Goal: Information Seeking & Learning: Learn about a topic

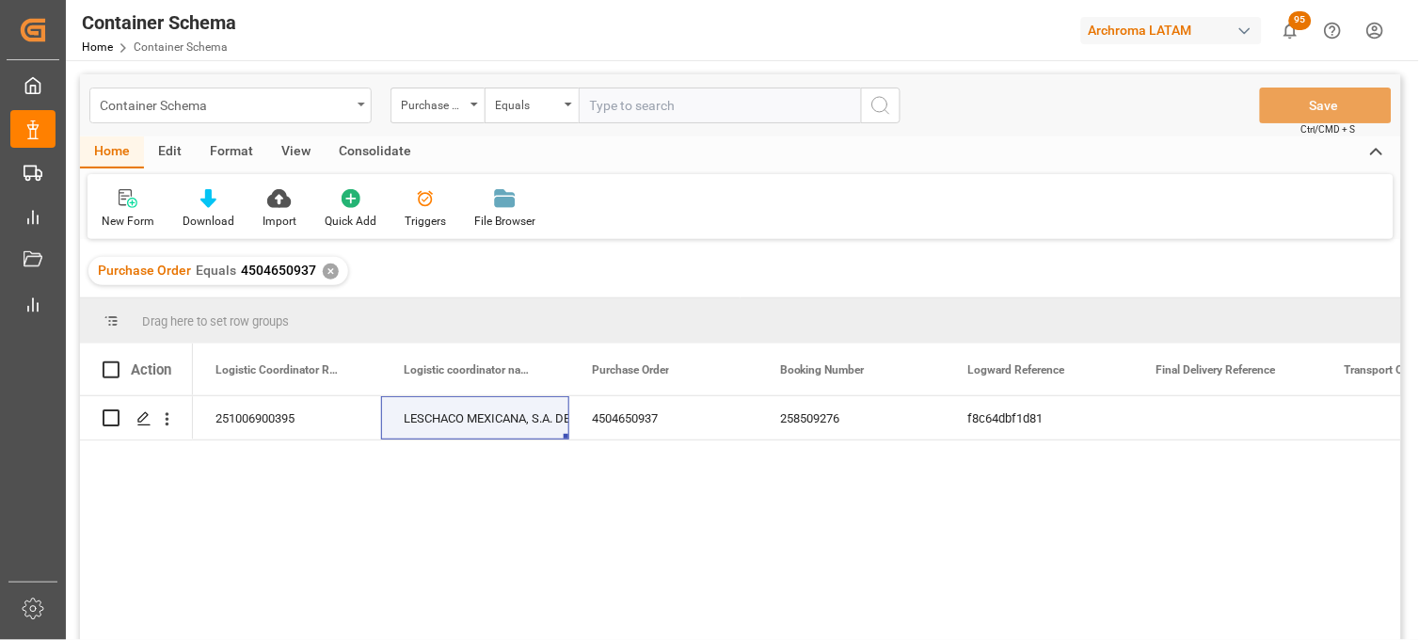
click at [343, 96] on div "Container Schema" at bounding box center [225, 104] width 251 height 24
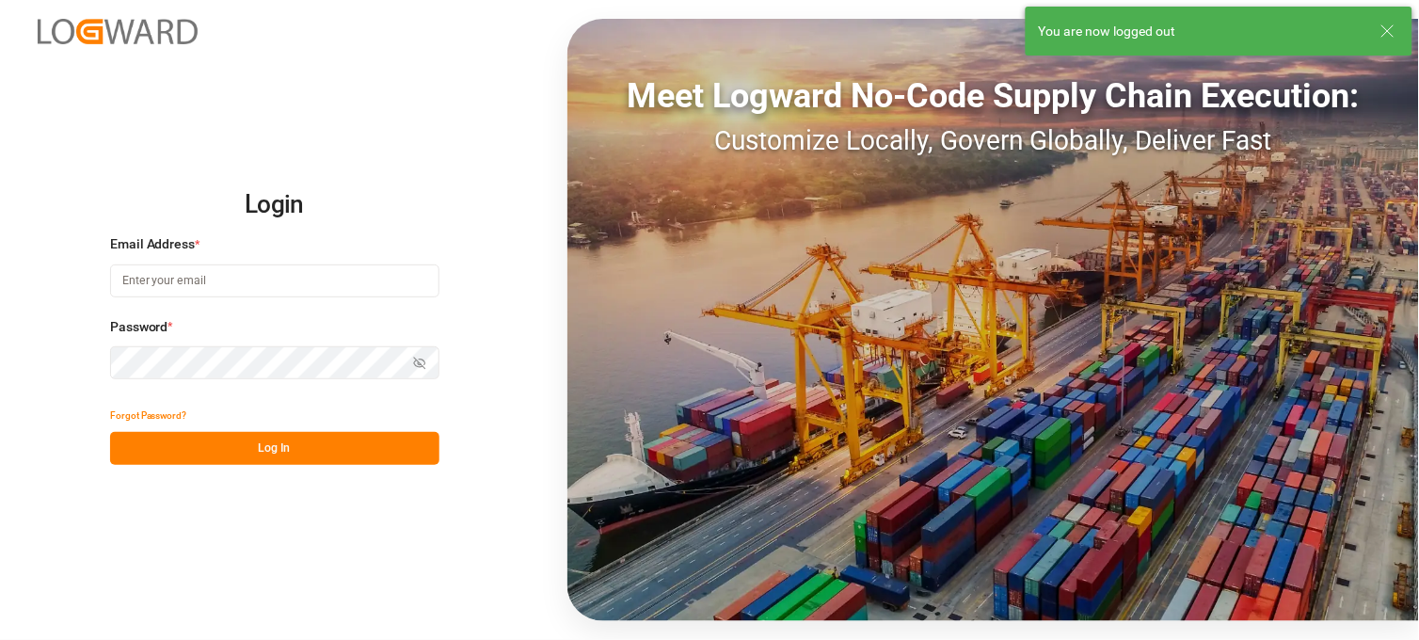
type input "[PERSON_NAME][EMAIL_ADDRESS][PERSON_NAME][DOMAIN_NAME]"
drag, startPoint x: 346, startPoint y: 424, endPoint x: 357, endPoint y: 454, distance: 32.2
click at [357, 454] on div "Forgot Password? Log In" at bounding box center [274, 432] width 329 height 66
click at [357, 454] on button "Log In" at bounding box center [274, 448] width 329 height 33
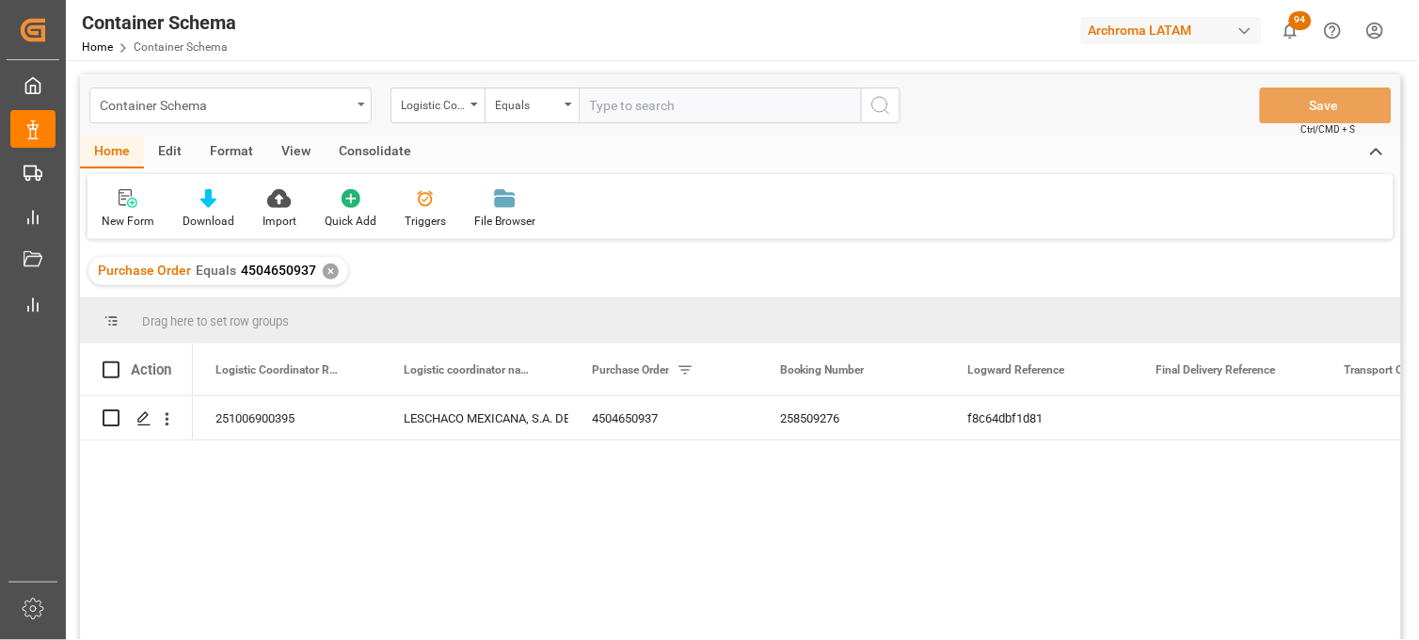
click at [365, 110] on div "Container Schema" at bounding box center [230, 105] width 282 height 36
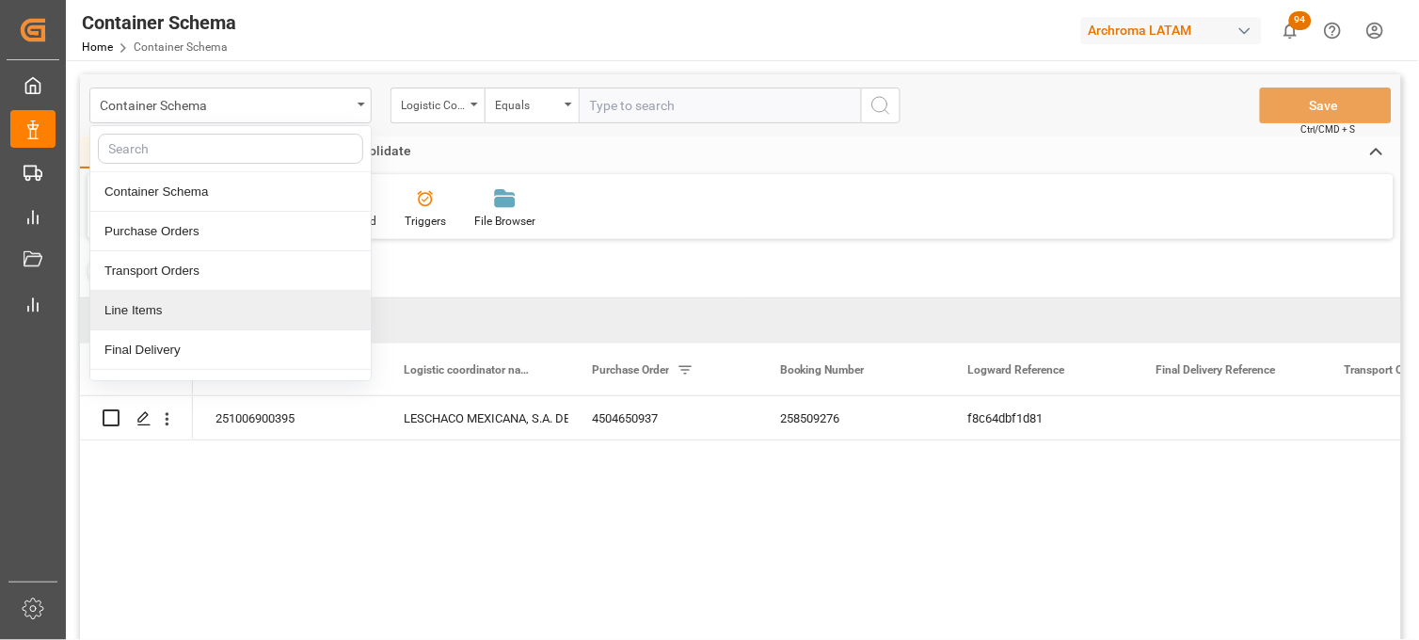
click at [275, 311] on div "Line Items" at bounding box center [230, 311] width 280 height 40
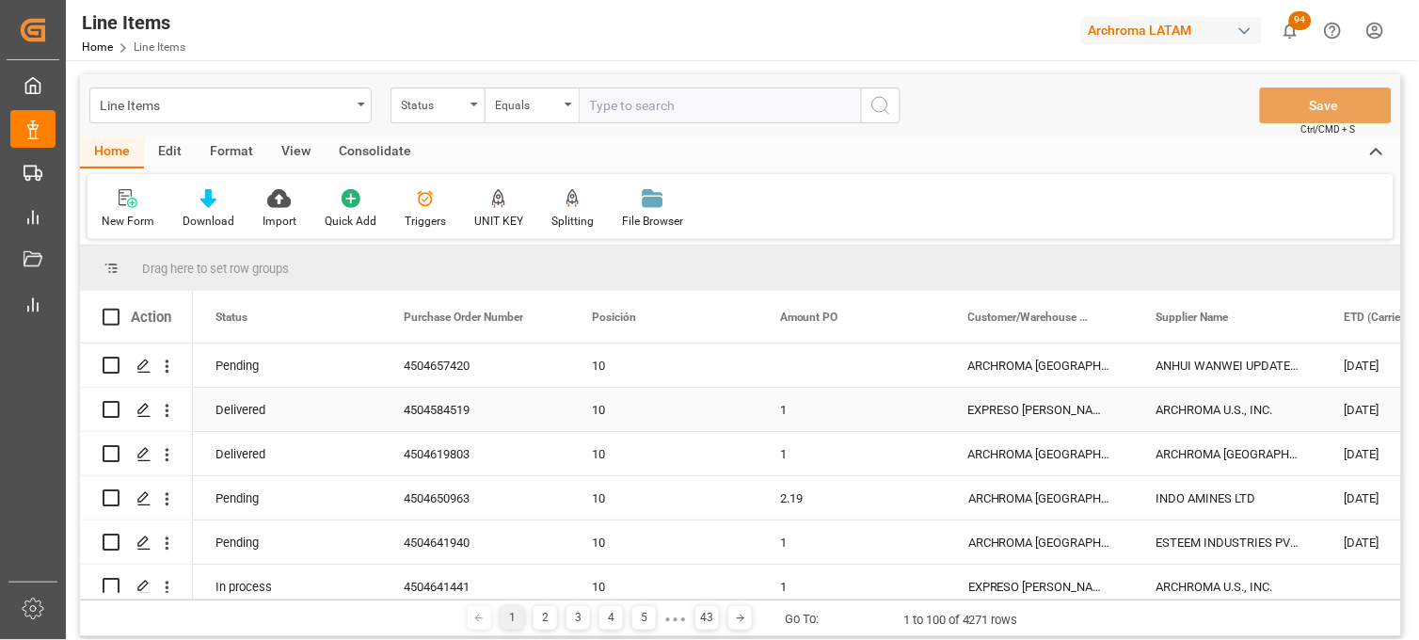
click at [1032, 421] on div "EXPRESO [PERSON_NAME] CALI" at bounding box center [1039, 409] width 188 height 43
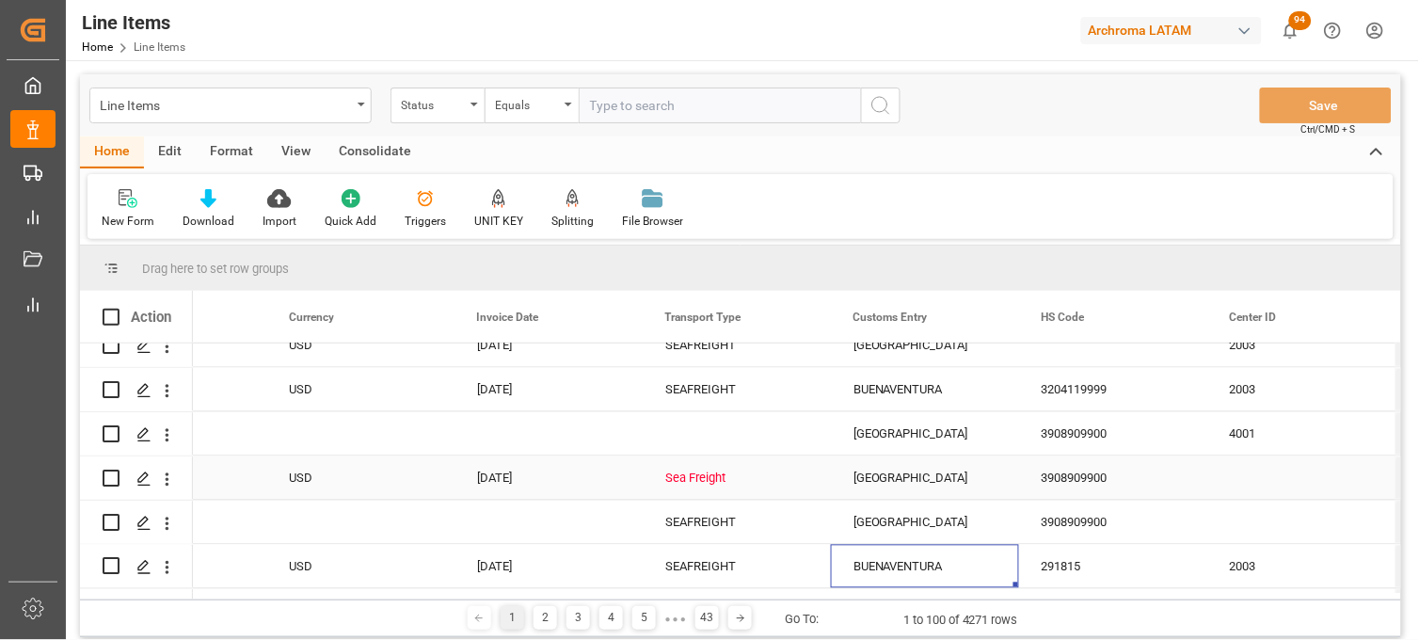
click at [738, 477] on div "Sea Freight" at bounding box center [736, 478] width 143 height 43
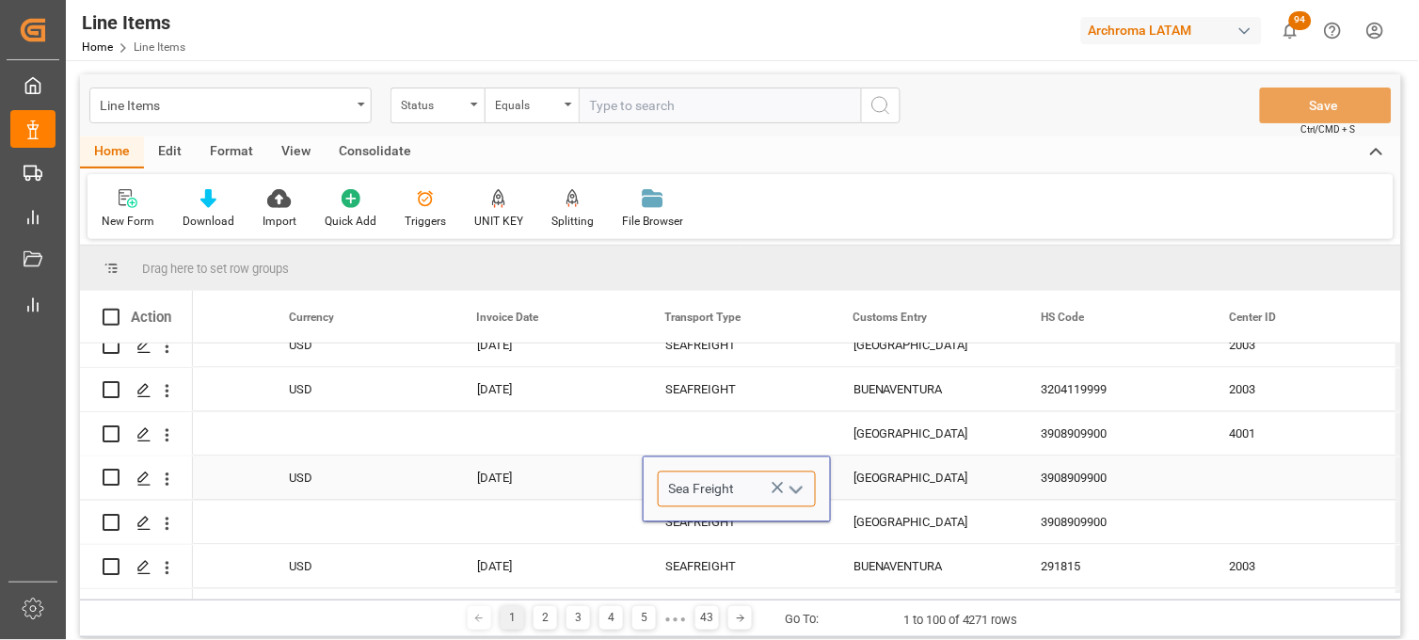
click at [738, 477] on input "Sea Freight" at bounding box center [737, 489] width 158 height 36
click at [722, 540] on div "SEAFREIGHT" at bounding box center [737, 543] width 156 height 66
type input "SEAFREIGHT"
click at [891, 484] on div "[GEOGRAPHIC_DATA]" at bounding box center [925, 477] width 188 height 43
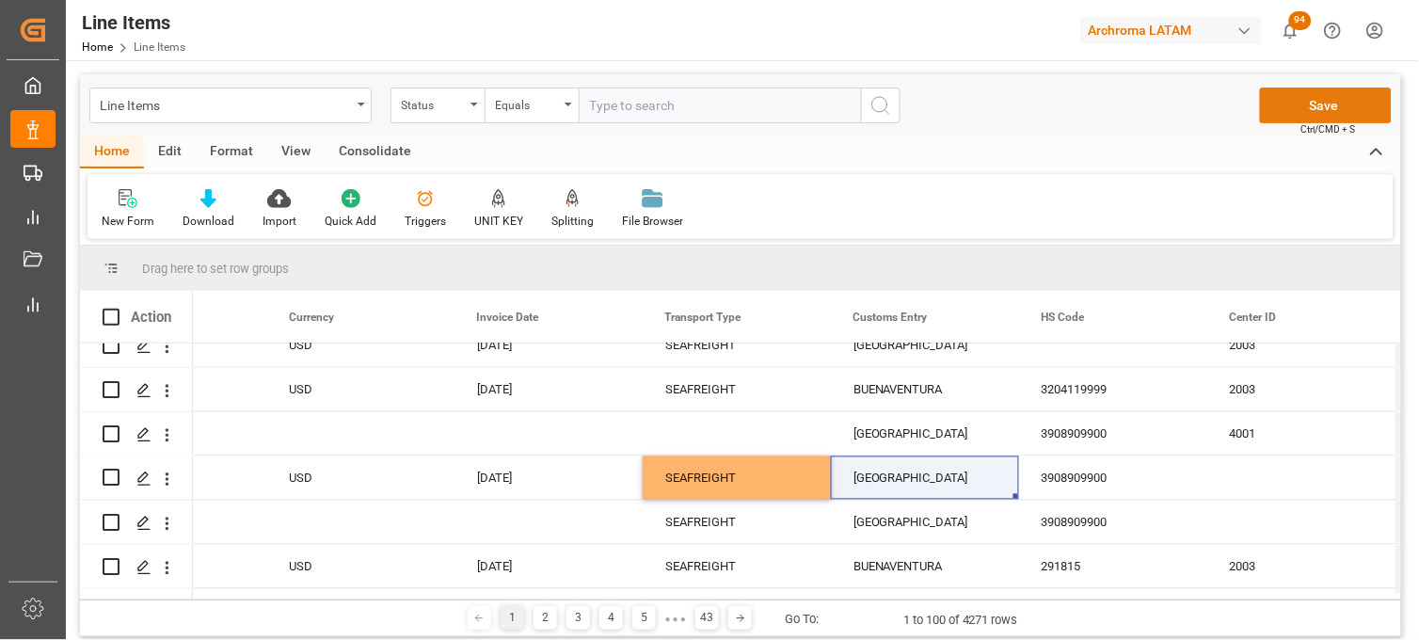
click at [1301, 102] on button "Save" at bounding box center [1326, 105] width 132 height 36
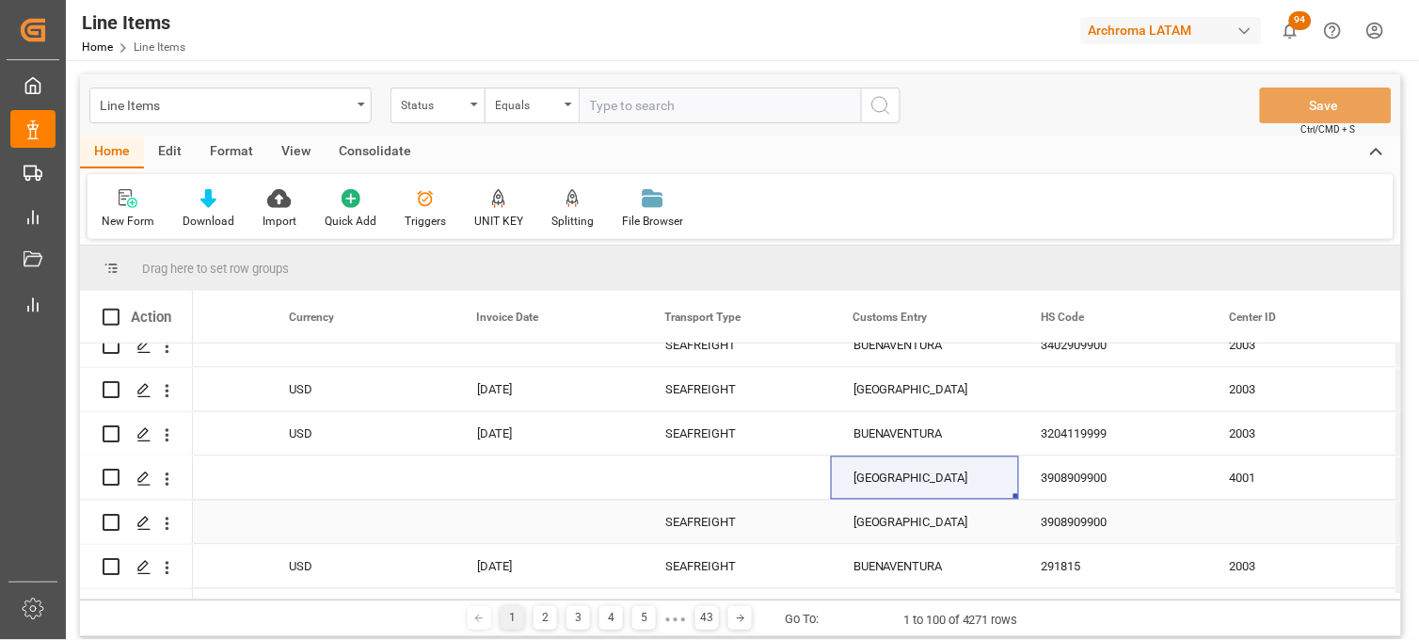
click at [891, 525] on div "[GEOGRAPHIC_DATA]" at bounding box center [925, 521] width 188 height 43
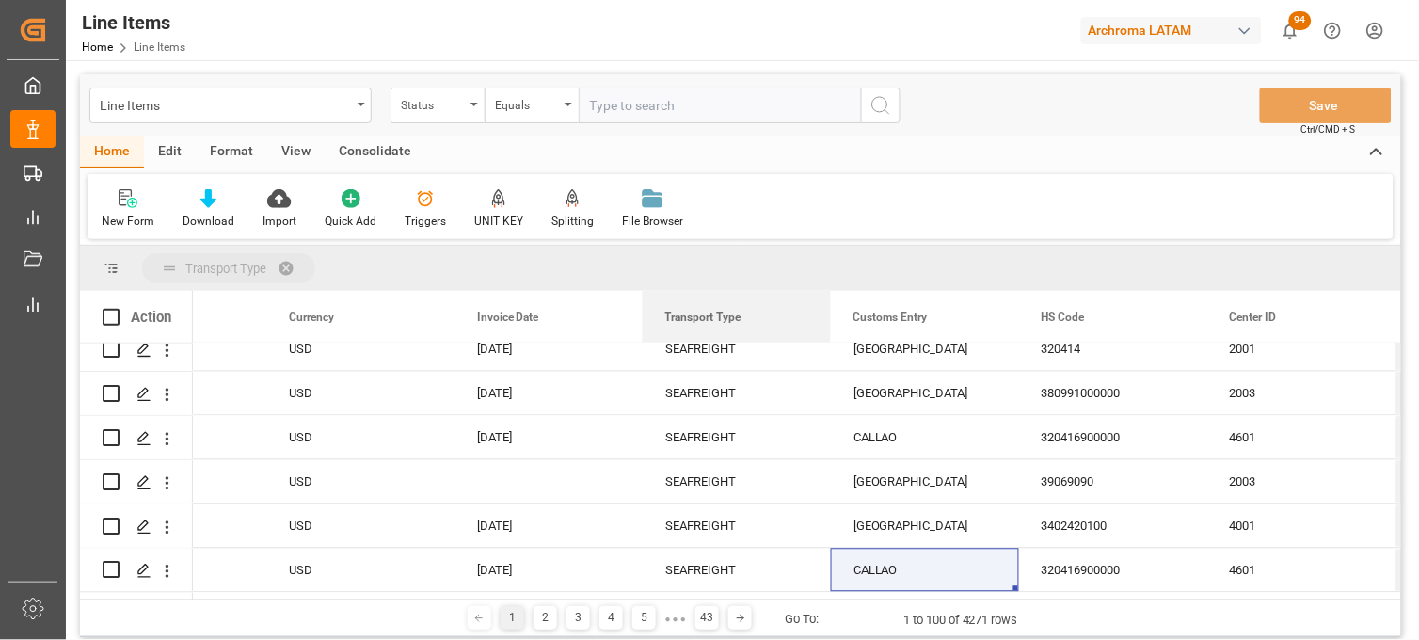
drag, startPoint x: 718, startPoint y: 324, endPoint x: 693, endPoint y: 263, distance: 65.0
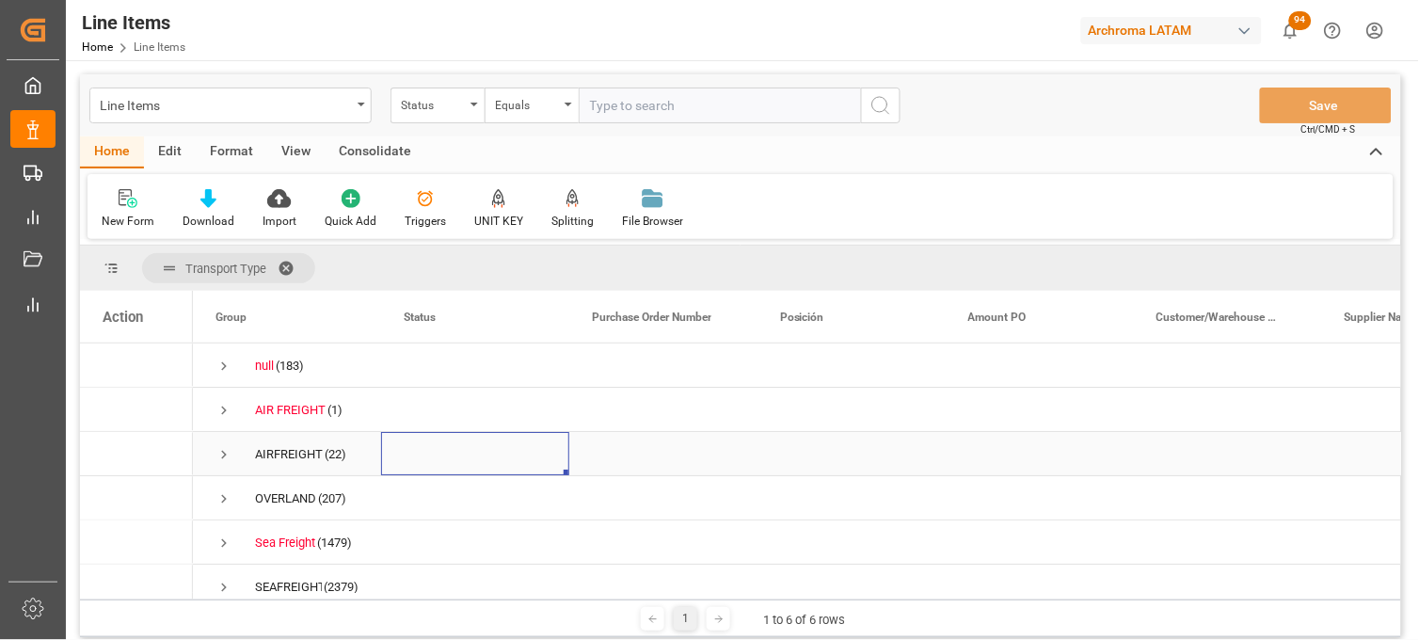
click at [457, 453] on div "Press SPACE to select this row." at bounding box center [475, 453] width 188 height 43
click at [221, 495] on span "Press SPACE to select this row." at bounding box center [223, 498] width 17 height 17
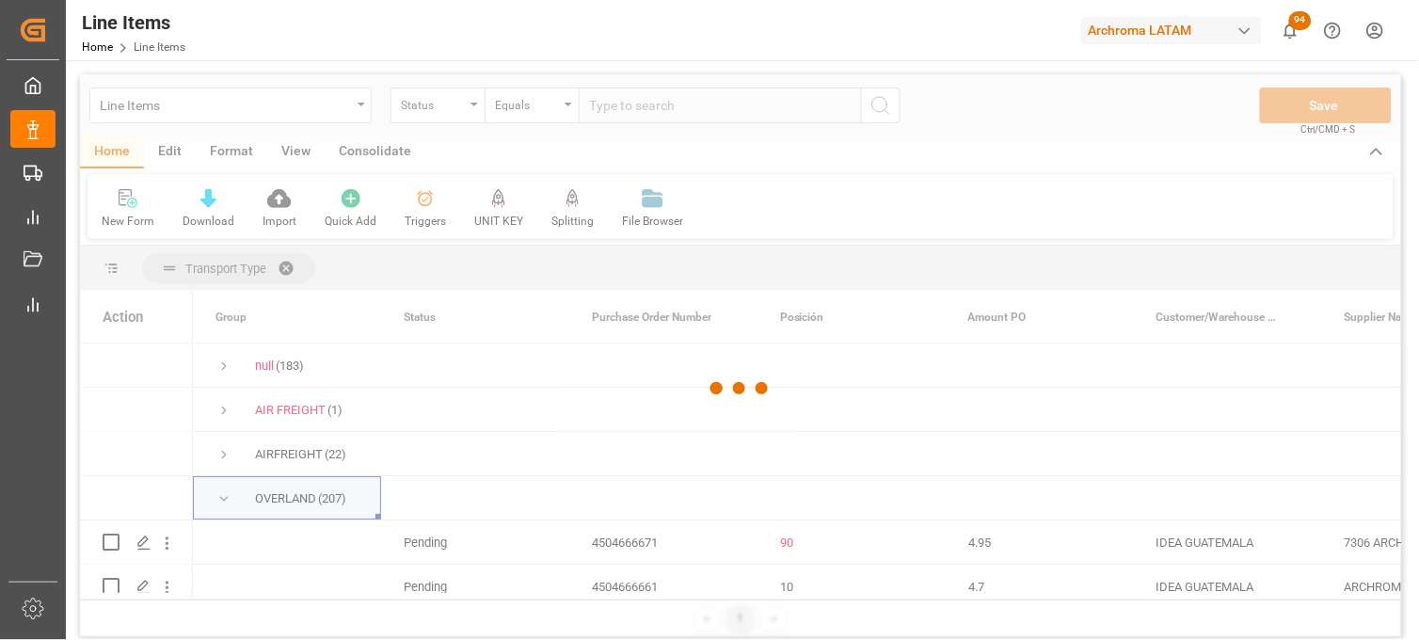
click at [428, 563] on div at bounding box center [740, 388] width 1321 height 628
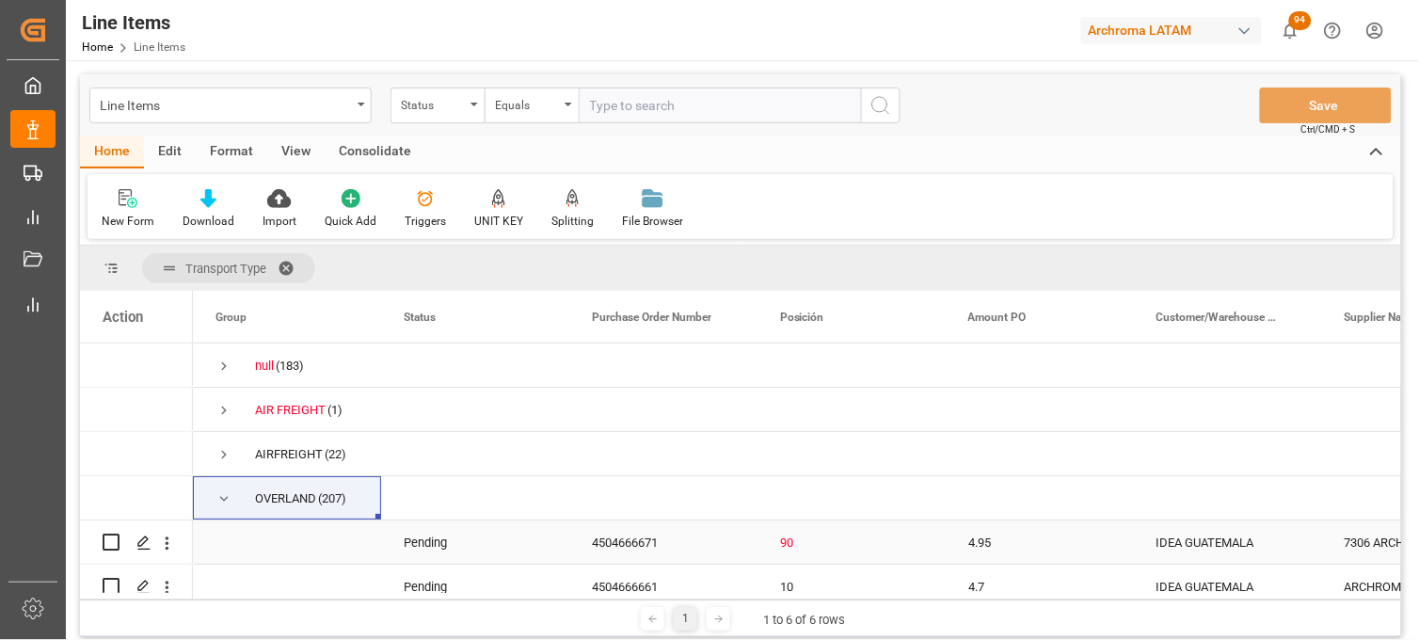
click at [428, 543] on div "Pending" at bounding box center [475, 541] width 188 height 43
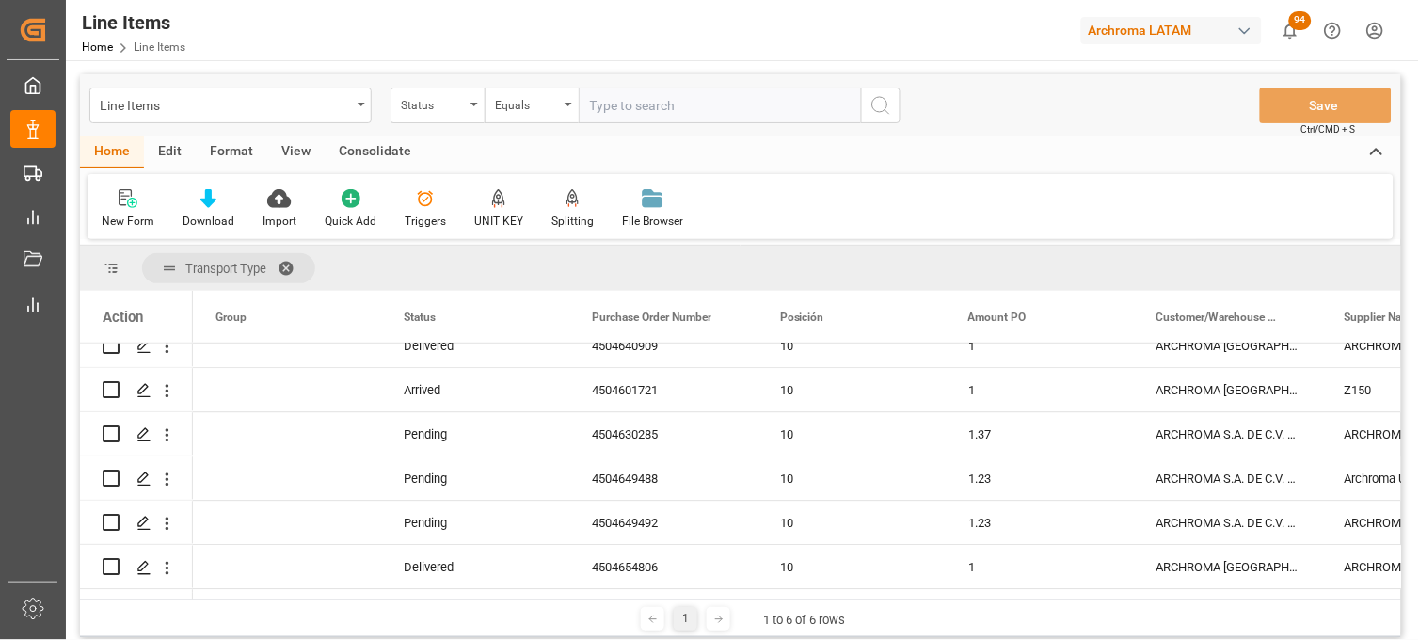
drag, startPoint x: 1405, startPoint y: 424, endPoint x: 1404, endPoint y: 384, distance: 40.5
click at [1404, 384] on main "Line Items Status Equals Save Ctrl/CMD + S Home Edit Format View Consolidate Ne…" at bounding box center [740, 358] width 1349 height 569
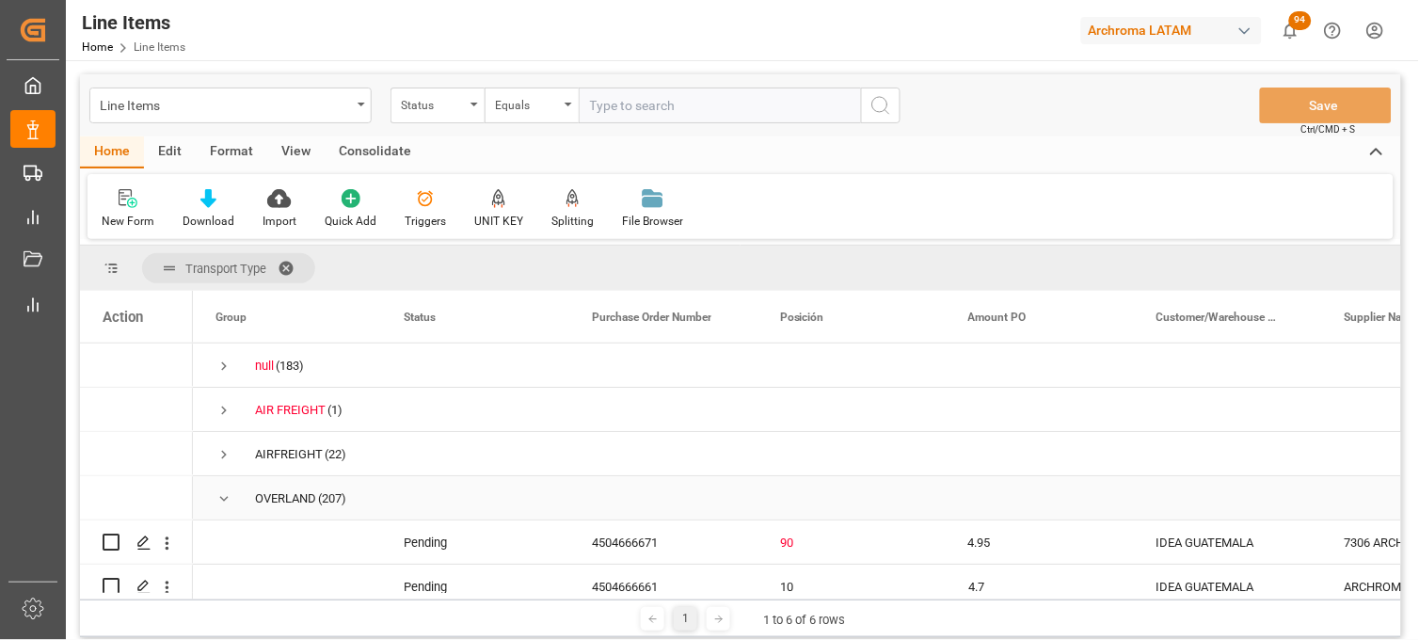
click at [227, 492] on span "Press SPACE to select this row." at bounding box center [223, 498] width 17 height 17
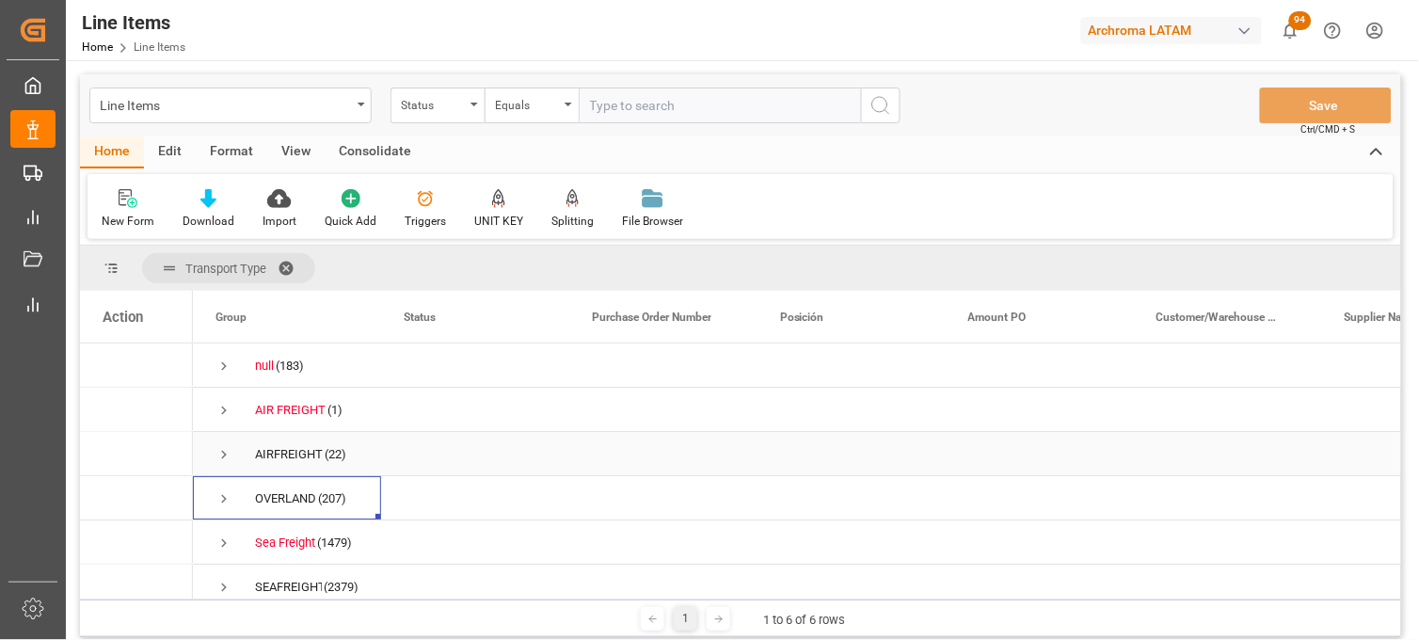
click at [224, 447] on span "Press SPACE to select this row." at bounding box center [223, 454] width 17 height 17
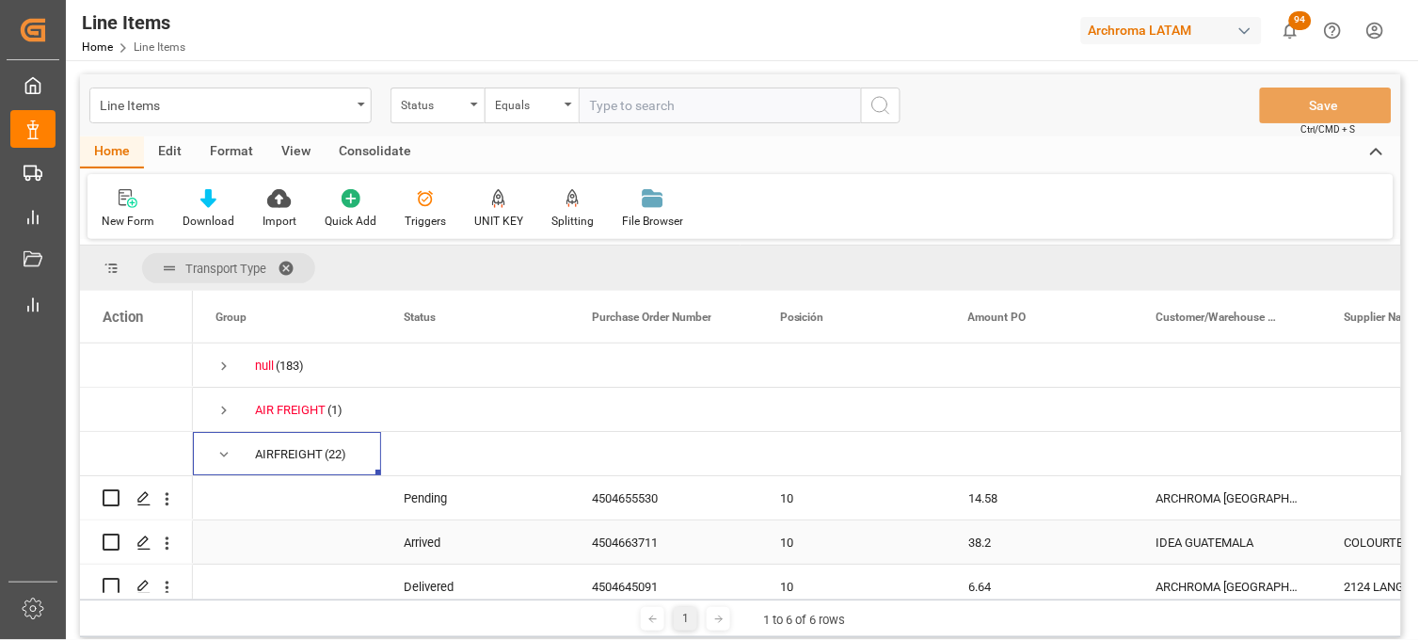
click at [623, 534] on div "4504663711" at bounding box center [663, 541] width 188 height 43
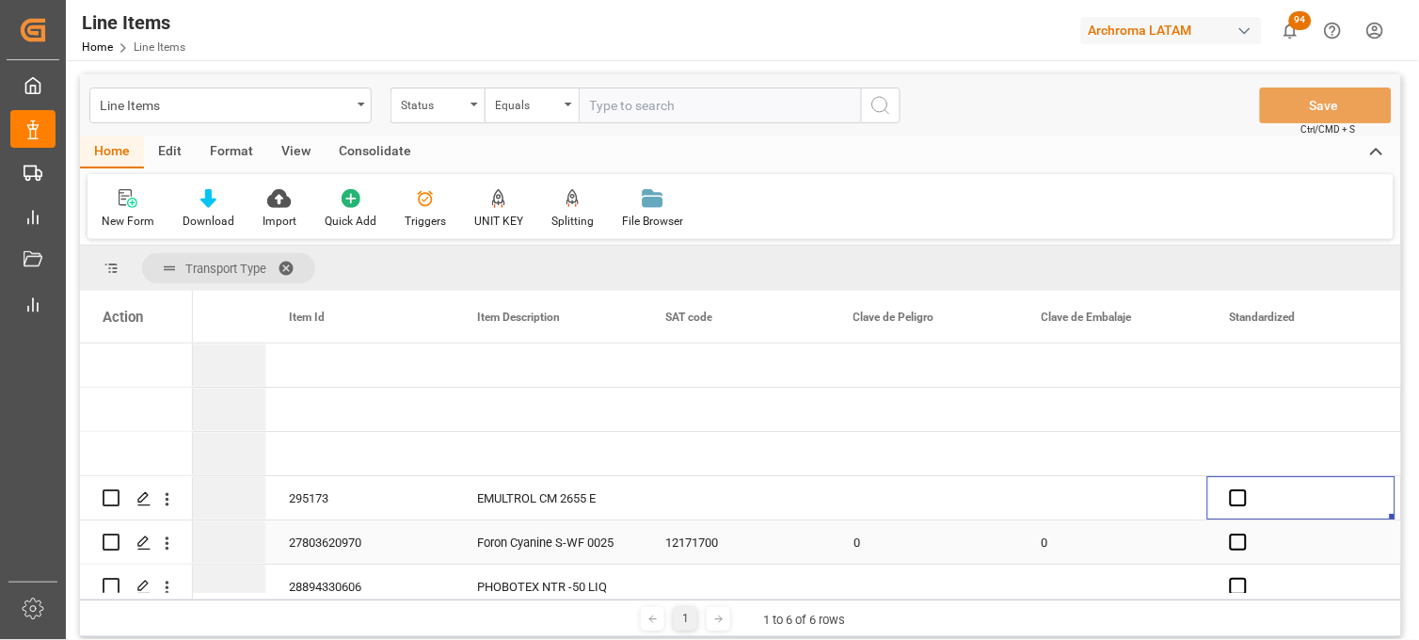
scroll to position [0, 1808]
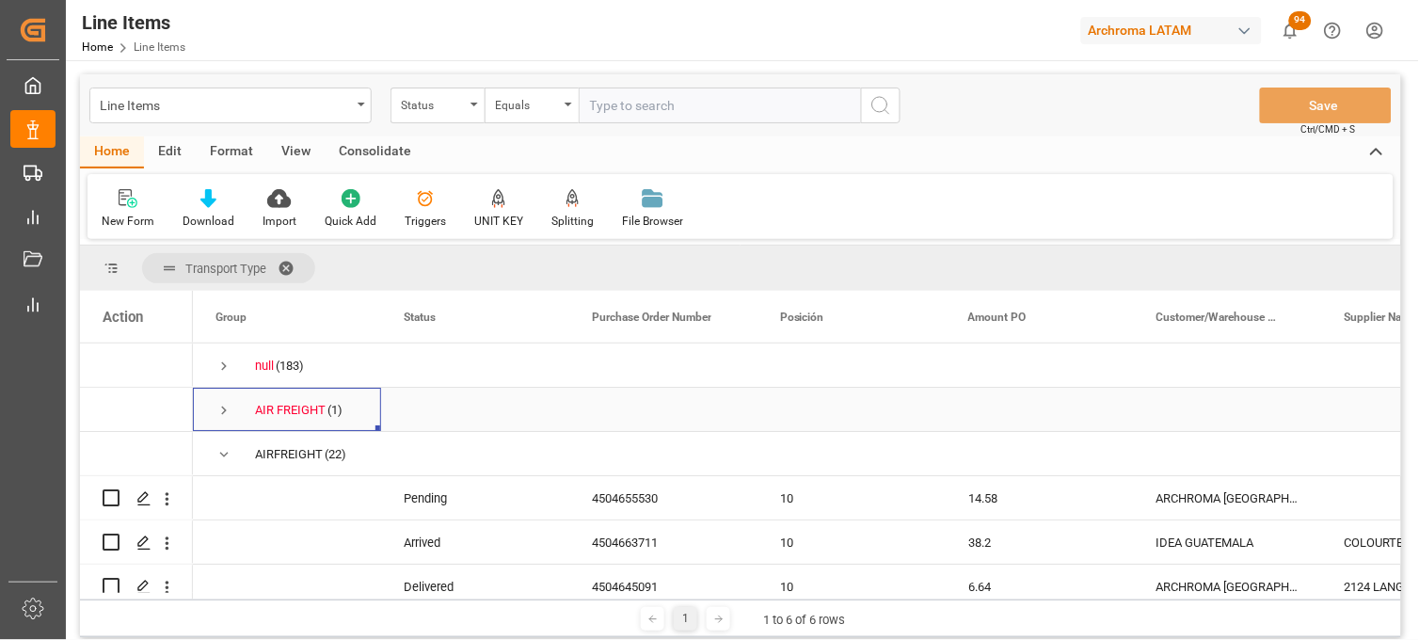
click at [223, 408] on span "Press SPACE to select this row." at bounding box center [223, 410] width 17 height 17
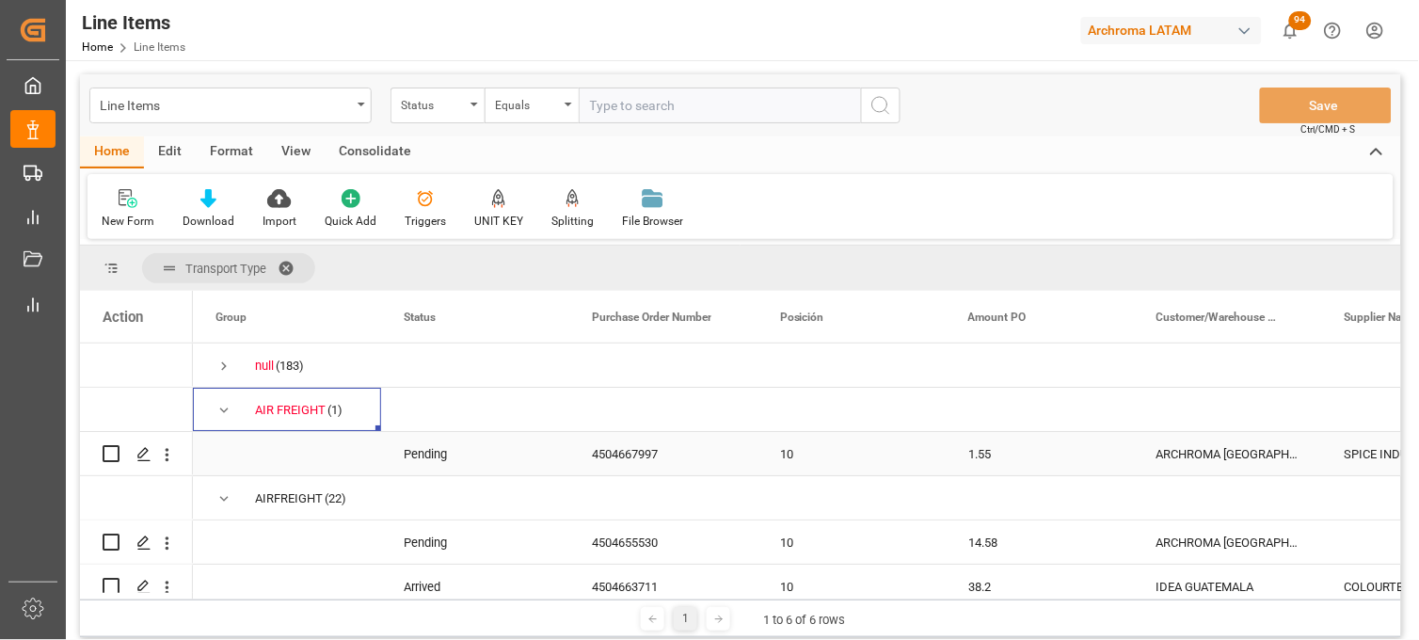
click at [642, 449] on div "4504667997" at bounding box center [663, 453] width 188 height 43
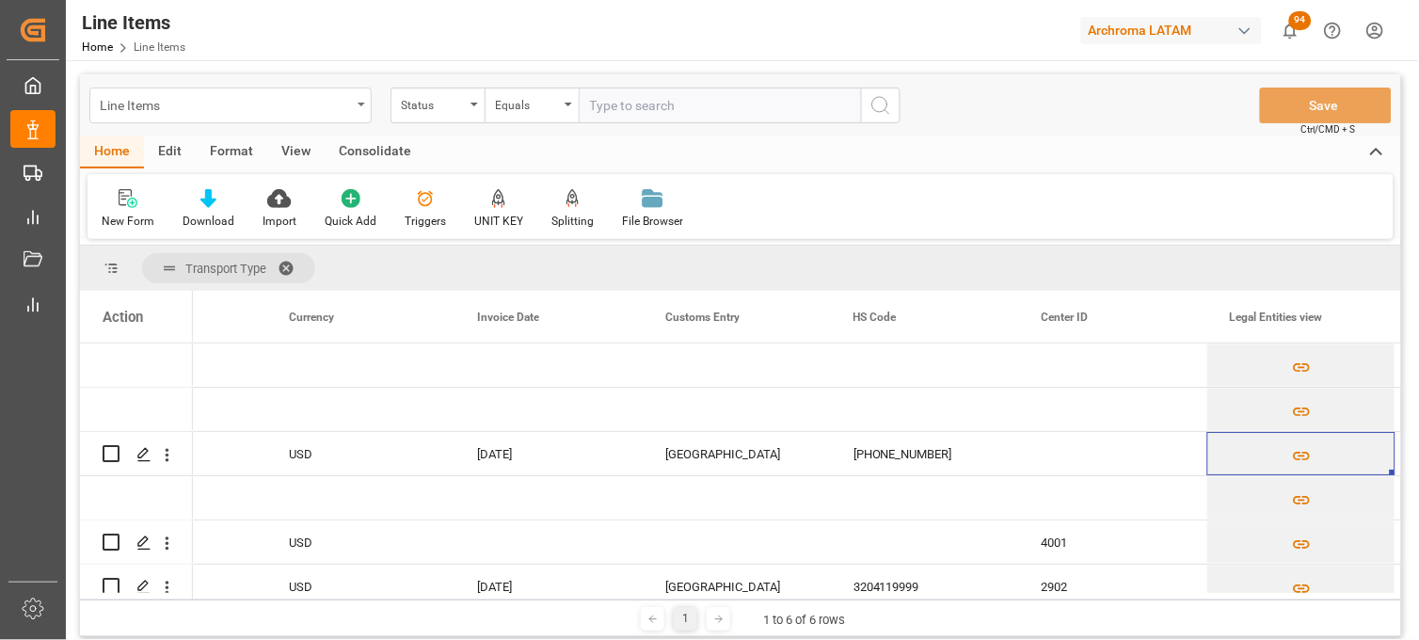
click at [361, 115] on div "Line Items" at bounding box center [230, 105] width 282 height 36
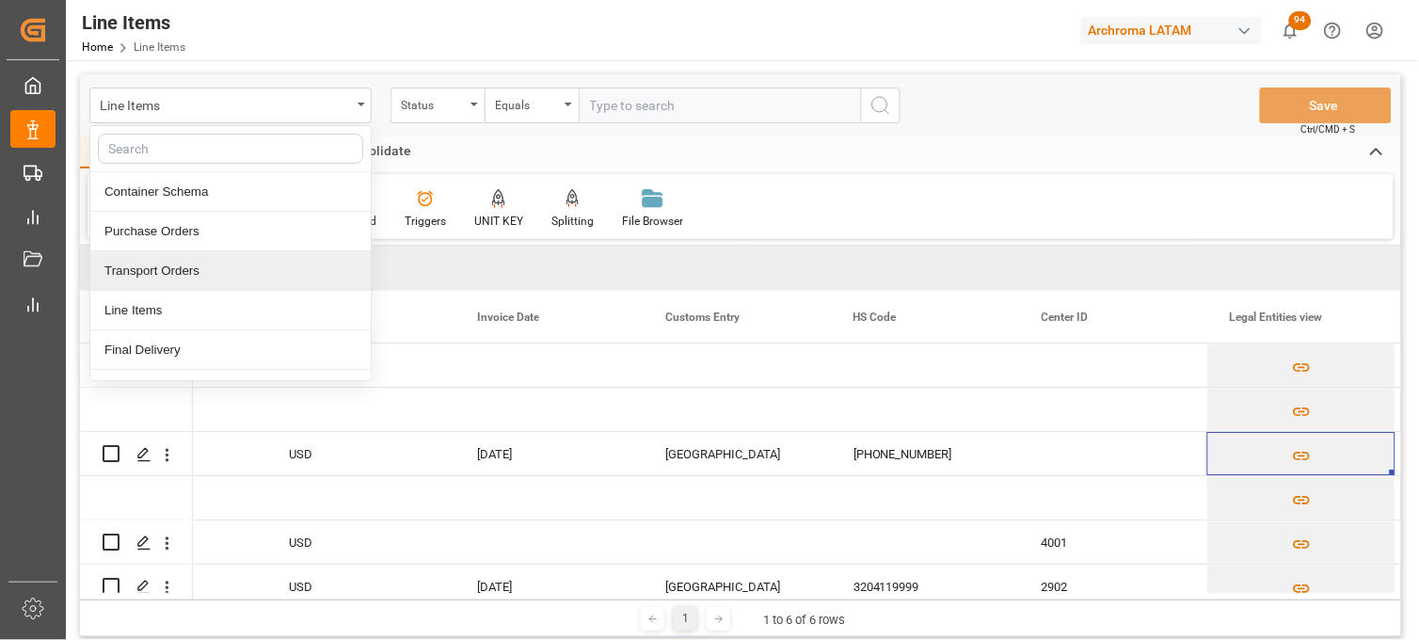
click at [284, 256] on div "Transport Orders" at bounding box center [230, 271] width 280 height 40
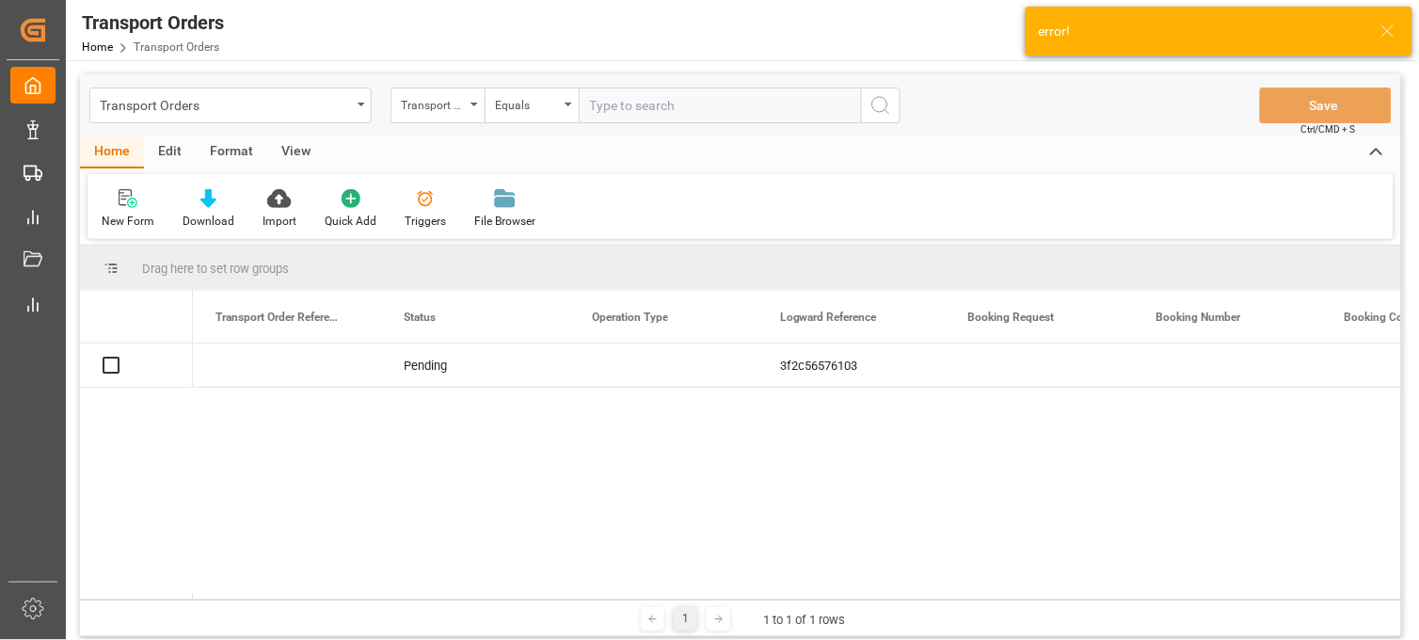
click at [360, 111] on div "Transport Orders" at bounding box center [230, 105] width 282 height 36
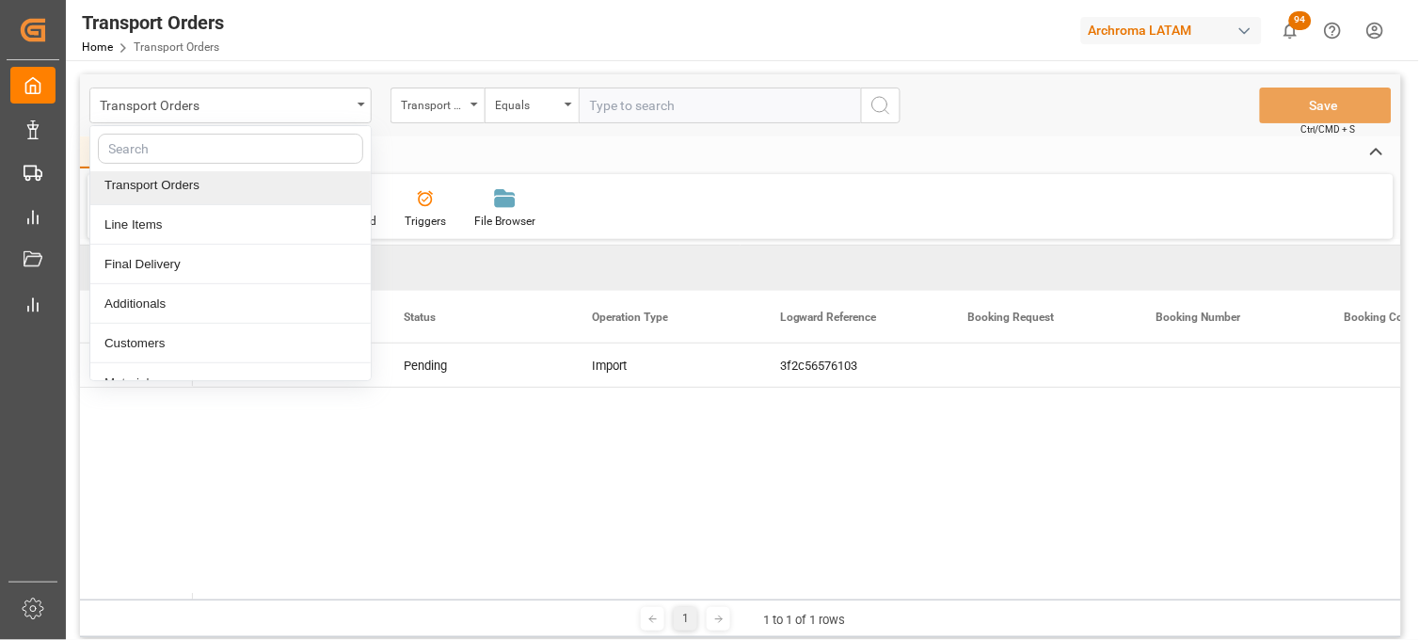
scroll to position [45, 0]
click at [264, 194] on div "Purchase Orders" at bounding box center [230, 187] width 280 height 40
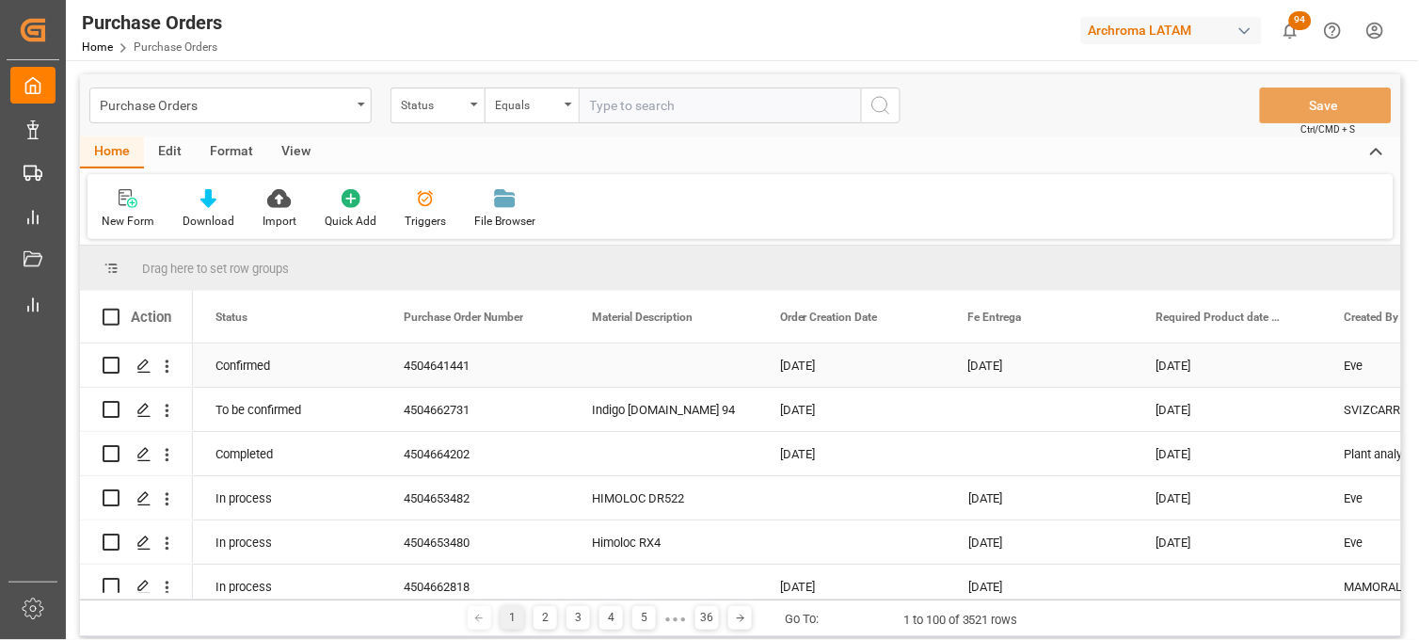
click at [790, 369] on div "[DATE]" at bounding box center [851, 364] width 188 height 43
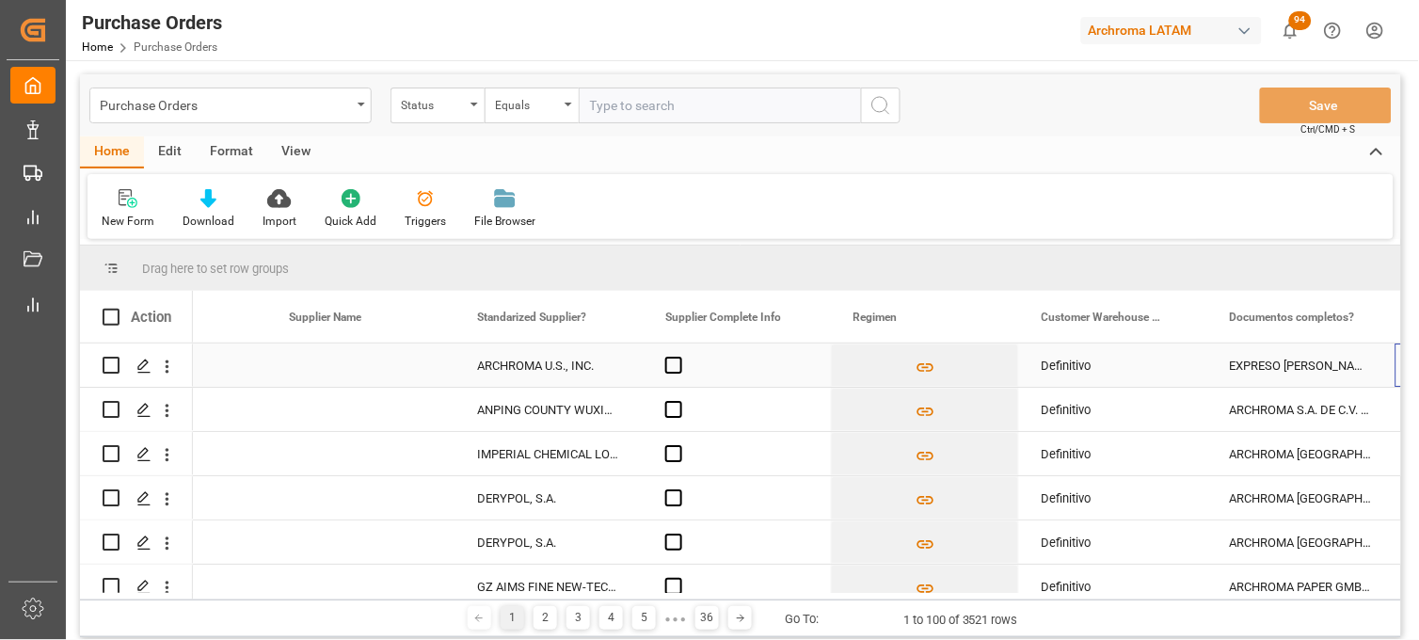
scroll to position [0, 3313]
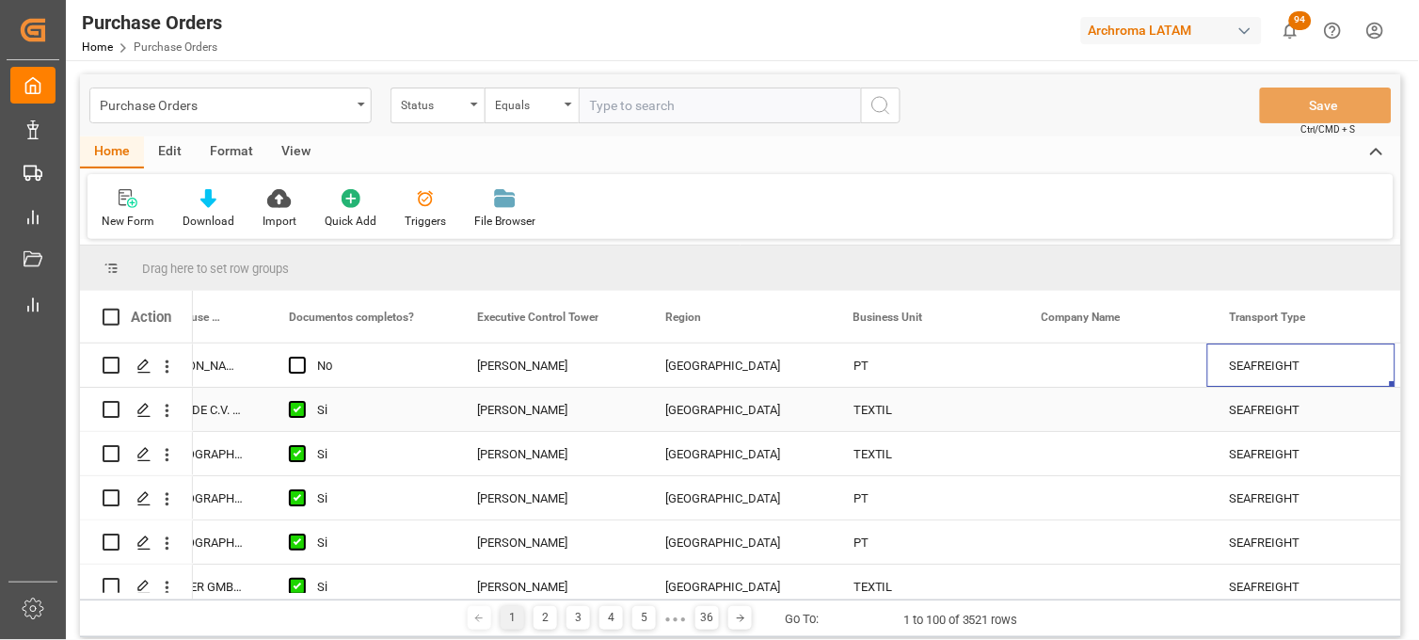
click at [550, 417] on div "[PERSON_NAME]" at bounding box center [548, 410] width 143 height 43
click at [605, 418] on icon "open menu" at bounding box center [607, 421] width 23 height 23
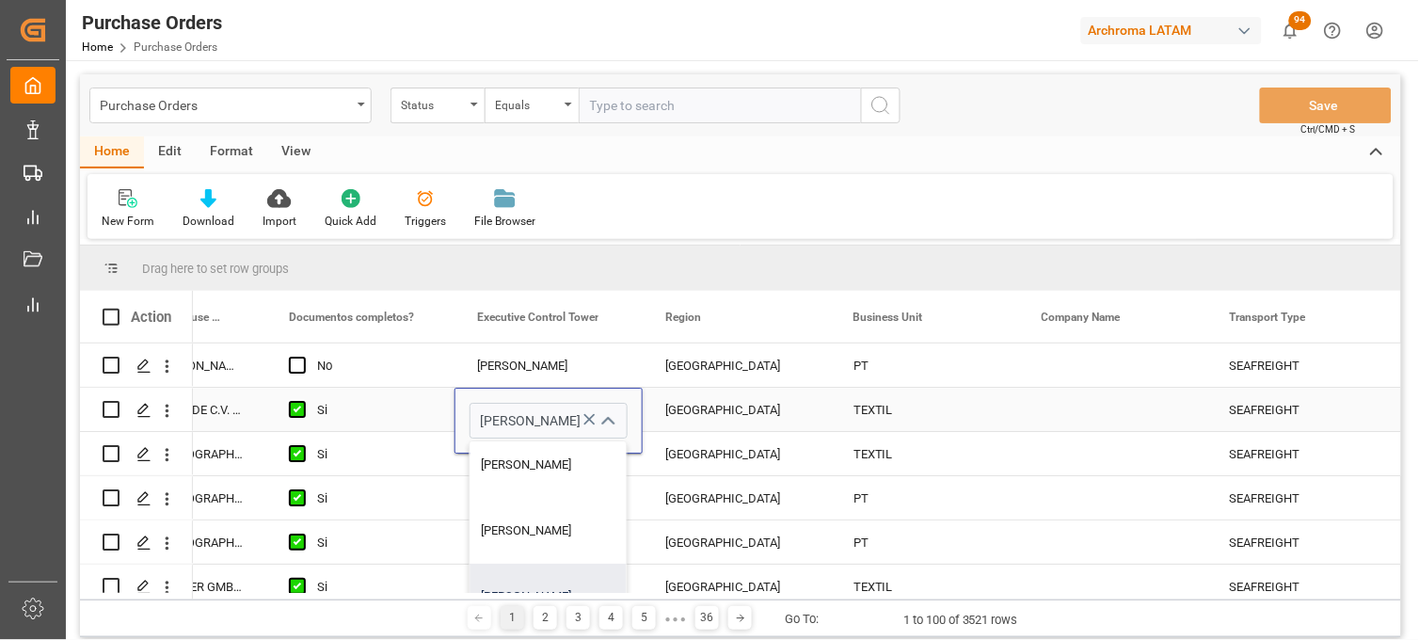
click at [561, 571] on div "[PERSON_NAME]" at bounding box center [548, 597] width 156 height 66
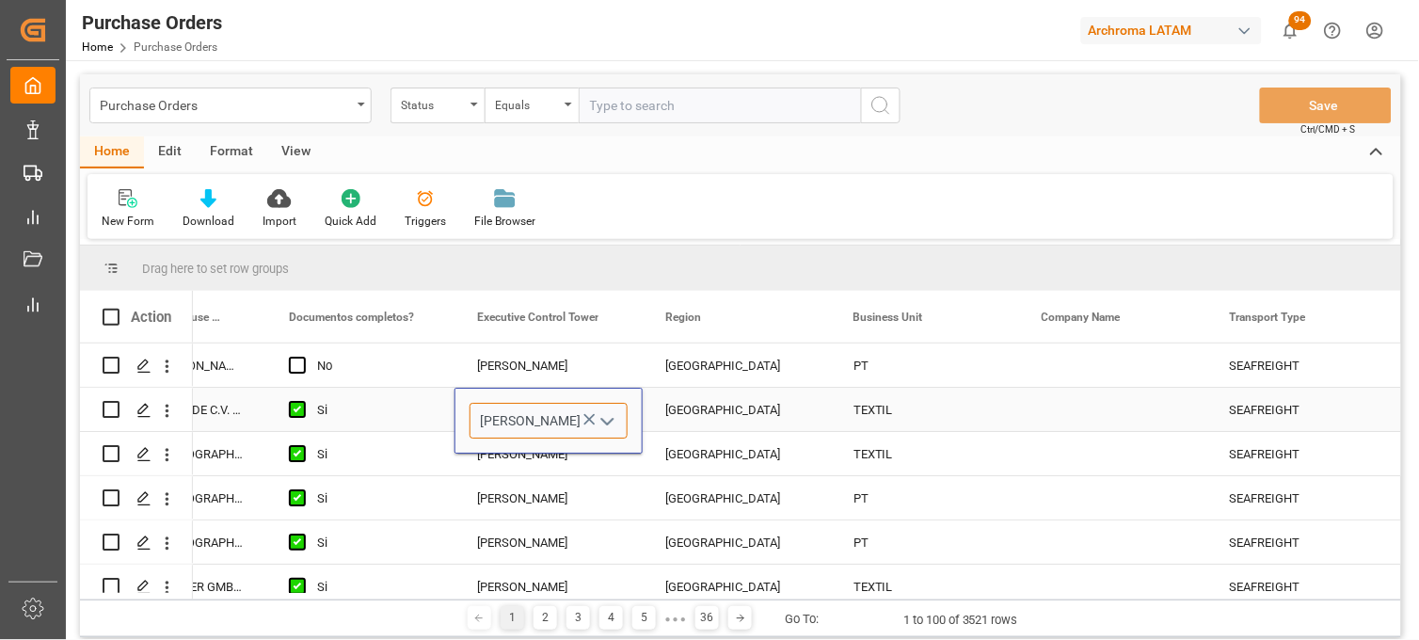
click at [562, 423] on input "[PERSON_NAME]" at bounding box center [548, 421] width 158 height 36
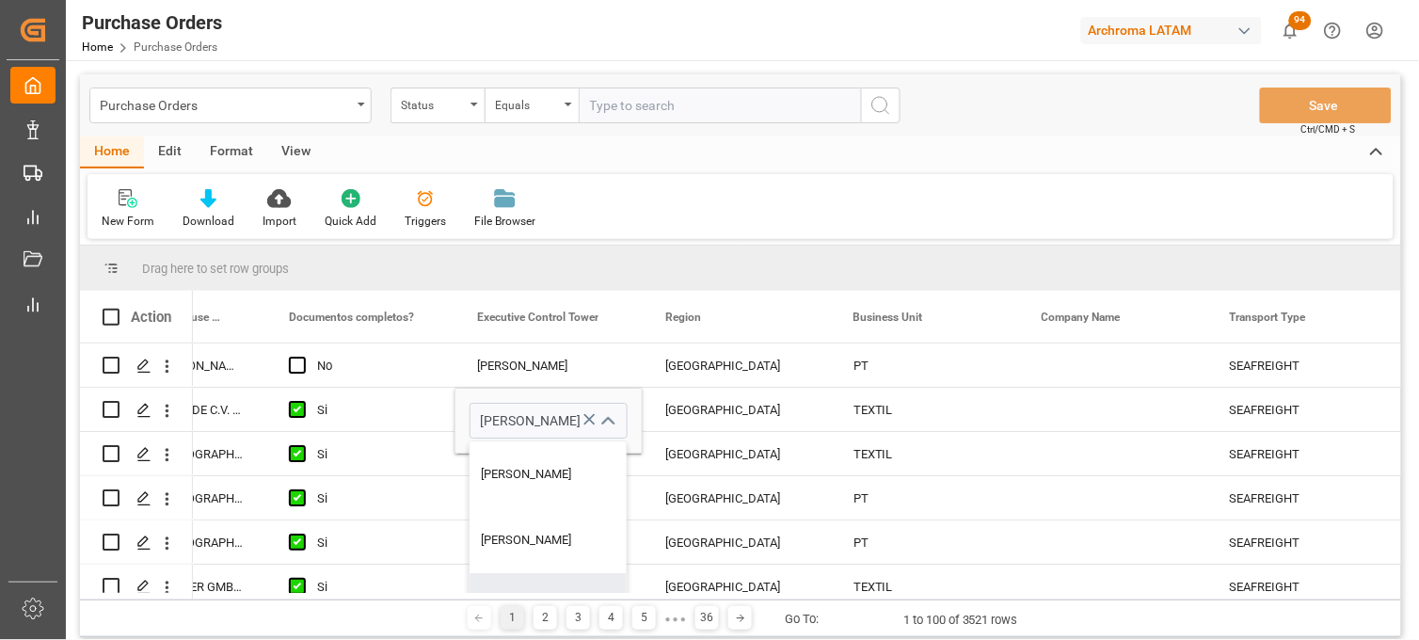
drag, startPoint x: 1403, startPoint y: 350, endPoint x: 1405, endPoint y: 373, distance: 23.6
click at [1405, 373] on main "Purchase Orders Status Equals Save Ctrl/CMD + S Home Edit Format View New Form …" at bounding box center [740, 358] width 1349 height 569
click at [1413, 384] on main "Purchase Orders Status Equals Save Ctrl/CMD + S Home Edit Format View New Form …" at bounding box center [740, 358] width 1349 height 569
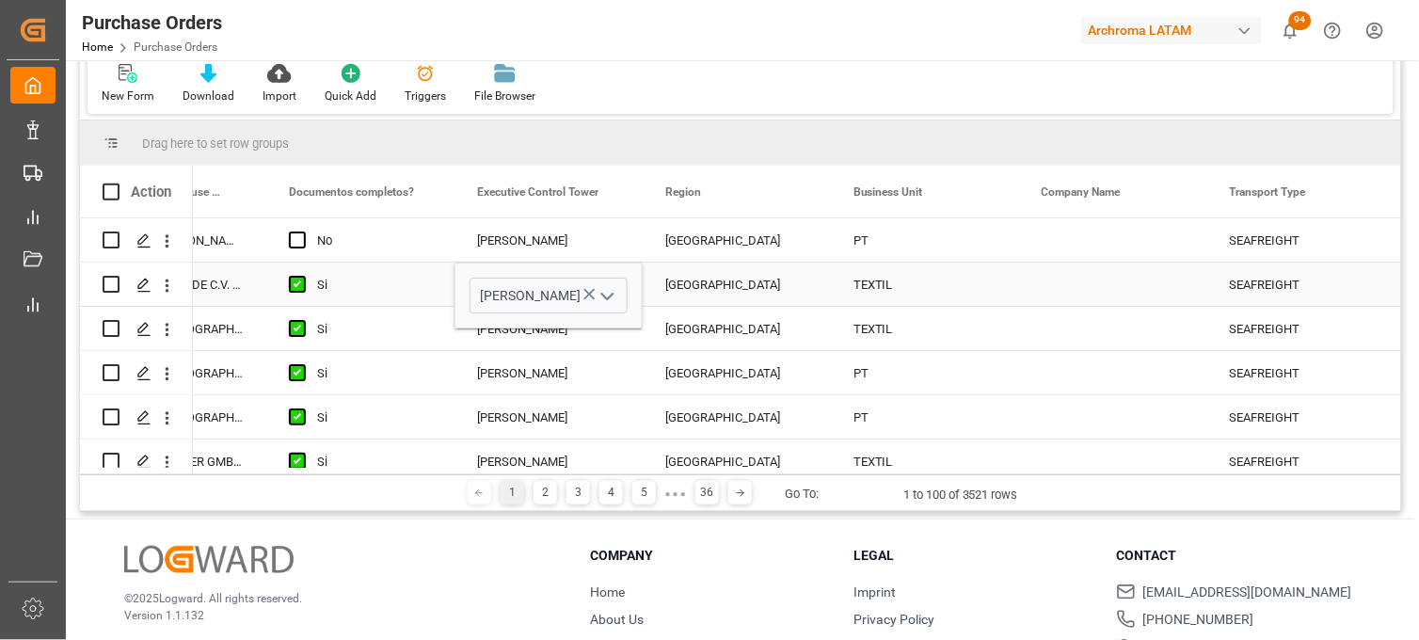
click at [612, 296] on icon "open menu" at bounding box center [607, 296] width 23 height 23
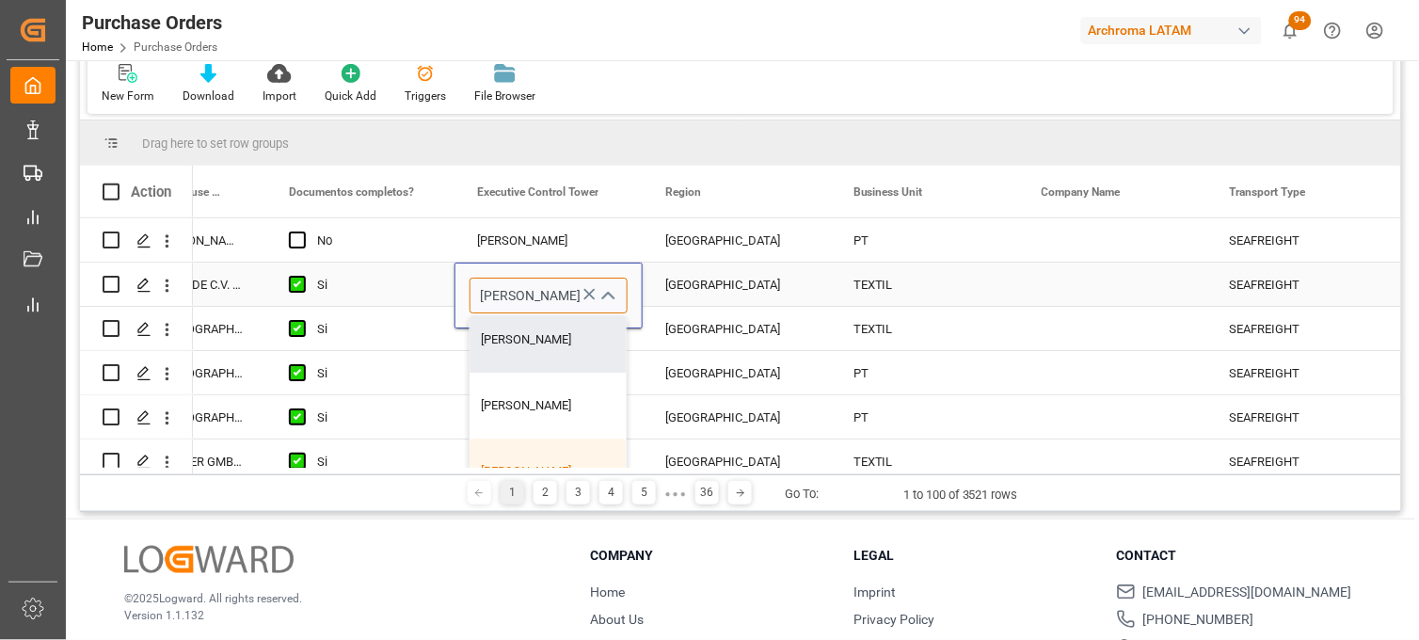
click at [572, 299] on input "[PERSON_NAME]" at bounding box center [548, 296] width 158 height 36
drag, startPoint x: 572, startPoint y: 299, endPoint x: 455, endPoint y: 303, distance: 116.7
click at [455, 303] on div "[PERSON_NAME] [PERSON_NAME] [PERSON_NAME] [PERSON_NAME] [PERSON_NAME] [PERSON_N…" at bounding box center [548, 296] width 186 height 36
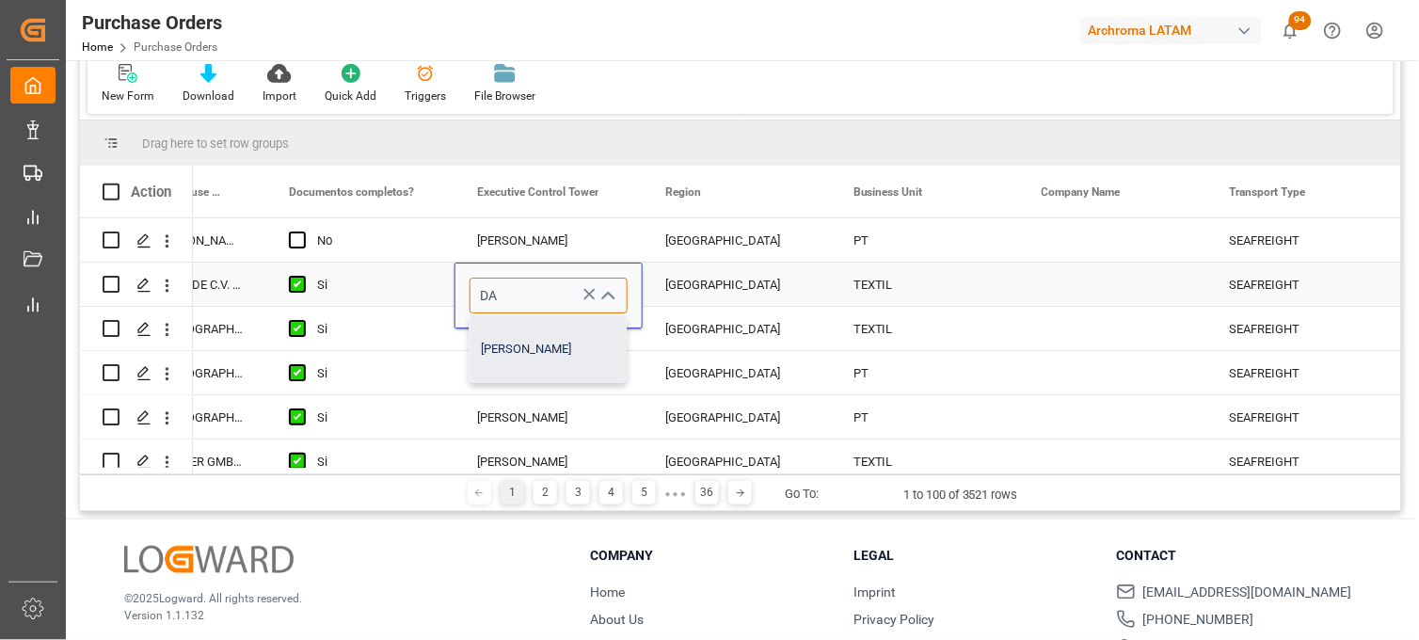
click at [536, 360] on div "[PERSON_NAME]" at bounding box center [548, 349] width 156 height 66
drag, startPoint x: 566, startPoint y: 295, endPoint x: 477, endPoint y: 297, distance: 89.4
click at [477, 297] on input "[PERSON_NAME]" at bounding box center [548, 296] width 158 height 36
click at [575, 336] on div "[PERSON_NAME]" at bounding box center [548, 349] width 156 height 66
type input "[PERSON_NAME]"
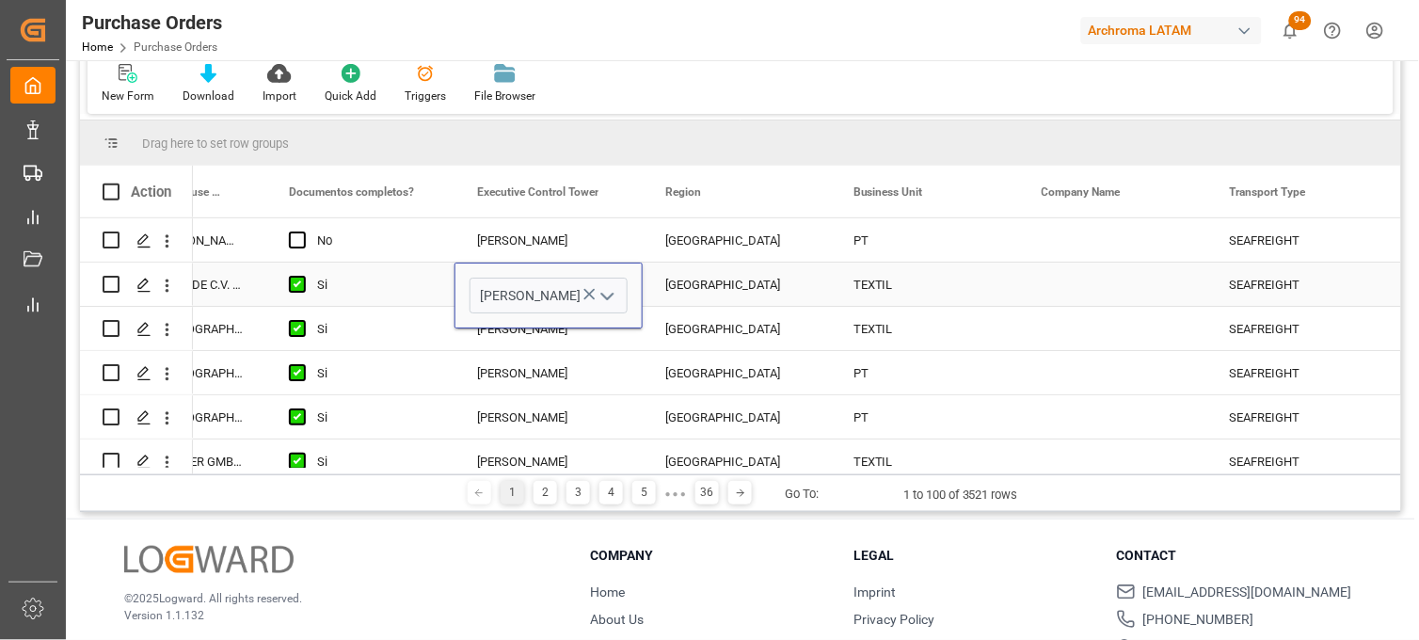
click at [697, 290] on div "[GEOGRAPHIC_DATA]" at bounding box center [736, 284] width 143 height 43
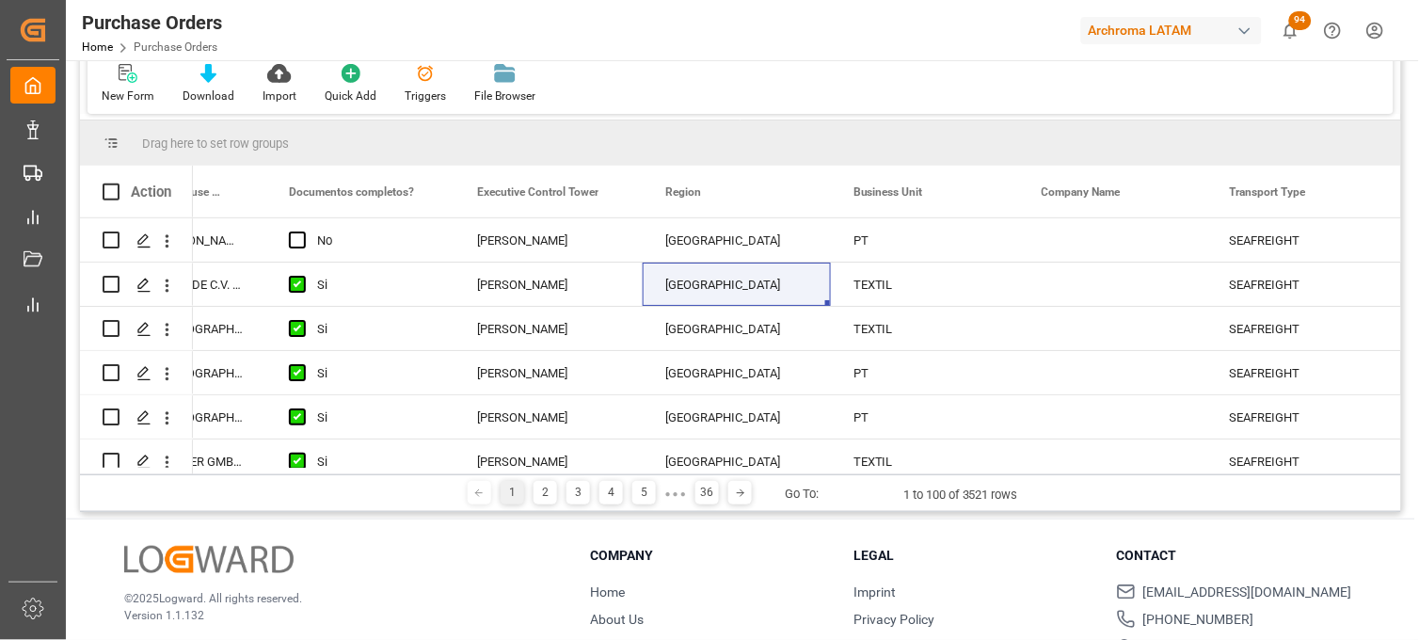
click at [1408, 232] on main "Purchase Orders Status Equals Save Ctrl/CMD + S Home Edit Format View New Form …" at bounding box center [740, 233] width 1349 height 569
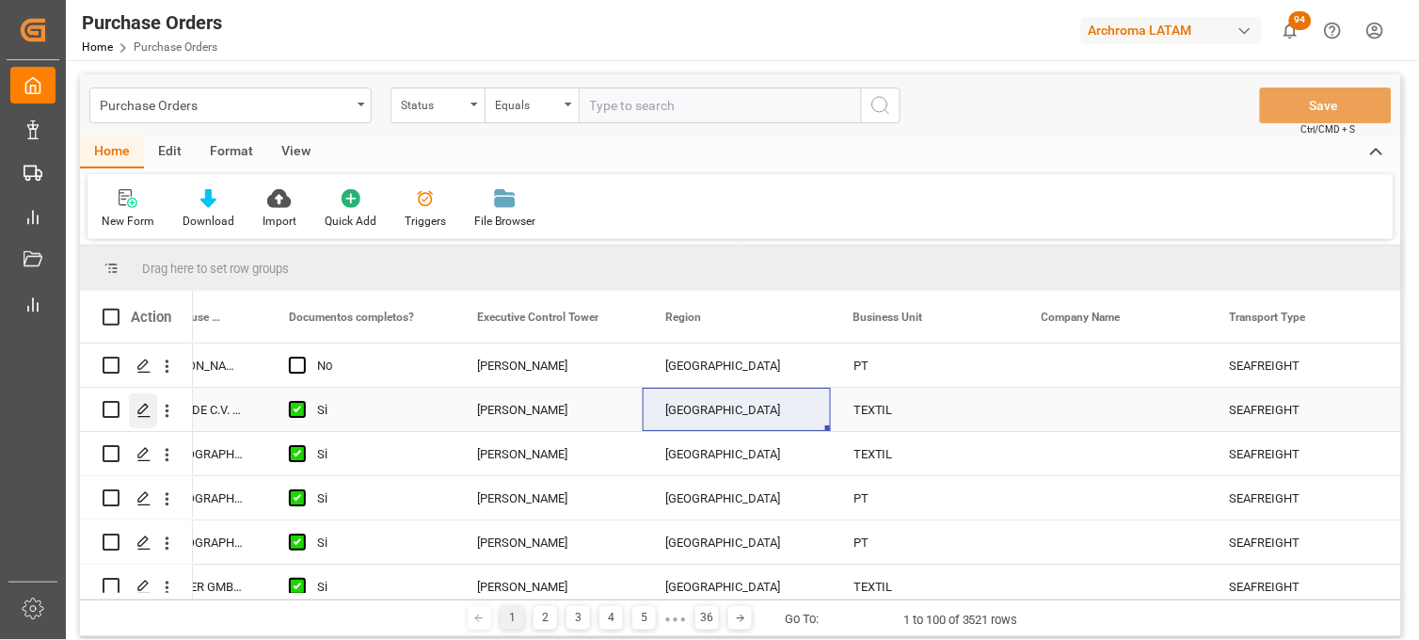
click at [146, 415] on icon "Press SPACE to select this row." at bounding box center [143, 410] width 15 height 15
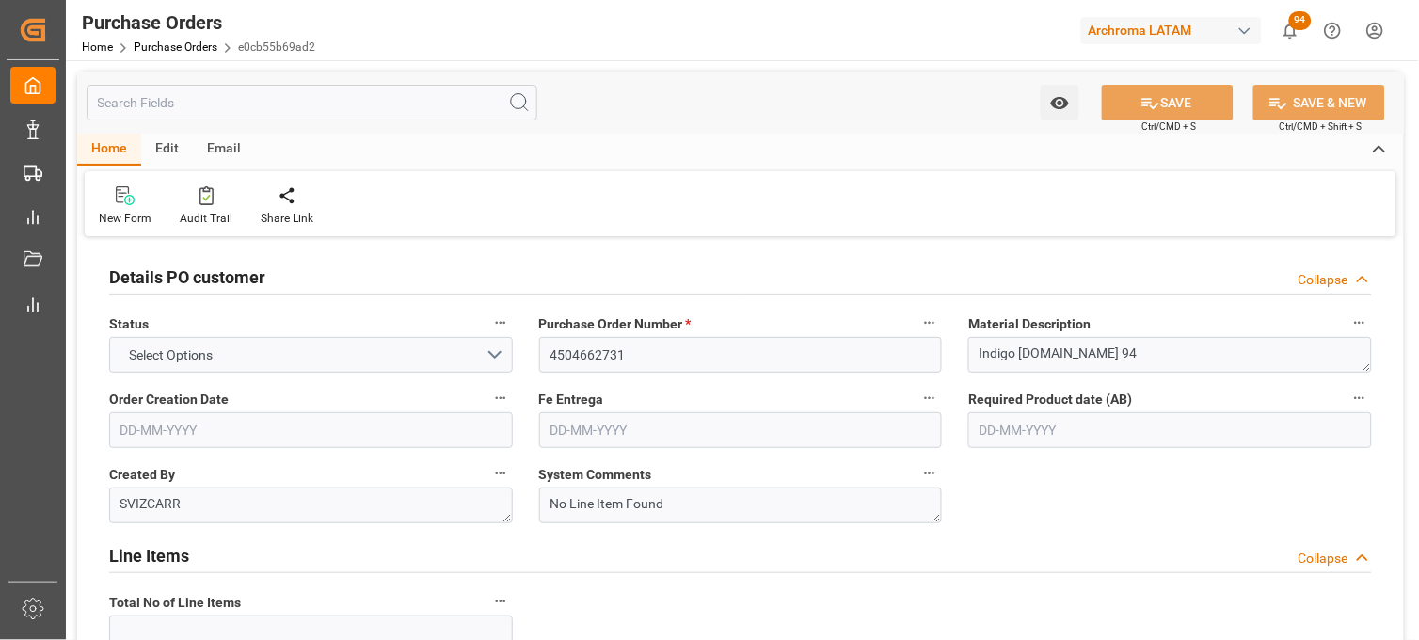
type input "1"
type input "[DATE]"
drag, startPoint x: 964, startPoint y: 398, endPoint x: 1132, endPoint y: 399, distance: 167.5
click at [1132, 399] on div "Required Product date (AB) [DATE]" at bounding box center [1170, 416] width 430 height 75
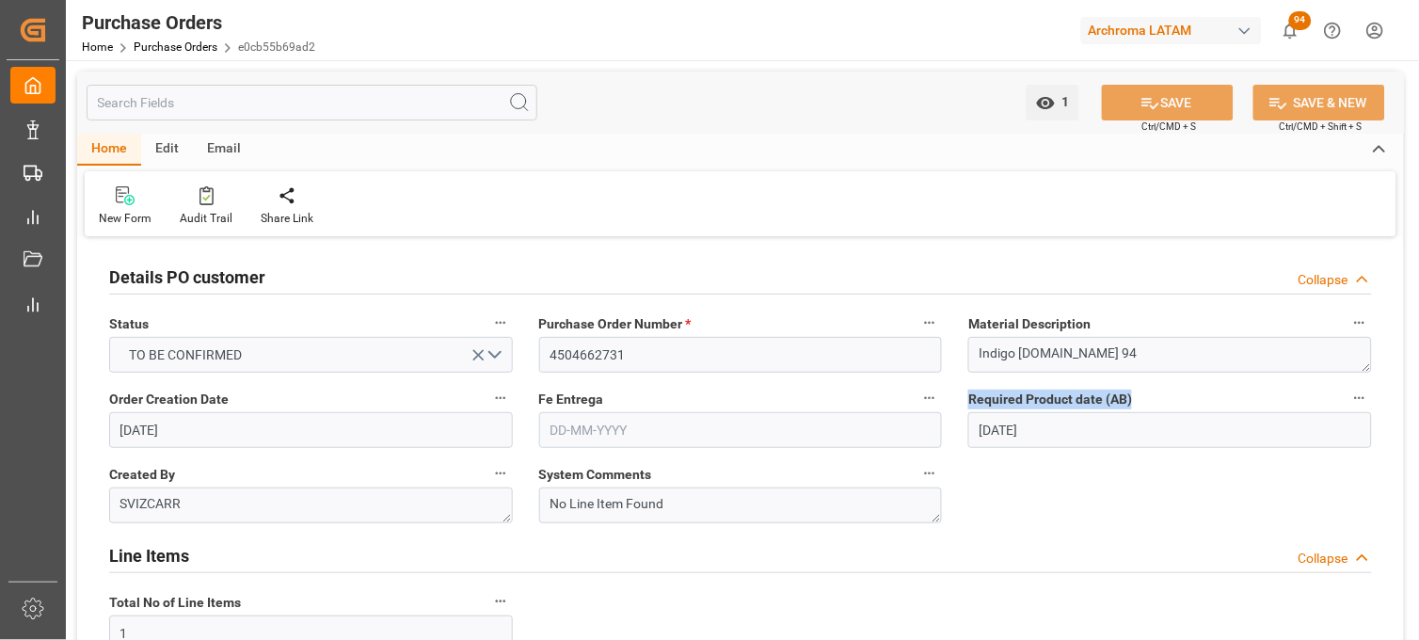
copy span "Required Product date (AB)"
drag, startPoint x: 175, startPoint y: 472, endPoint x: 106, endPoint y: 481, distance: 69.2
click at [106, 481] on div "Created By SVIZCARR" at bounding box center [311, 491] width 430 height 75
copy span "Created By"
click at [679, 321] on span "Purchase Order Number *" at bounding box center [615, 324] width 152 height 20
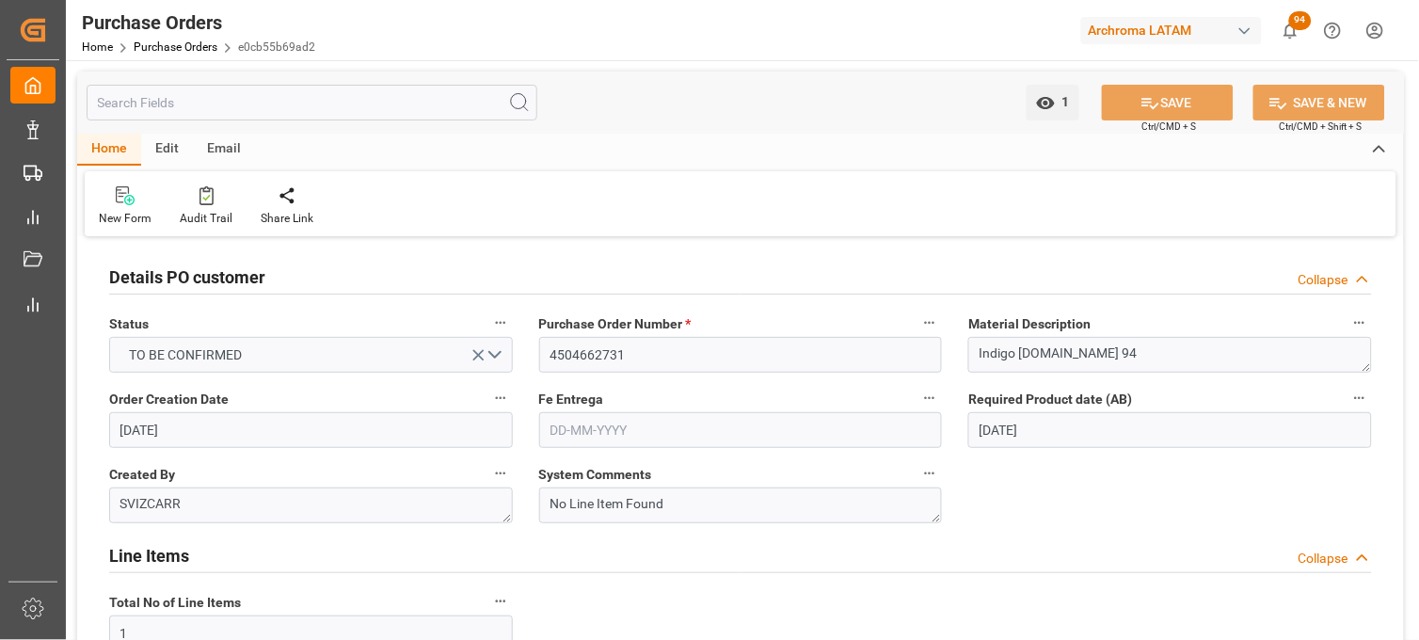
click at [917, 321] on button "Purchase Order Number *" at bounding box center [929, 322] width 24 height 24
drag, startPoint x: 683, startPoint y: 326, endPoint x: 550, endPoint y: 324, distance: 132.7
click at [550, 324] on div at bounding box center [709, 320] width 1419 height 640
click at [548, 324] on span "Purchase Order Number *" at bounding box center [615, 324] width 152 height 20
click at [917, 324] on button "Purchase Order Number *" at bounding box center [929, 322] width 24 height 24
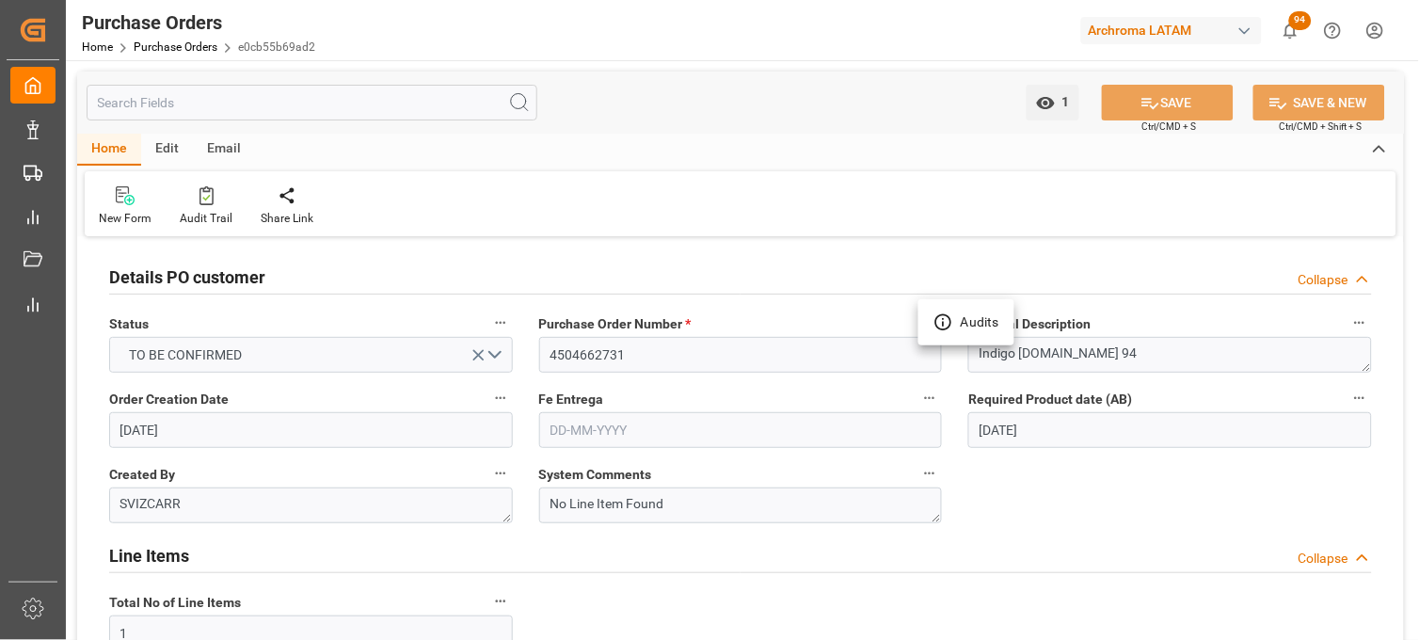
drag, startPoint x: 539, startPoint y: 324, endPoint x: 657, endPoint y: 324, distance: 117.6
click at [657, 324] on div at bounding box center [709, 320] width 1419 height 640
drag, startPoint x: 698, startPoint y: 321, endPoint x: 539, endPoint y: 322, distance: 159.0
click at [539, 322] on label "Purchase Order Number *" at bounding box center [741, 323] width 404 height 26
copy span "Purchase Order Number *"
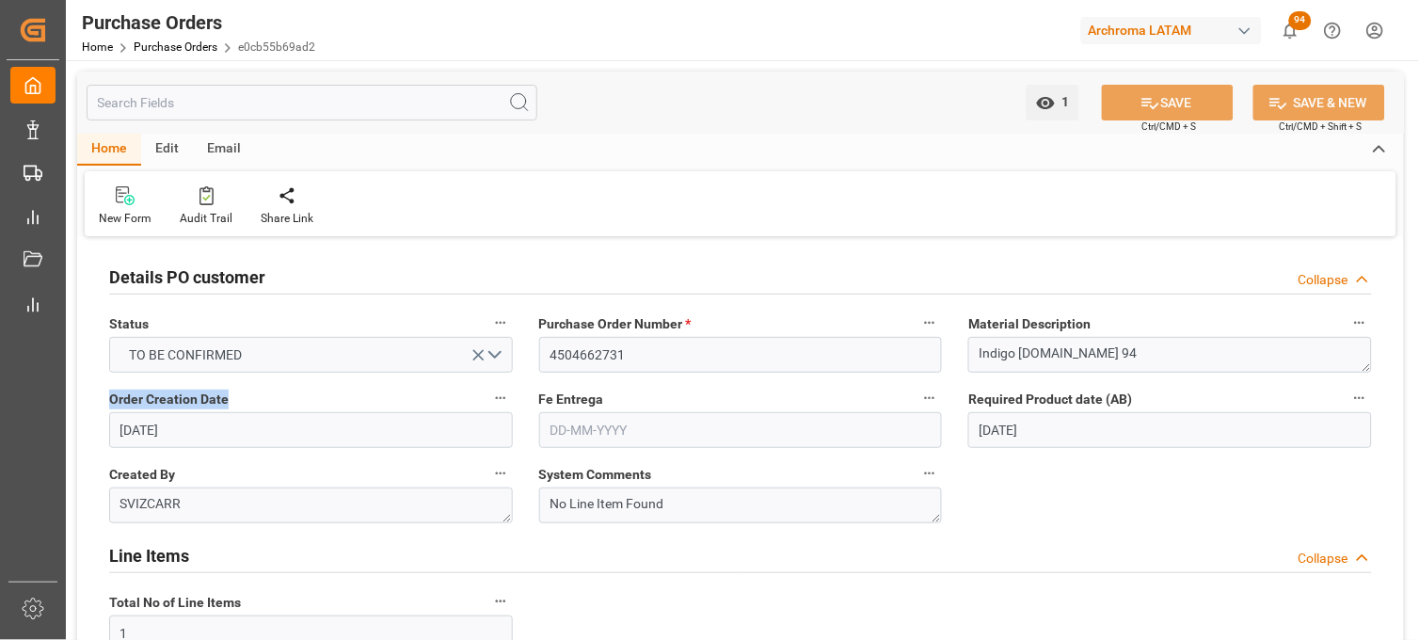
drag, startPoint x: 224, startPoint y: 400, endPoint x: 109, endPoint y: 405, distance: 114.9
click at [109, 405] on span "Order Creation Date" at bounding box center [168, 399] width 119 height 20
copy span "Order Creation Date"
drag, startPoint x: 606, startPoint y: 402, endPoint x: 533, endPoint y: 403, distance: 72.4
click at [533, 403] on div "Fe Entrega" at bounding box center [741, 416] width 430 height 75
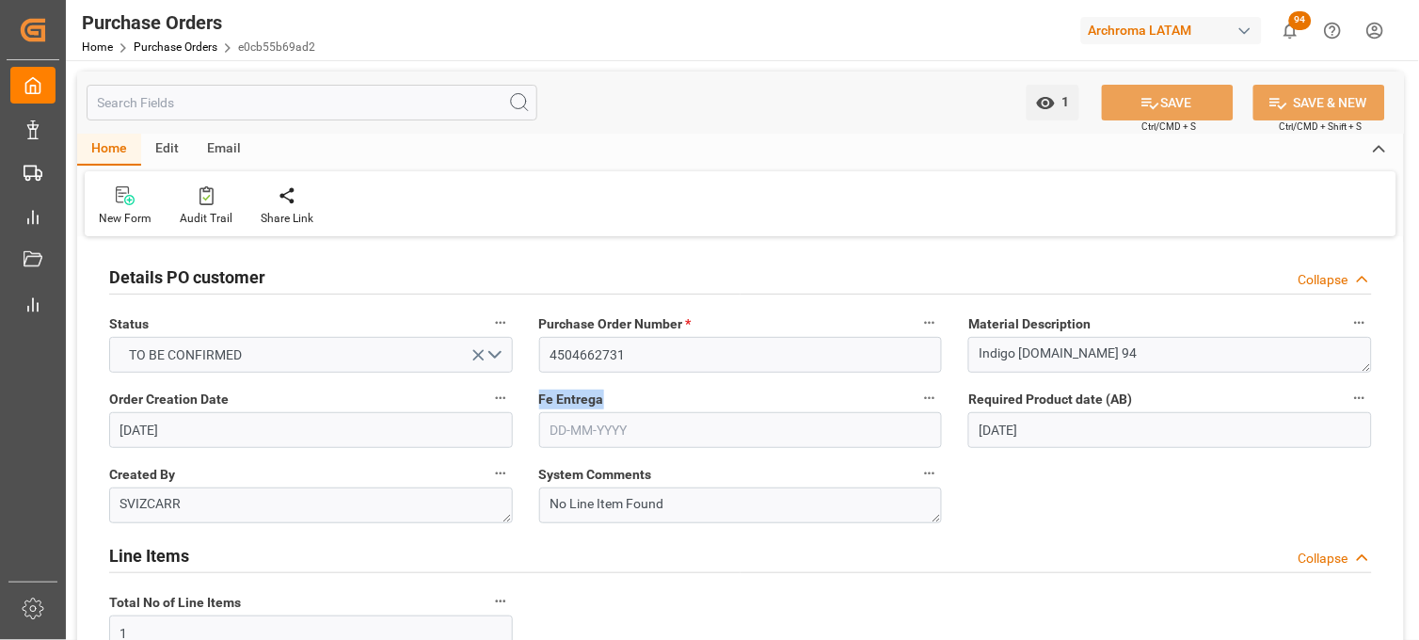
copy span "Fe Entrega"
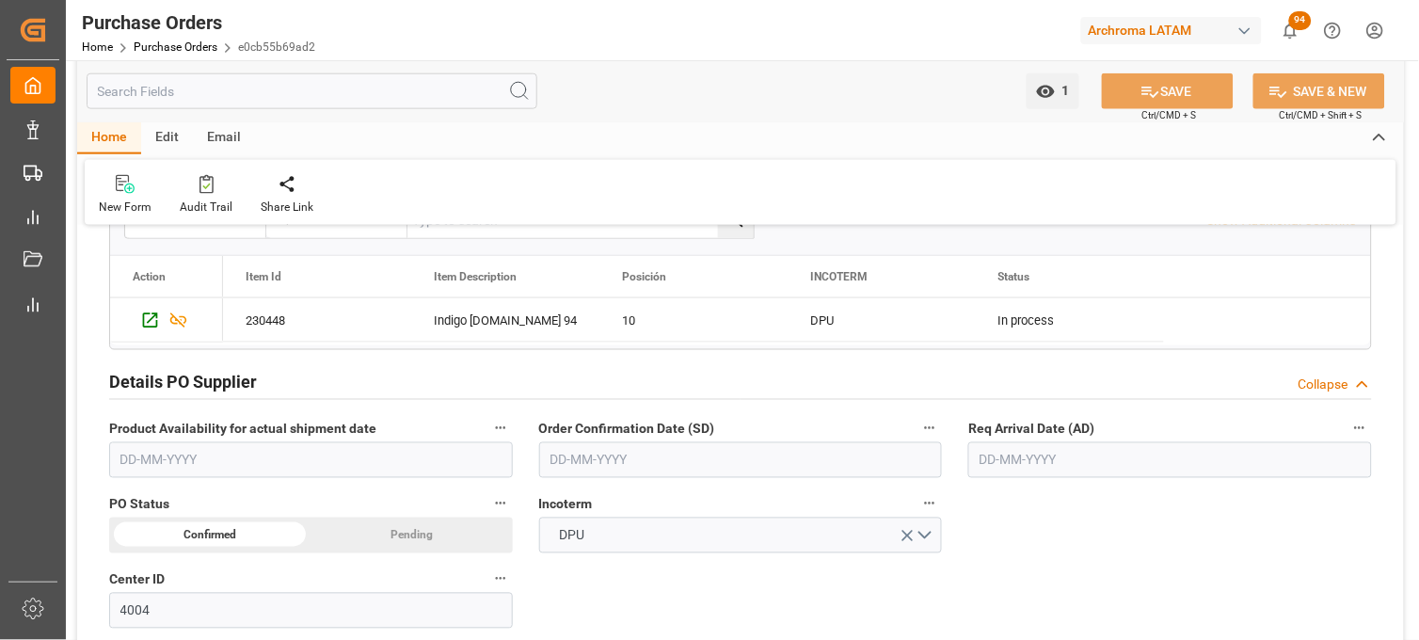
scroll to position [543, 0]
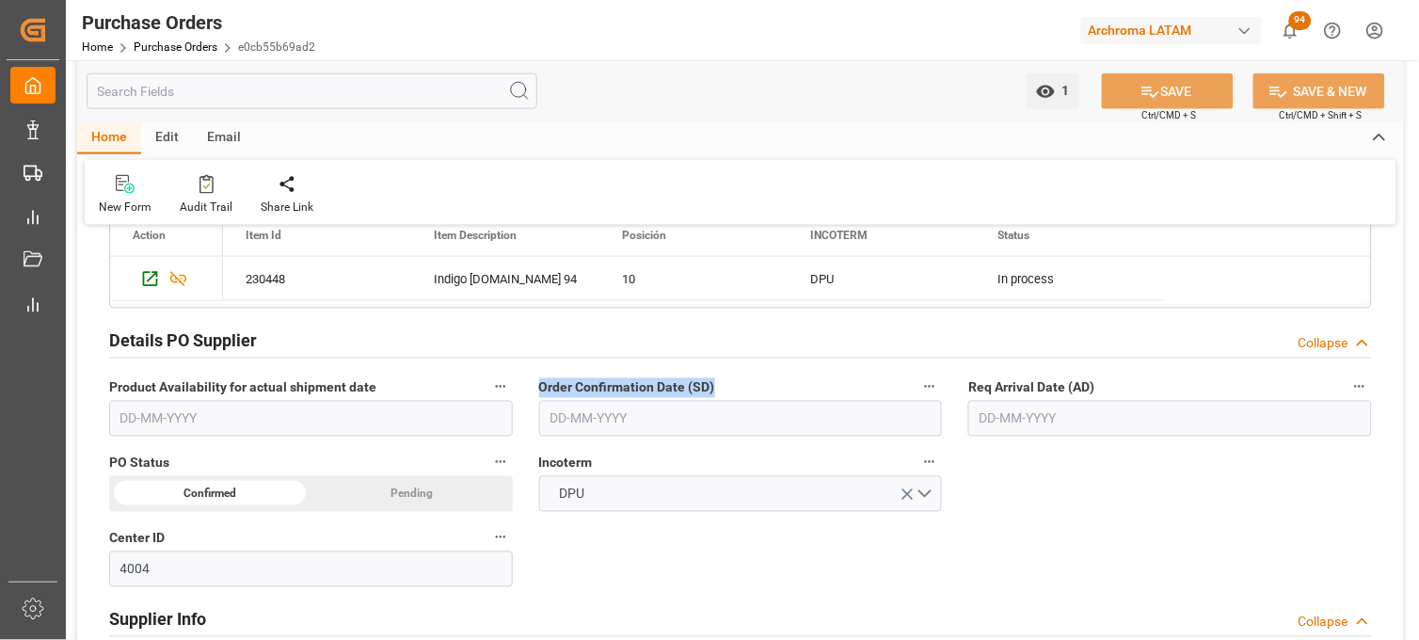
drag, startPoint x: 717, startPoint y: 386, endPoint x: 539, endPoint y: 398, distance: 178.2
click at [539, 398] on label "Order Confirmation Date (SD)" at bounding box center [741, 387] width 404 height 26
copy span "Order Confirmation Date (SD)"
drag, startPoint x: 1103, startPoint y: 389, endPoint x: 960, endPoint y: 390, distance: 143.0
click at [960, 390] on div "Req Arrival Date (AD)" at bounding box center [1170, 405] width 430 height 75
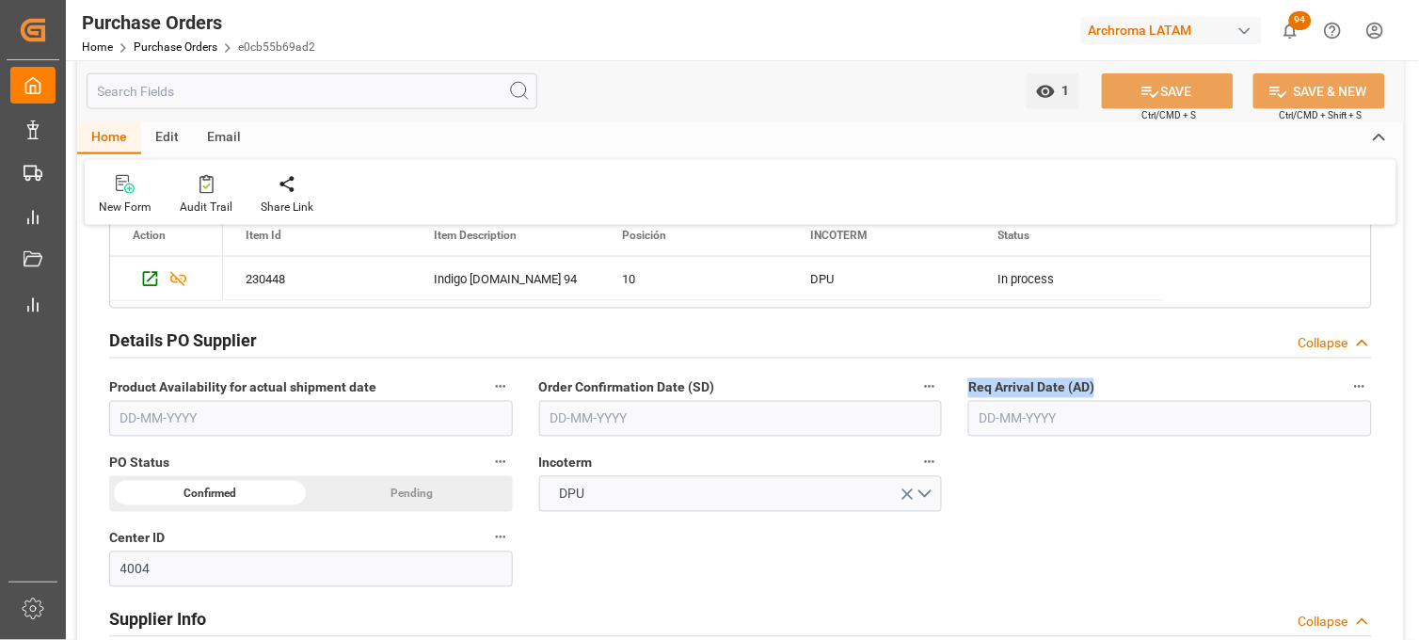
copy span "Req Arrival Date (AD)"
click at [994, 489] on div "Details PO customer Collapse Status TO BE CONFIRMED Purchase Order Number * 450…" at bounding box center [740, 523] width 1326 height 1648
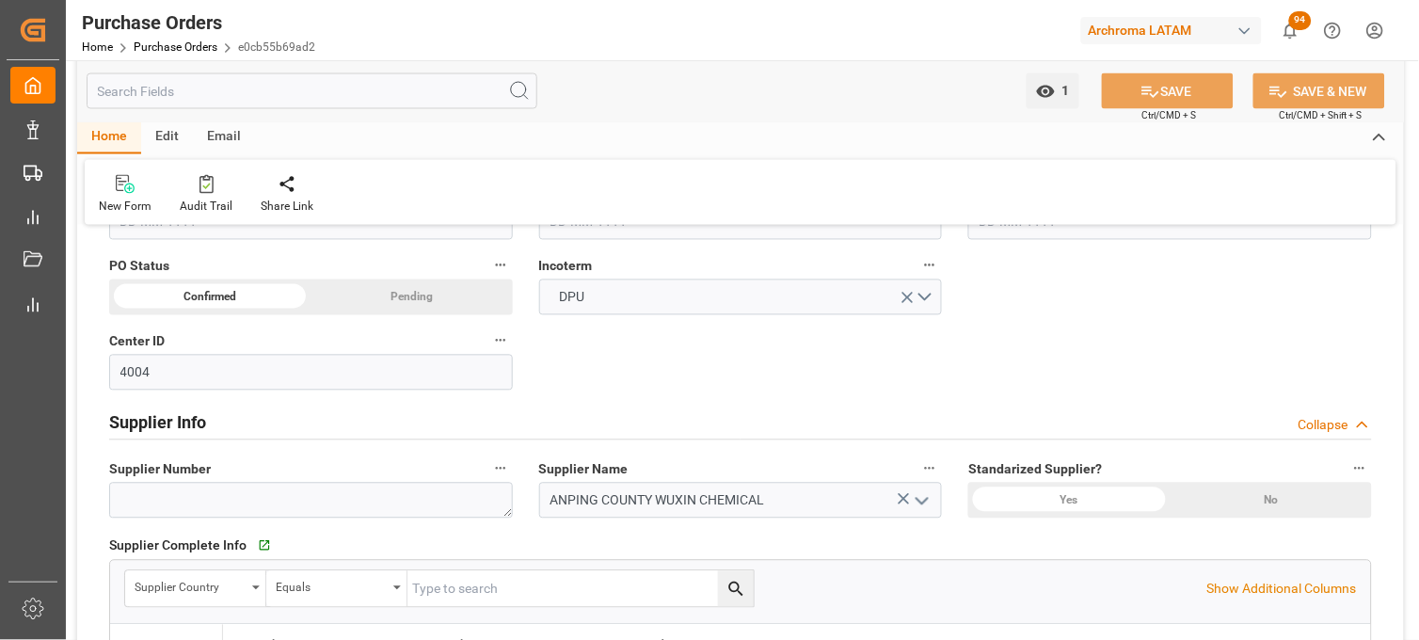
scroll to position [753, 0]
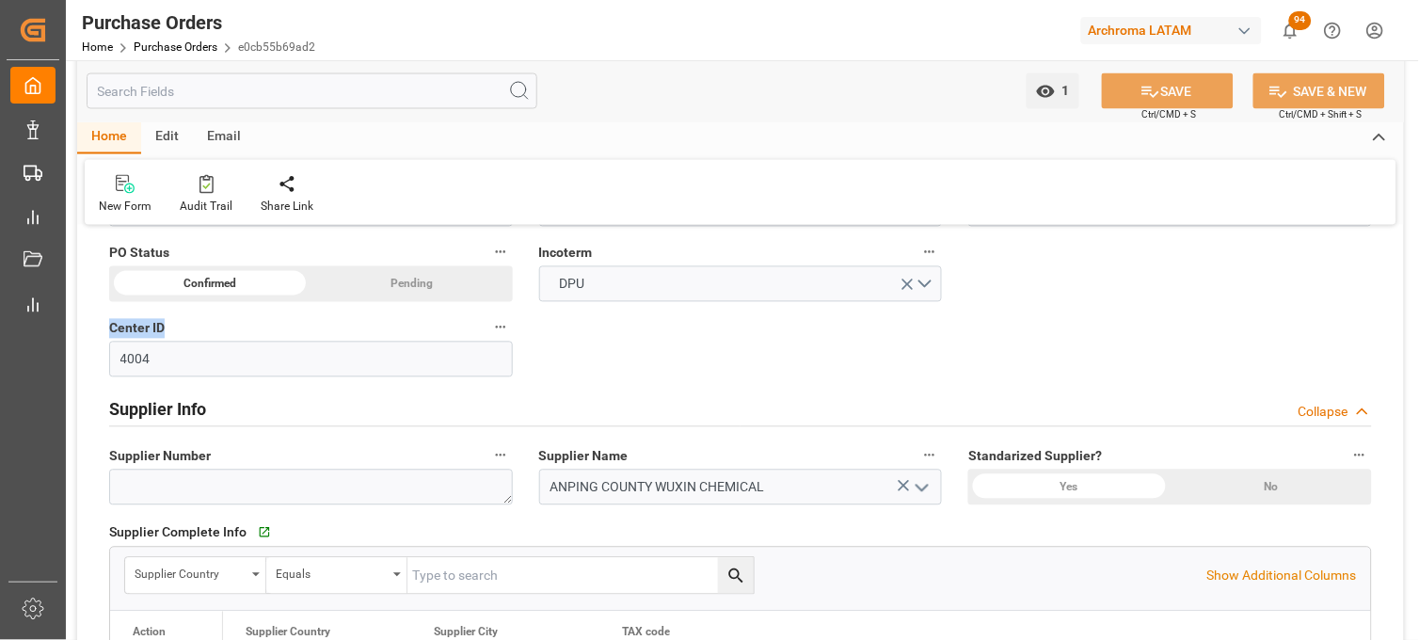
drag, startPoint x: 169, startPoint y: 321, endPoint x: 109, endPoint y: 333, distance: 61.4
click at [109, 333] on label "Center ID" at bounding box center [311, 328] width 404 height 26
copy span "Center ID"
click at [713, 401] on div "Supplier Info Collapse" at bounding box center [740, 408] width 1262 height 36
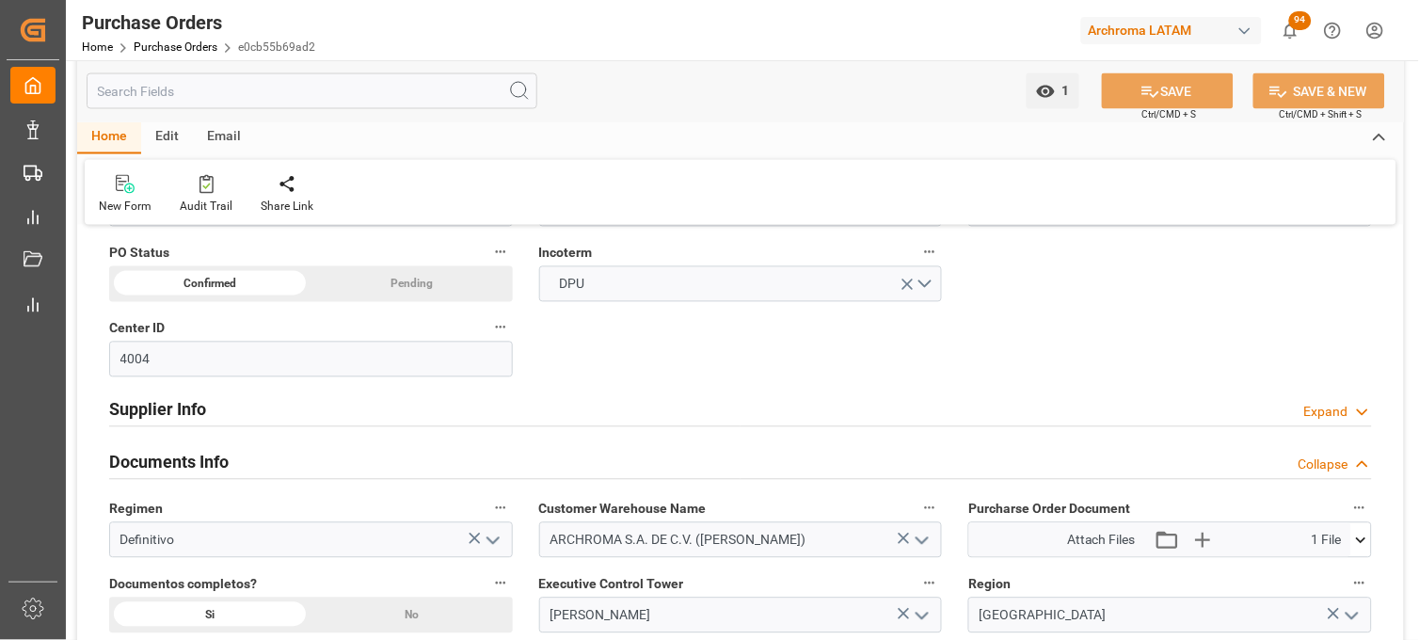
click at [713, 401] on div "Supplier Info Expand" at bounding box center [740, 408] width 1262 height 36
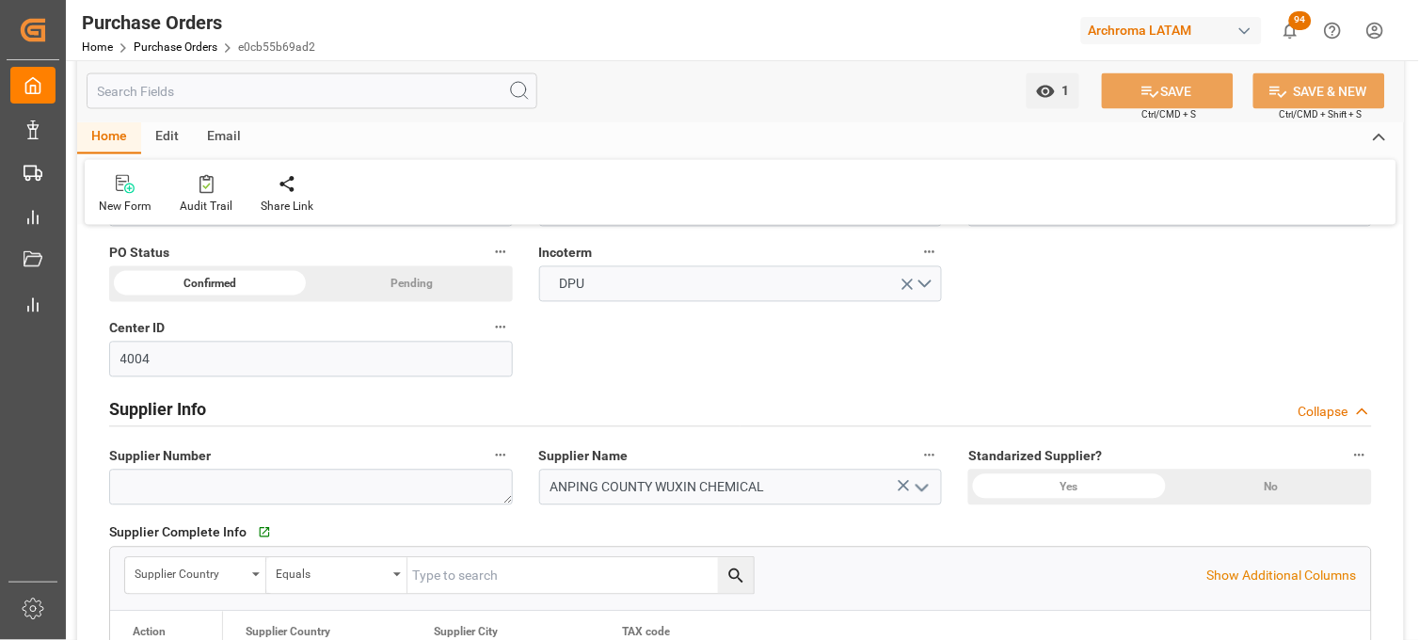
click at [793, 523] on div "Supplier Complete Info   Go to Supplier Grid" at bounding box center [740, 532] width 1262 height 28
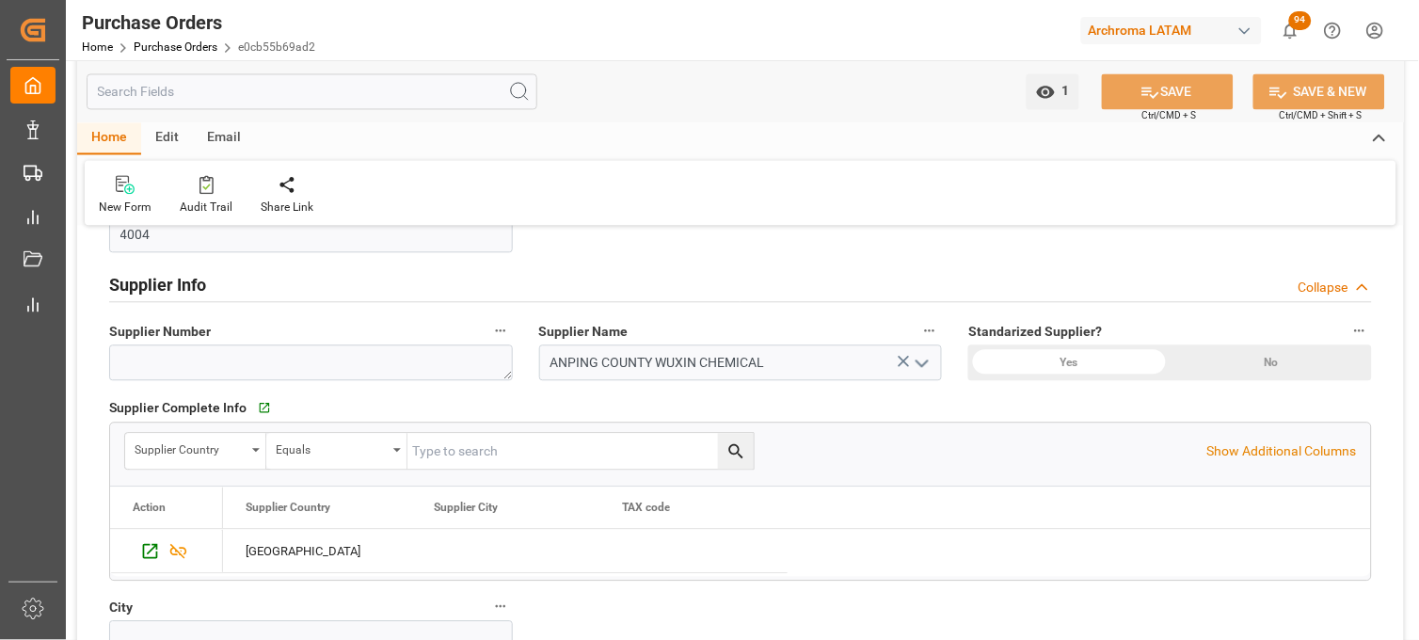
scroll to position [919, 0]
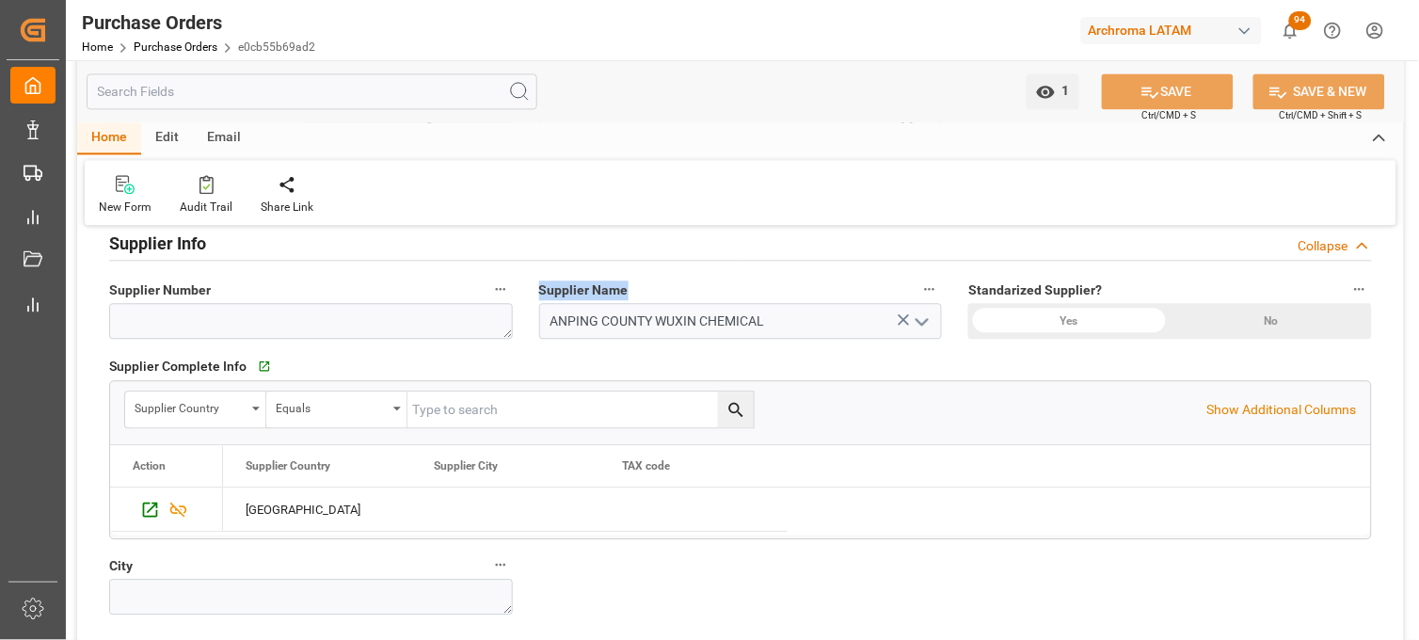
drag, startPoint x: 632, startPoint y: 286, endPoint x: 537, endPoint y: 290, distance: 95.1
click at [537, 290] on div "Supplier Name ANPING COUNTY WUXIN CHEMICAL" at bounding box center [741, 307] width 430 height 75
copy span "Supplier Name"
click at [908, 525] on div "[GEOGRAPHIC_DATA]" at bounding box center [797, 509] width 1148 height 44
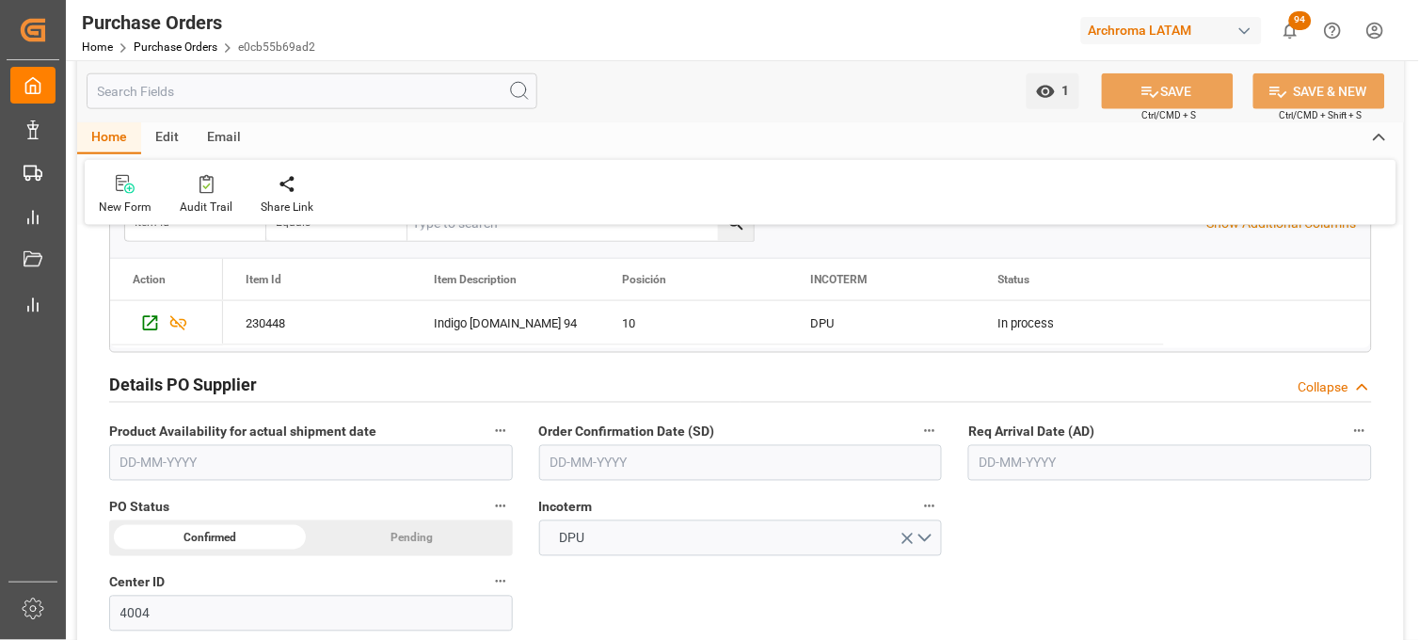
scroll to position [459, 0]
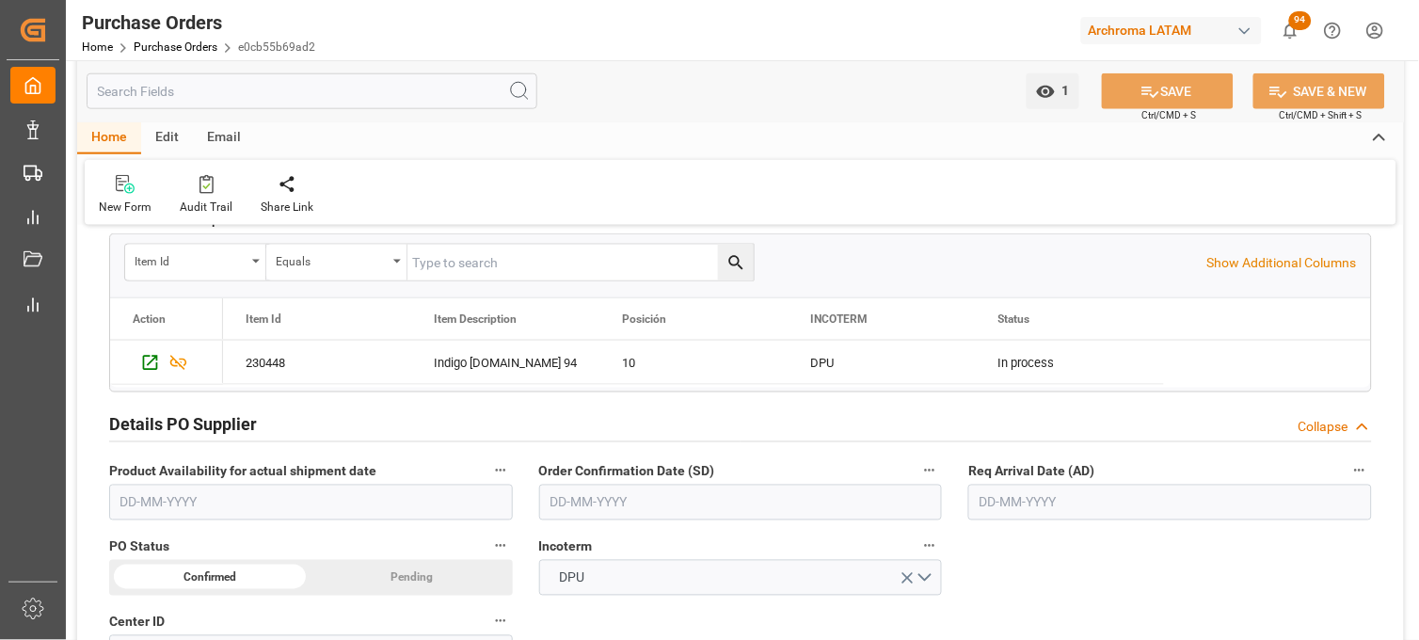
click at [908, 525] on div "Details PO customer Collapse Status TO BE CONFIRMED Purchase Order Number * 450…" at bounding box center [740, 607] width 1326 height 1648
drag, startPoint x: 593, startPoint y: 546, endPoint x: 538, endPoint y: 552, distance: 55.0
click at [539, 552] on label "Incoterm" at bounding box center [741, 546] width 404 height 26
copy span "Incoterm"
click at [155, 358] on icon "Press SPACE to select this row." at bounding box center [150, 363] width 20 height 20
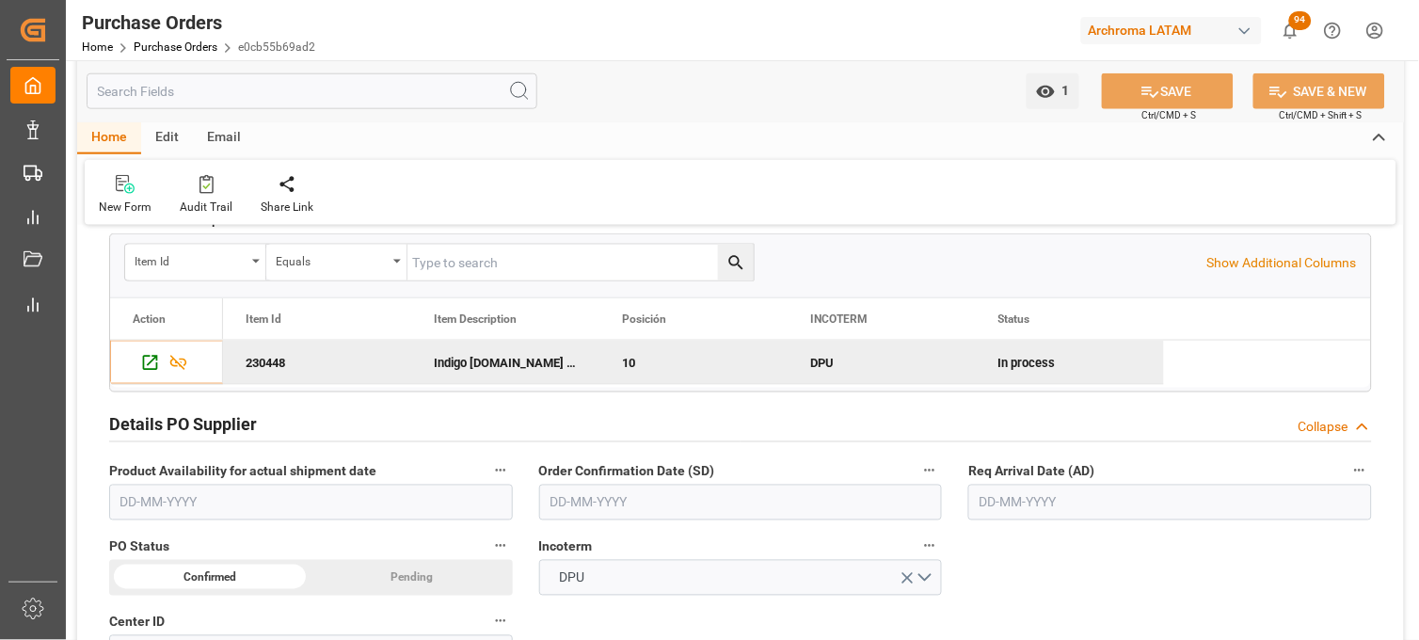
click at [978, 541] on div "Details PO customer Collapse Status TO BE CONFIRMED Purchase Order Number * 450…" at bounding box center [740, 607] width 1326 height 1648
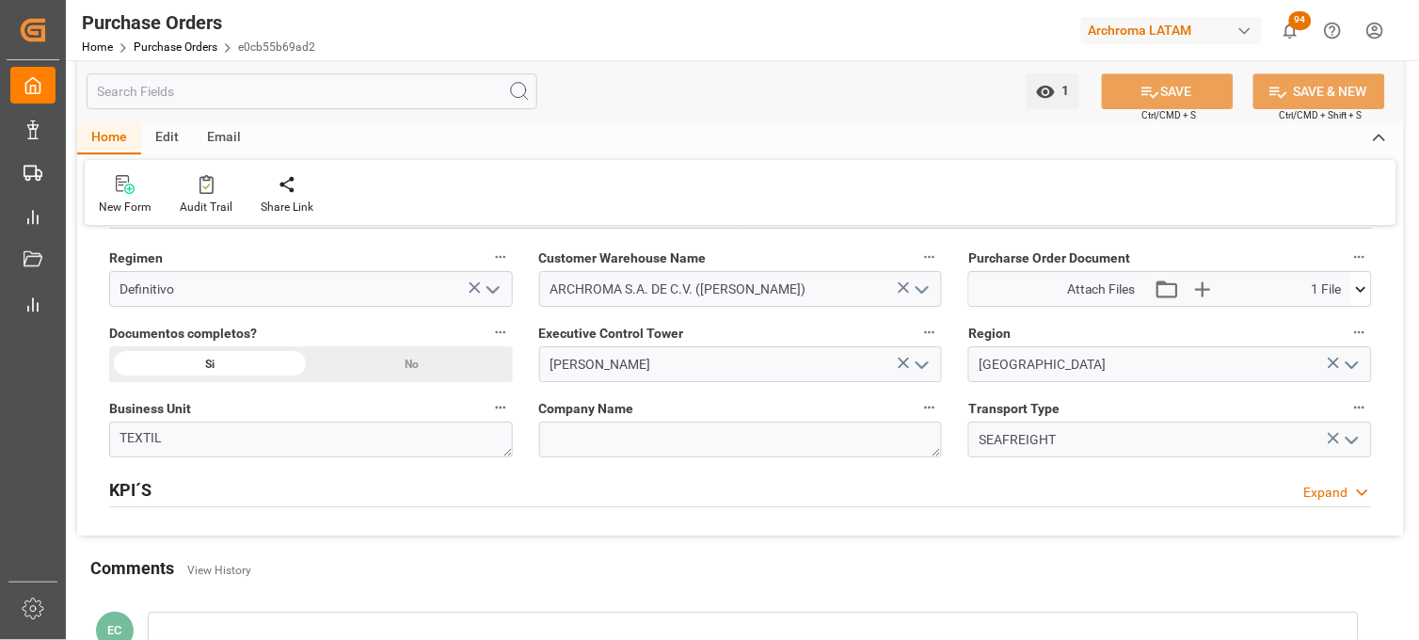
scroll to position [1421, 0]
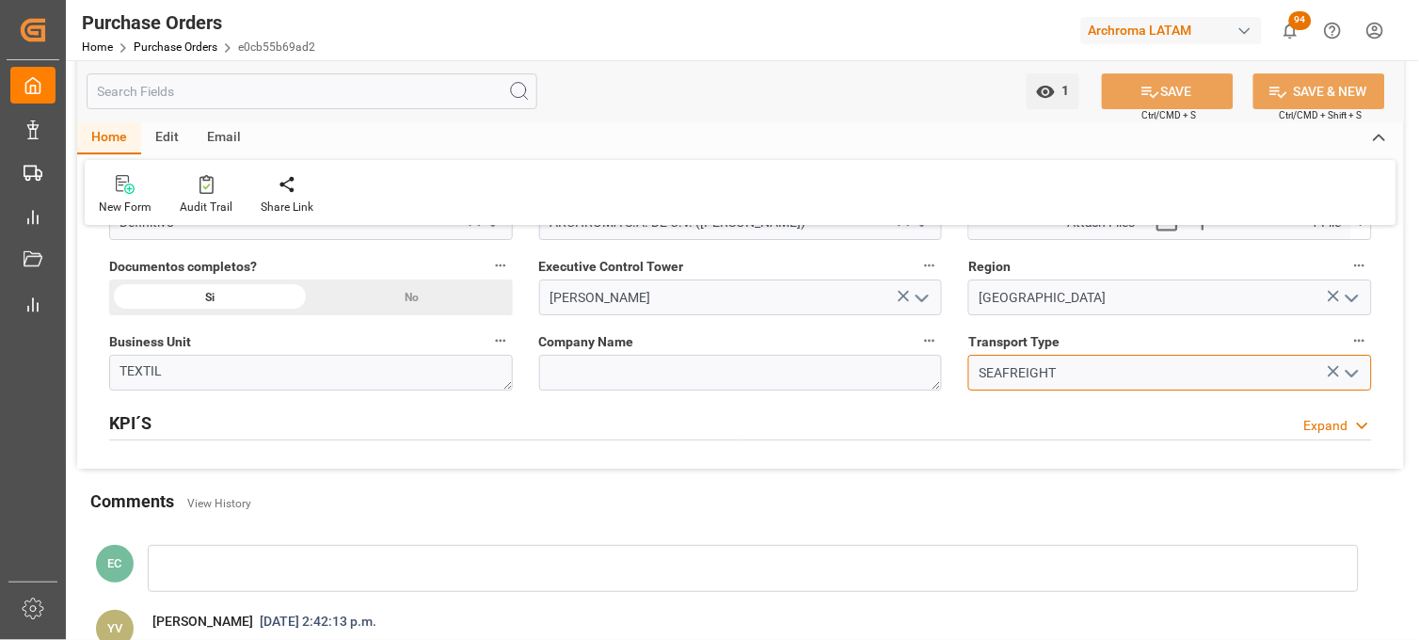
drag, startPoint x: 1071, startPoint y: 373, endPoint x: 972, endPoint y: 376, distance: 98.9
click at [972, 376] on input "SEAFREIGHT" at bounding box center [1170, 373] width 404 height 36
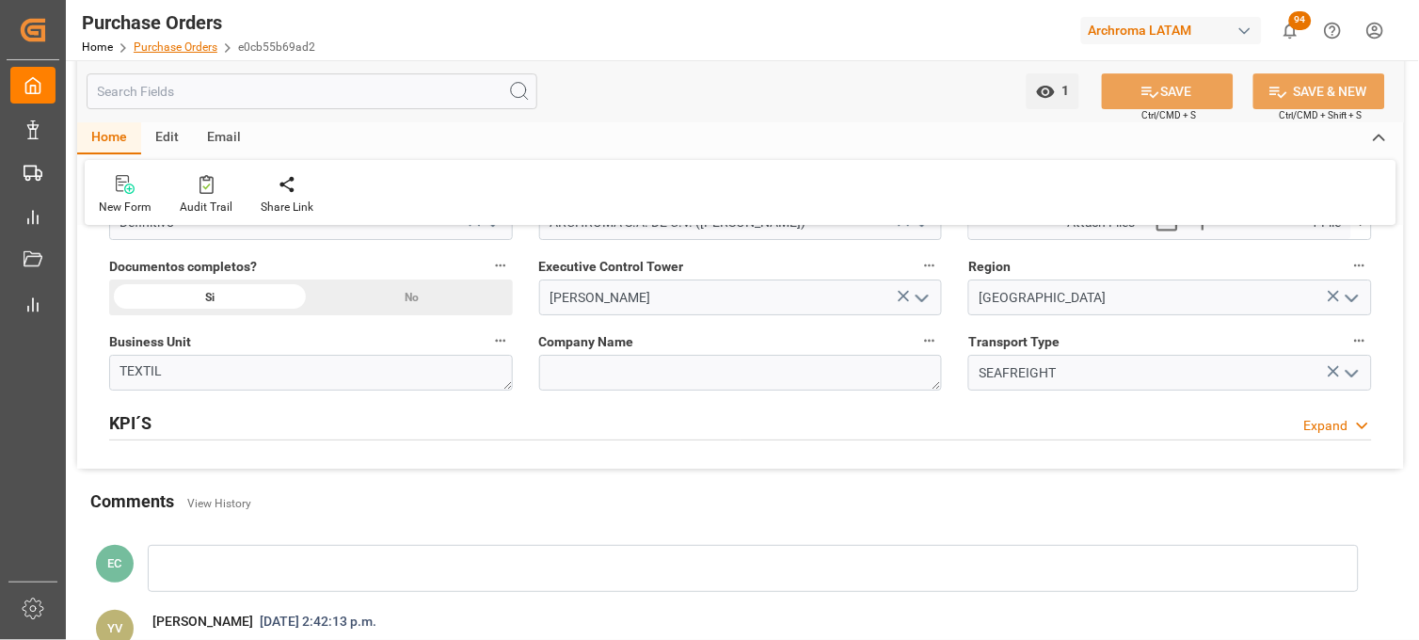
click at [198, 41] on link "Purchase Orders" at bounding box center [176, 46] width 84 height 13
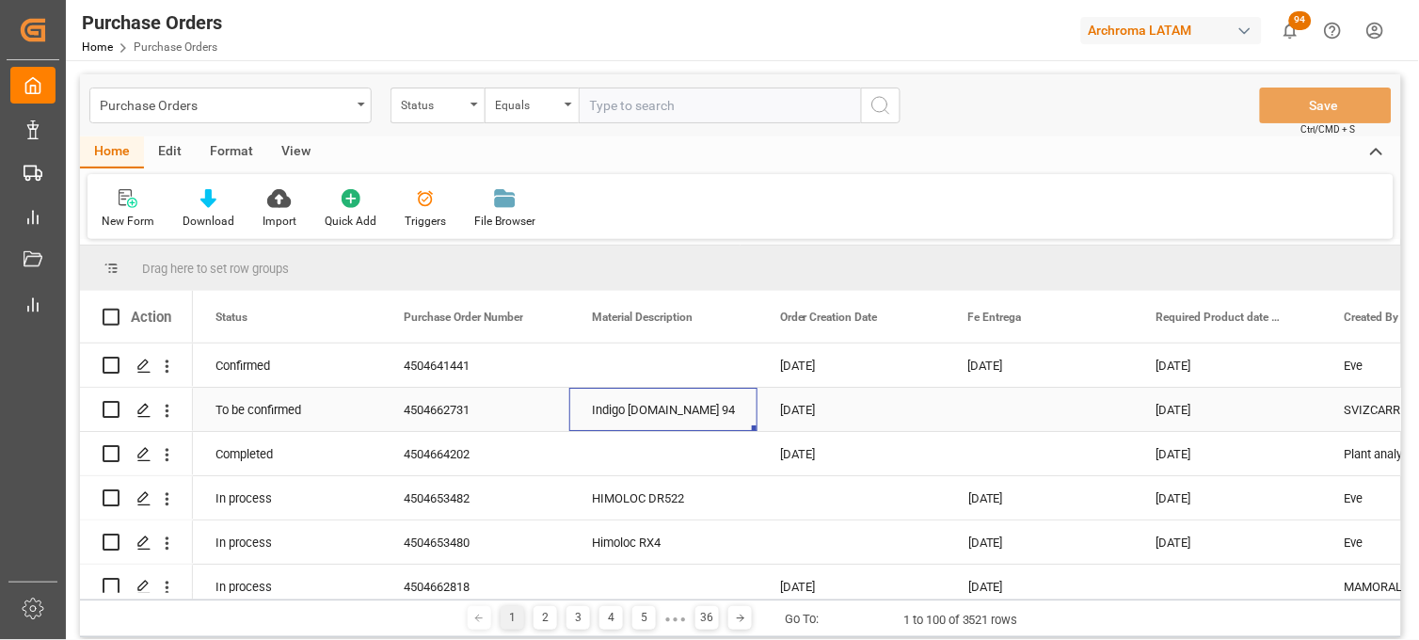
click at [645, 415] on div "Indigo [DOMAIN_NAME] 94" at bounding box center [663, 409] width 188 height 43
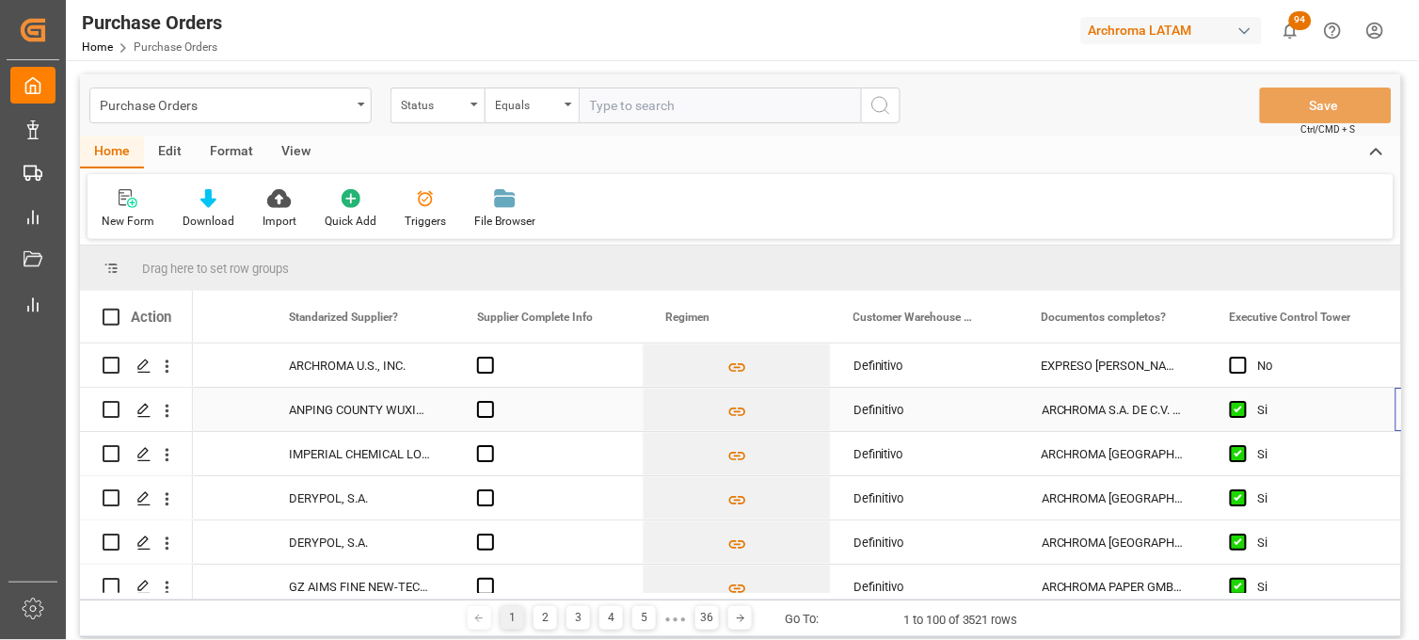
scroll to position [0, 3313]
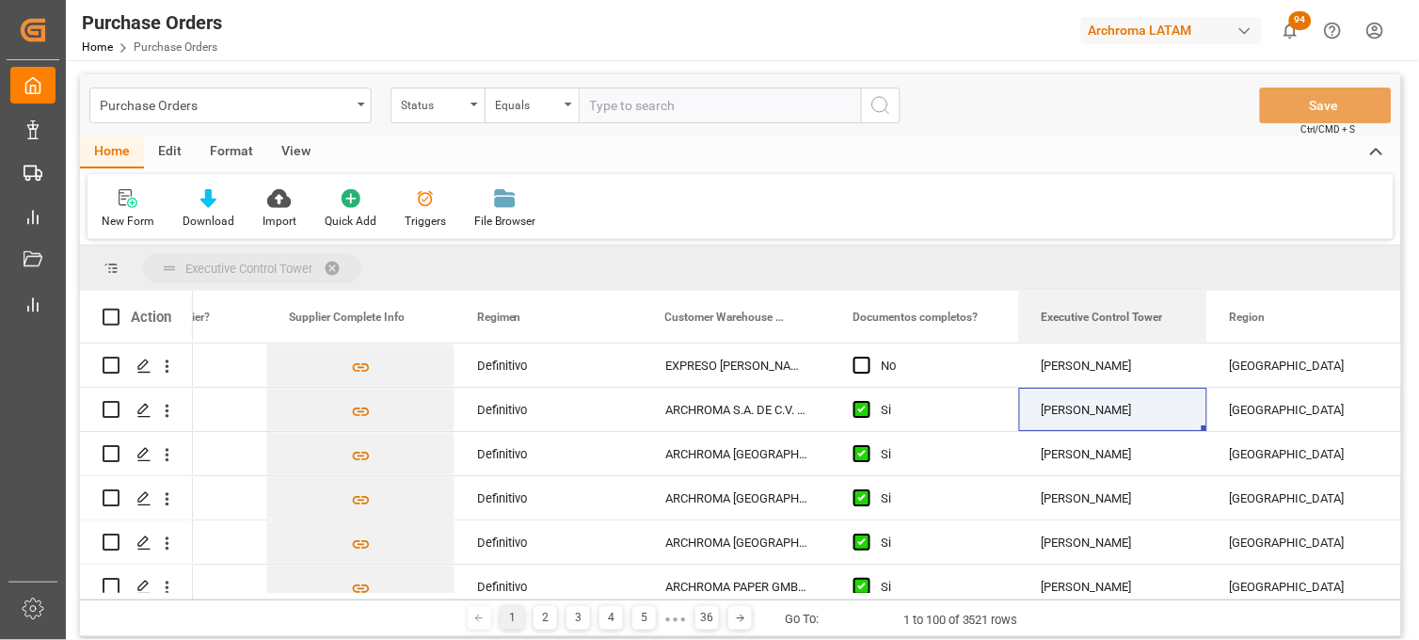
drag, startPoint x: 1083, startPoint y: 325, endPoint x: 1084, endPoint y: 273, distance: 51.8
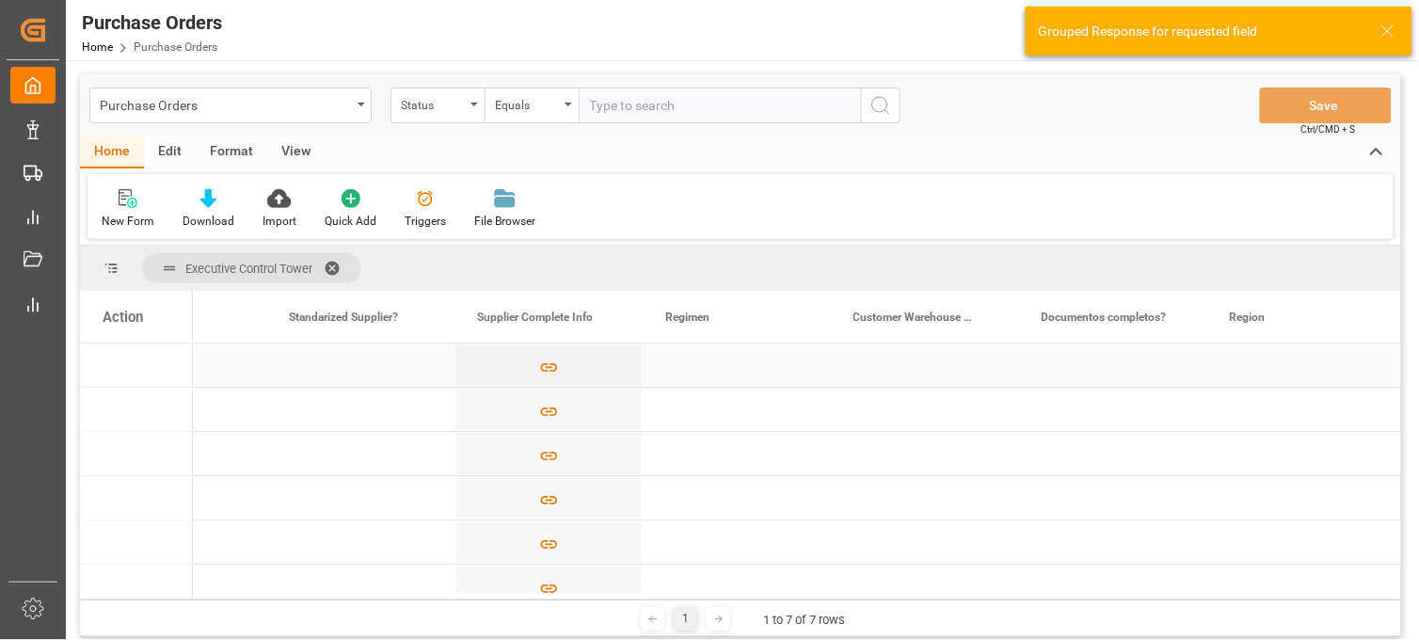
click at [359, 381] on div "Press SPACE to select this row." at bounding box center [360, 364] width 188 height 43
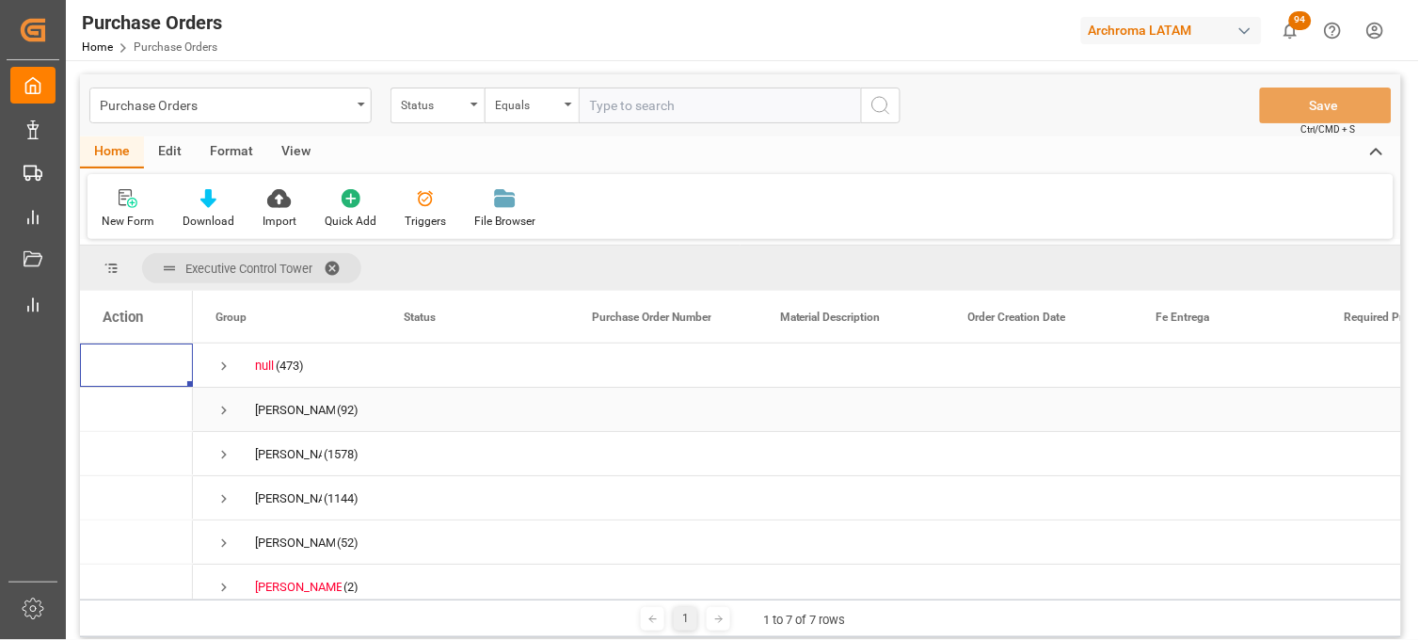
click at [228, 407] on span "Press SPACE to select this row." at bounding box center [223, 410] width 17 height 17
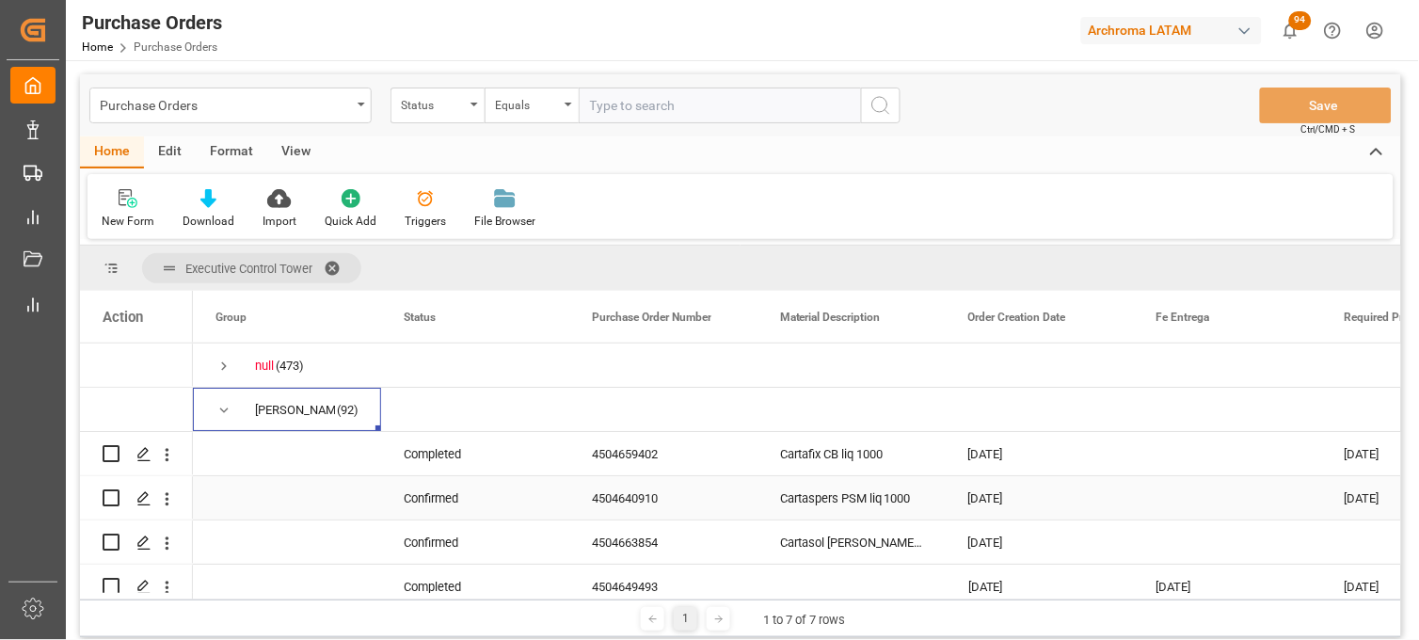
click at [425, 493] on div "Confirmed" at bounding box center [475, 497] width 188 height 43
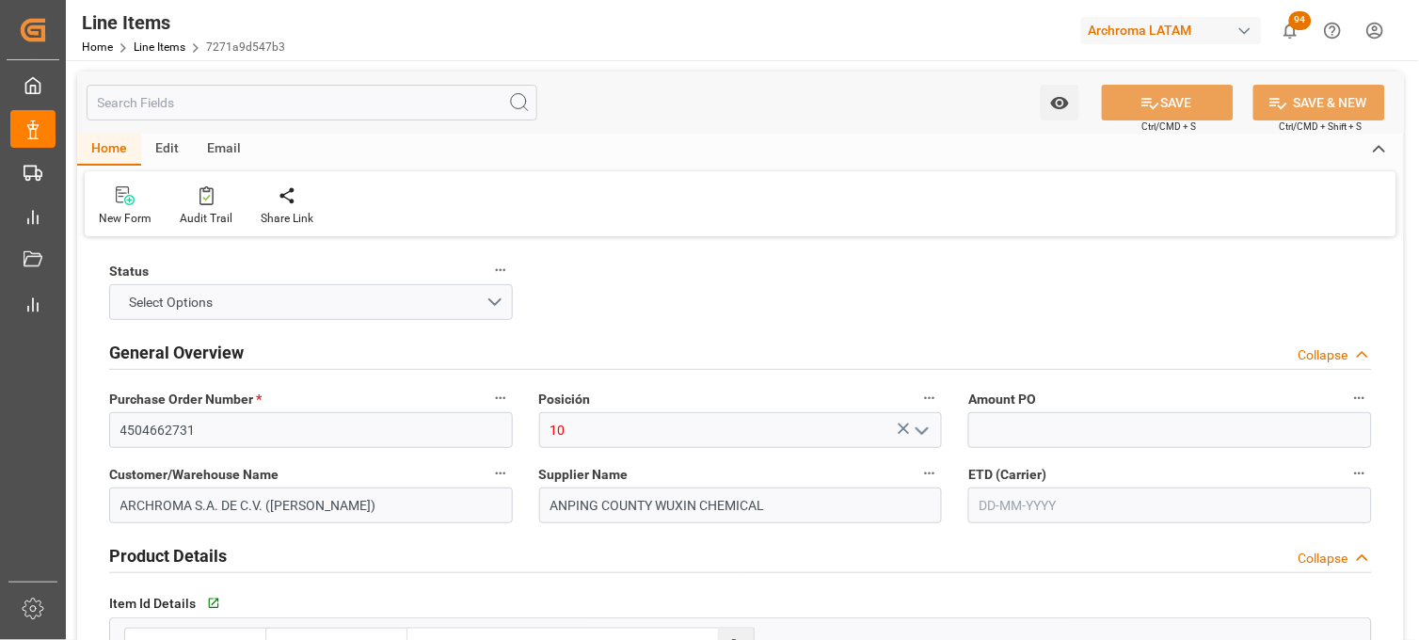
type input "12171508"
type input "20000"
type input "3204150201"
type input "[DATE] 20:42"
type input "24-09-2025 01:42"
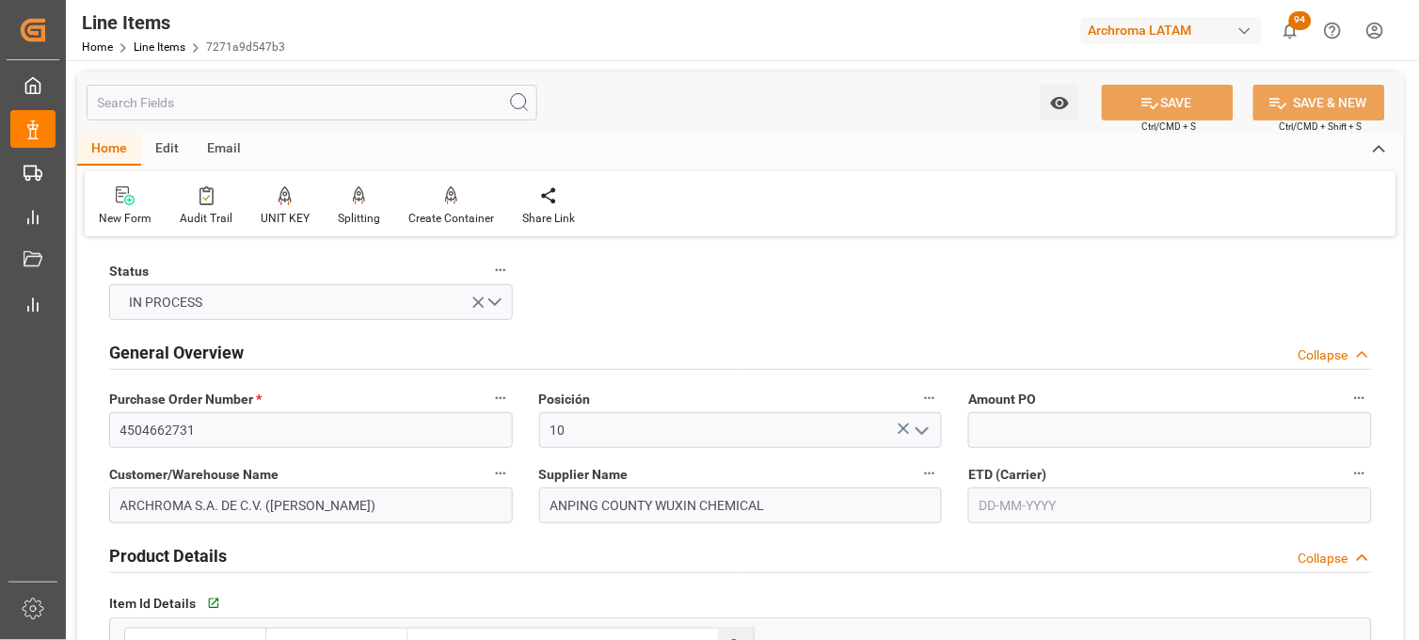
type input "[DATE]"
click at [523, 505] on div "Customer/Warehouse Name ARCHROMA S.A. DE C.V. (SALVATIERRA)" at bounding box center [311, 491] width 430 height 75
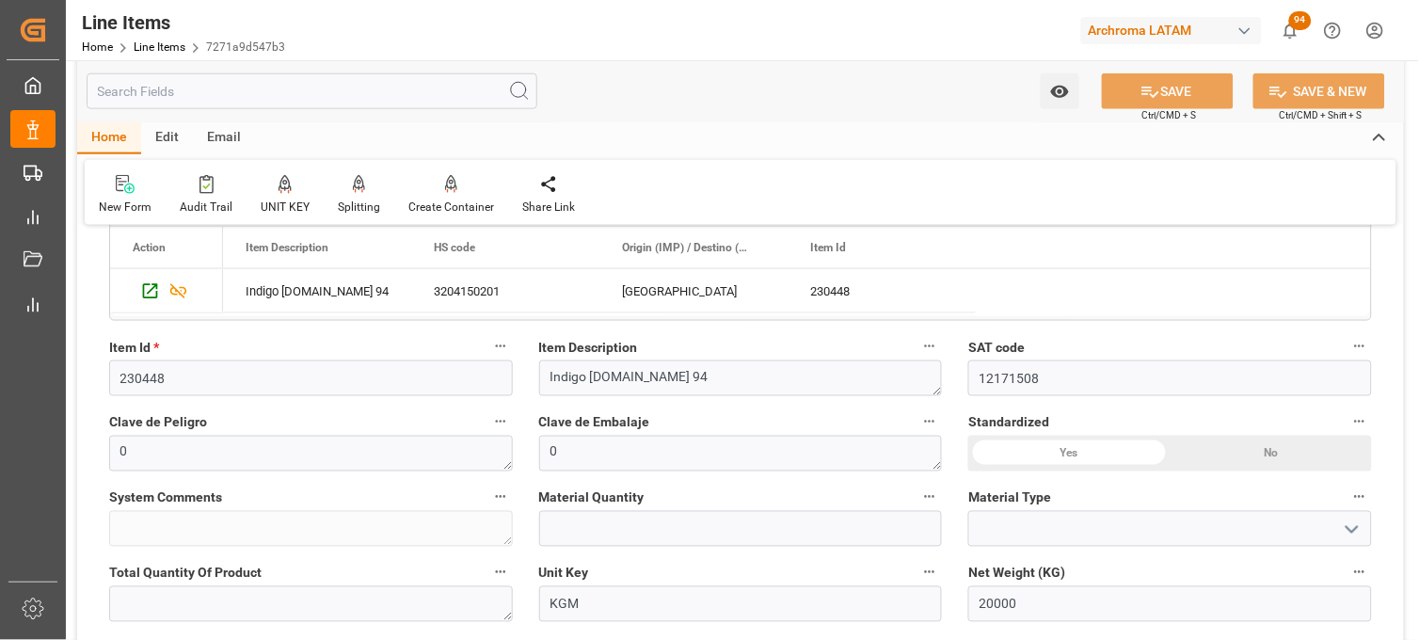
scroll to position [459, 0]
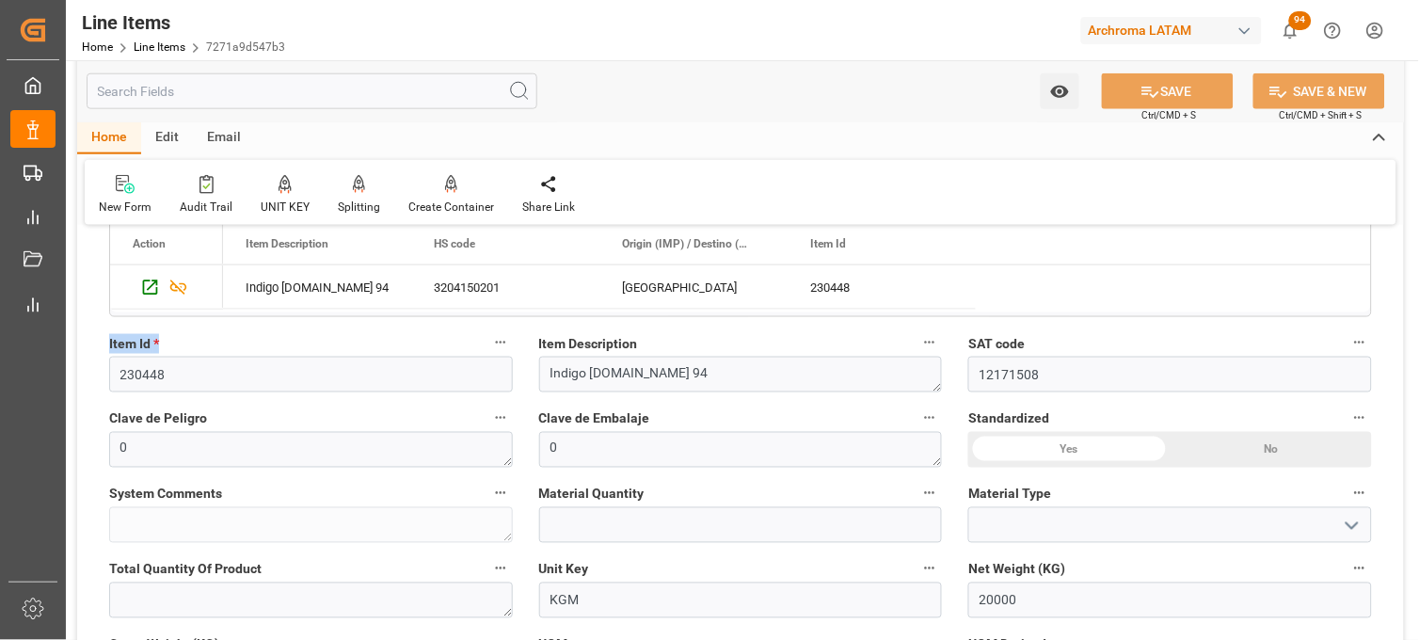
drag, startPoint x: 156, startPoint y: 344, endPoint x: 107, endPoint y: 349, distance: 49.1
click at [107, 349] on div "Item Id * 230448" at bounding box center [311, 361] width 430 height 75
copy span "Item Id *"
drag, startPoint x: 538, startPoint y: 346, endPoint x: 636, endPoint y: 343, distance: 97.9
click at [636, 343] on span "Item Description" at bounding box center [588, 344] width 99 height 20
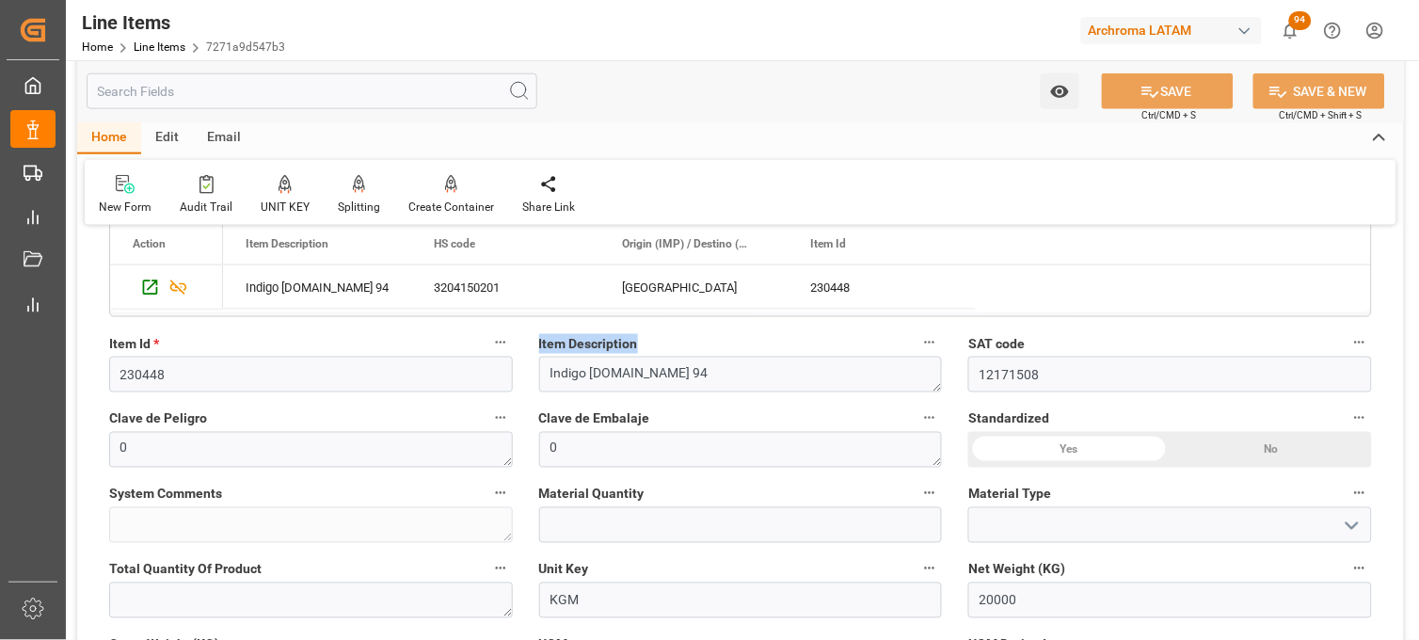
copy span "Item Description"
drag, startPoint x: 965, startPoint y: 568, endPoint x: 1065, endPoint y: 565, distance: 99.8
click at [1065, 565] on div "Net Weight (KG) 20000" at bounding box center [1170, 586] width 430 height 75
copy span "Net Weight (KG)"
click at [524, 553] on div "Total Quantity Of Product" at bounding box center [311, 586] width 430 height 75
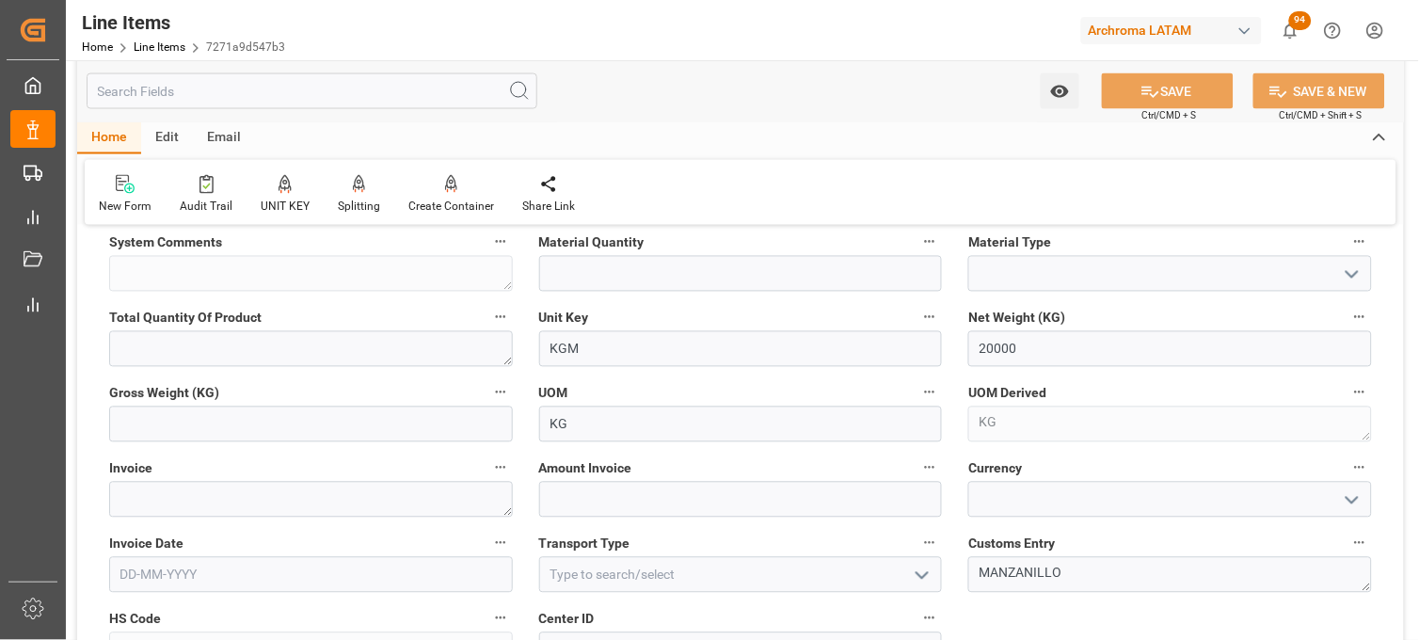
scroll to position [753, 0]
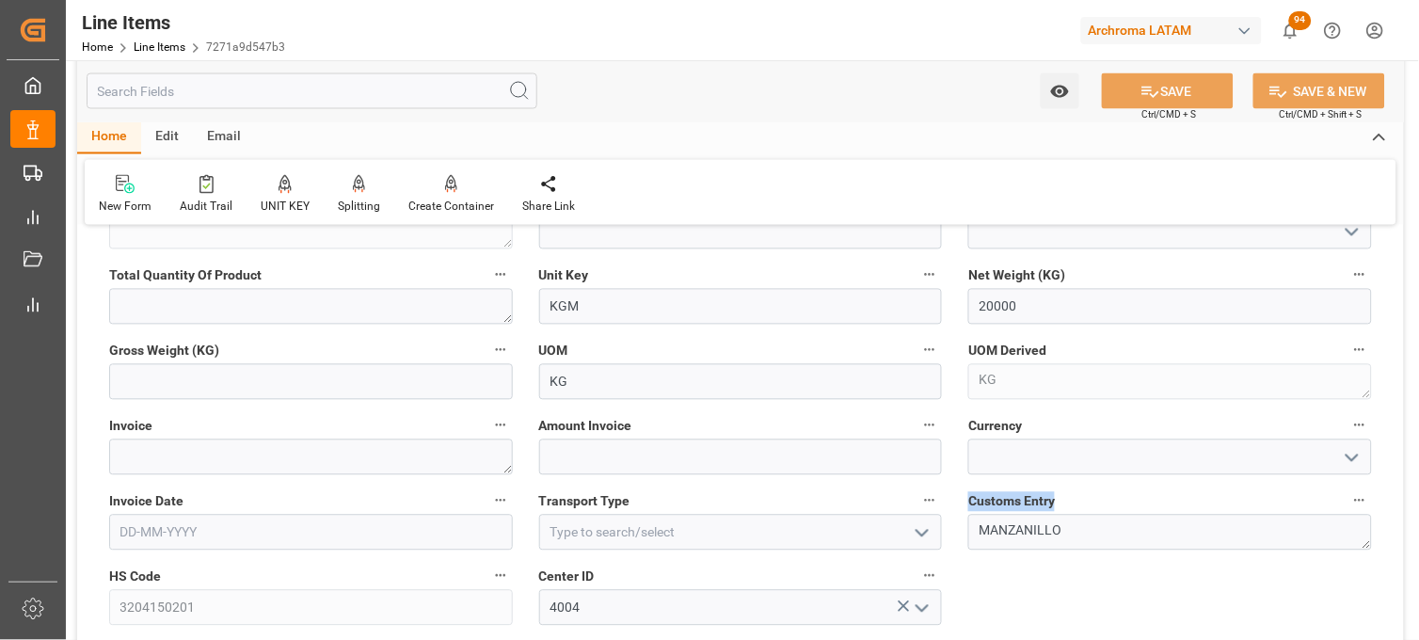
drag, startPoint x: 967, startPoint y: 500, endPoint x: 1063, endPoint y: 515, distance: 97.1
click at [1063, 515] on div "Customs Entry MANZANILLO" at bounding box center [1170, 519] width 430 height 75
copy label "Customs Entry"
click at [523, 489] on div "Invoice Date" at bounding box center [311, 519] width 430 height 75
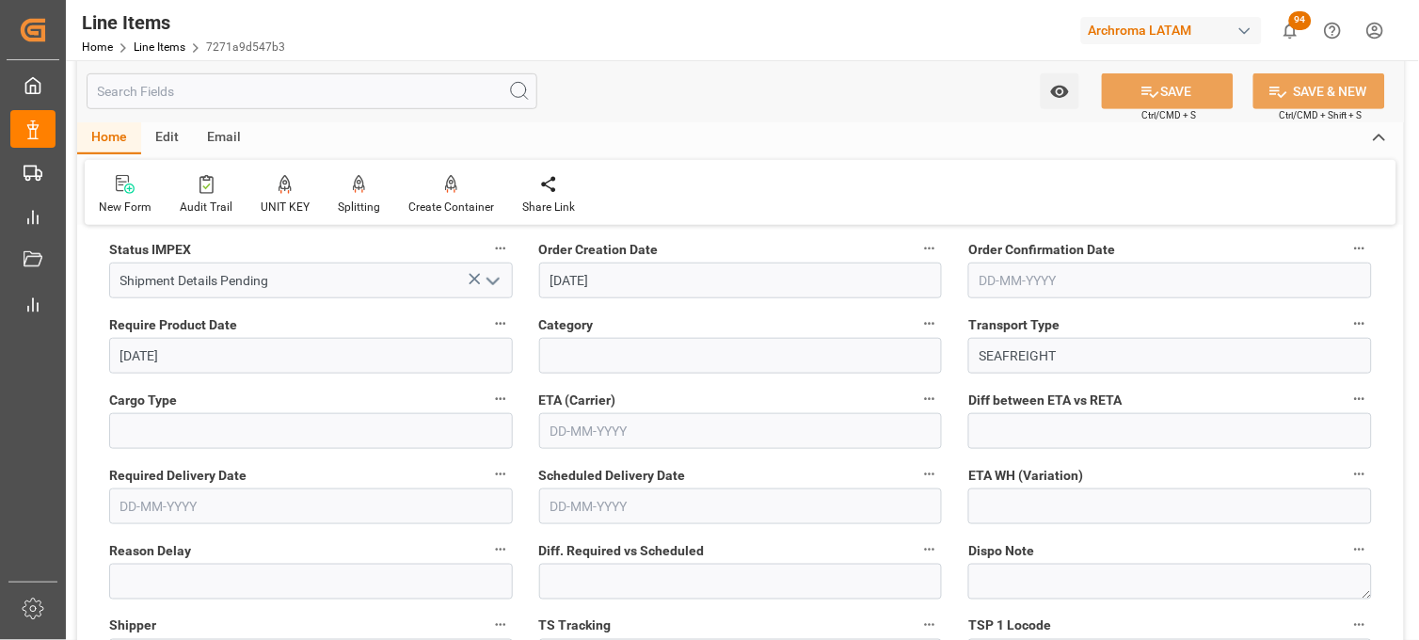
scroll to position [1839, 0]
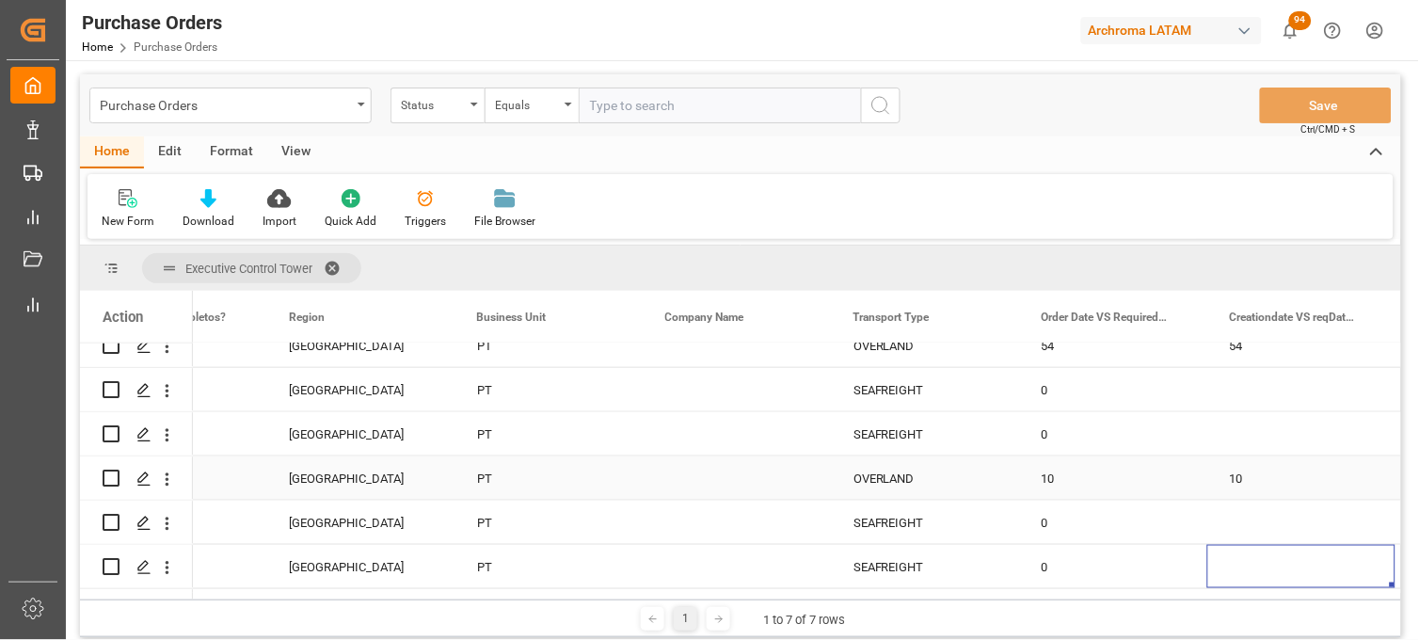
scroll to position [595, 0]
click at [887, 567] on div "OVERLAND" at bounding box center [924, 567] width 143 height 43
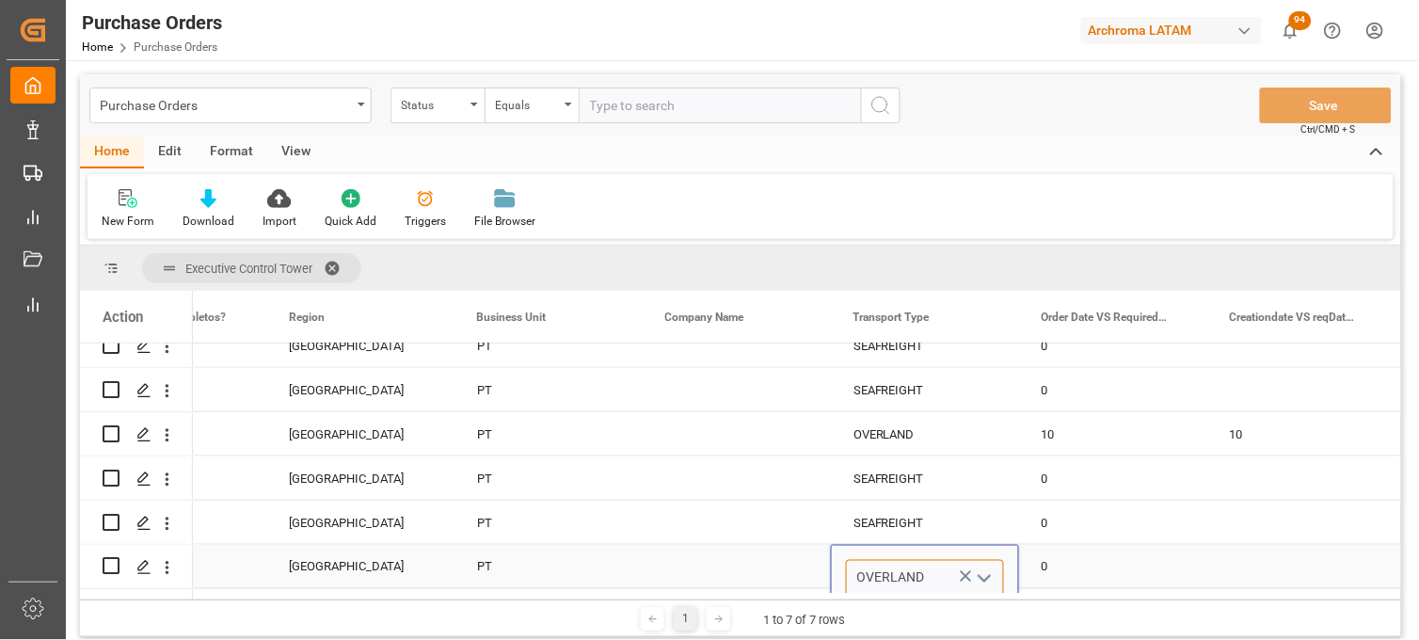
click at [887, 567] on input "OVERLAND" at bounding box center [925, 578] width 158 height 36
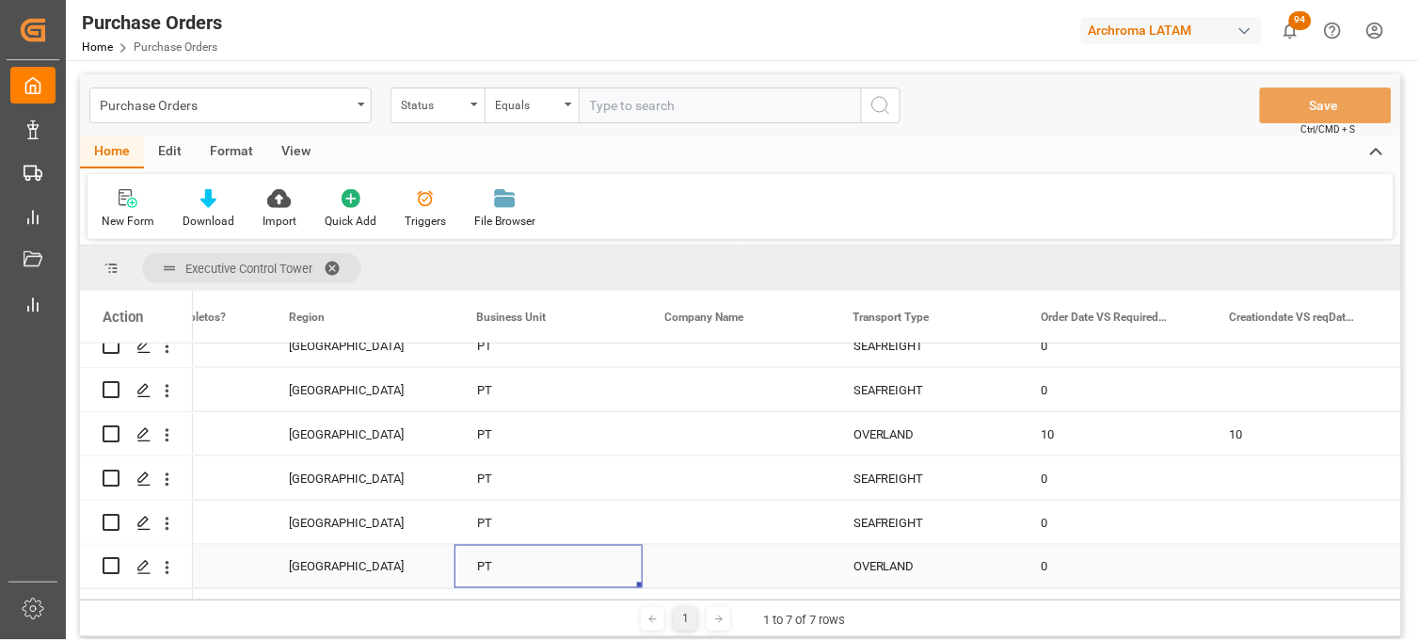
click at [485, 566] on div "PT" at bounding box center [548, 566] width 188 height 43
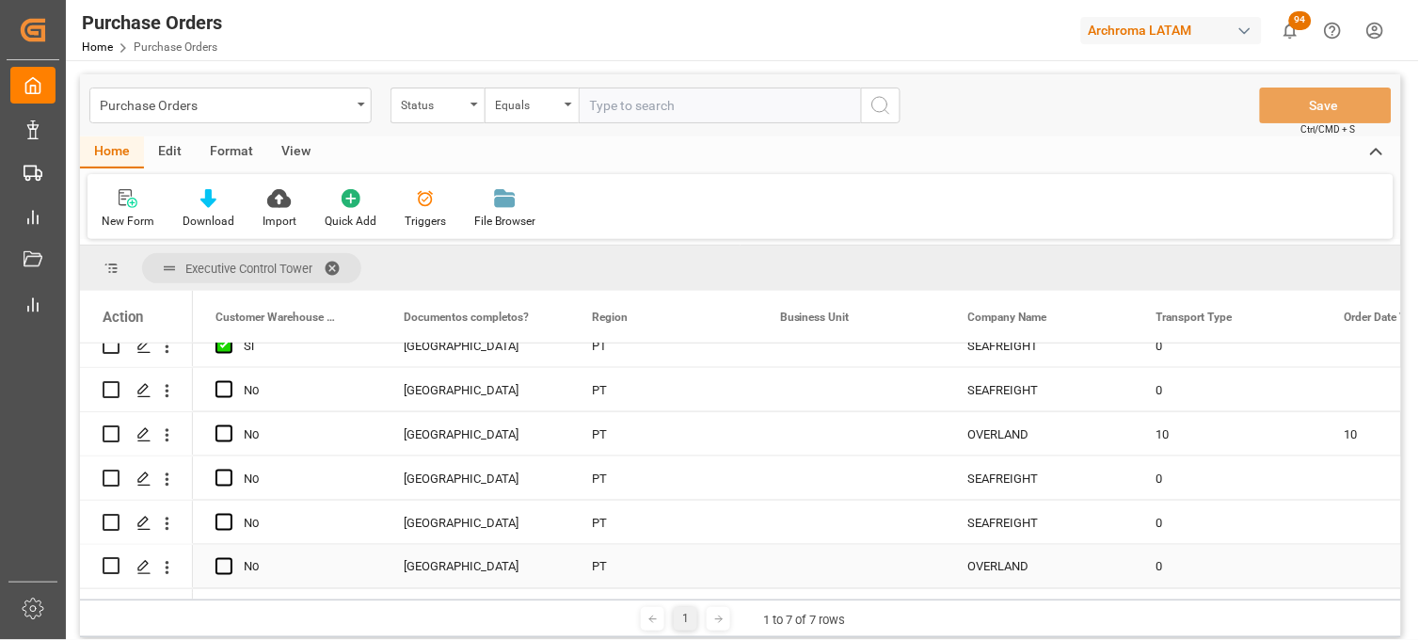
scroll to position [0, 4139]
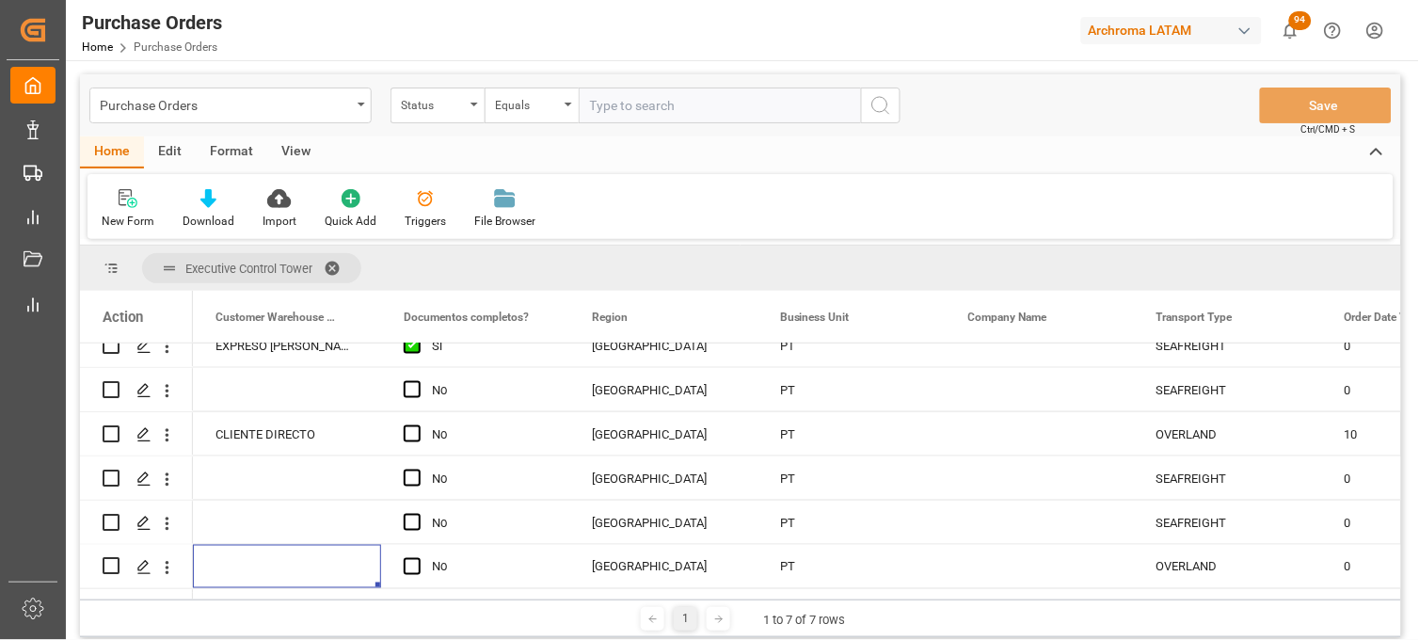
click at [341, 263] on span at bounding box center [339, 268] width 30 height 17
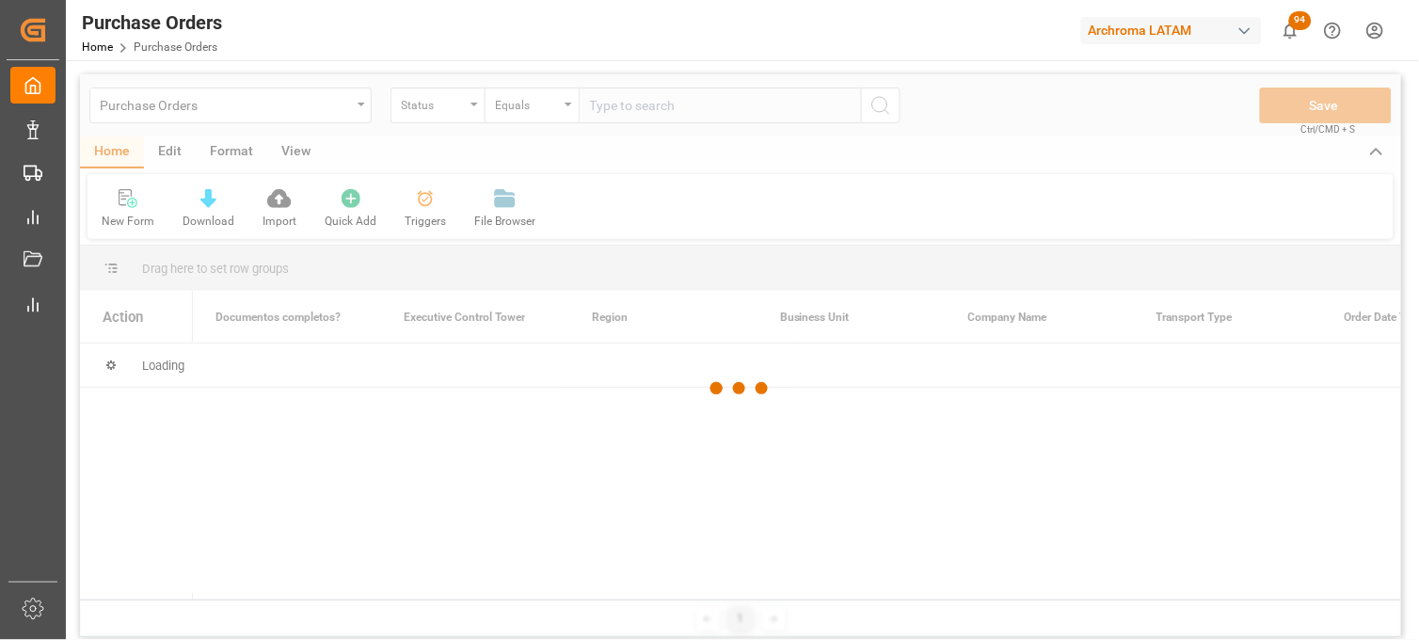
scroll to position [0, 0]
